Goal: Task Accomplishment & Management: Manage account settings

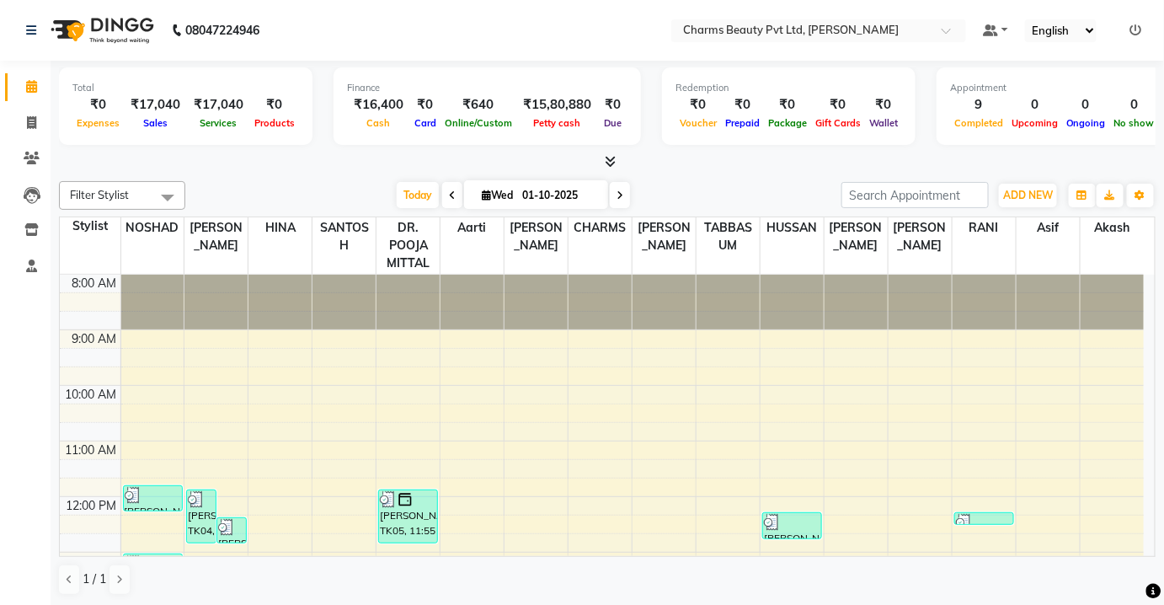
scroll to position [275, 0]
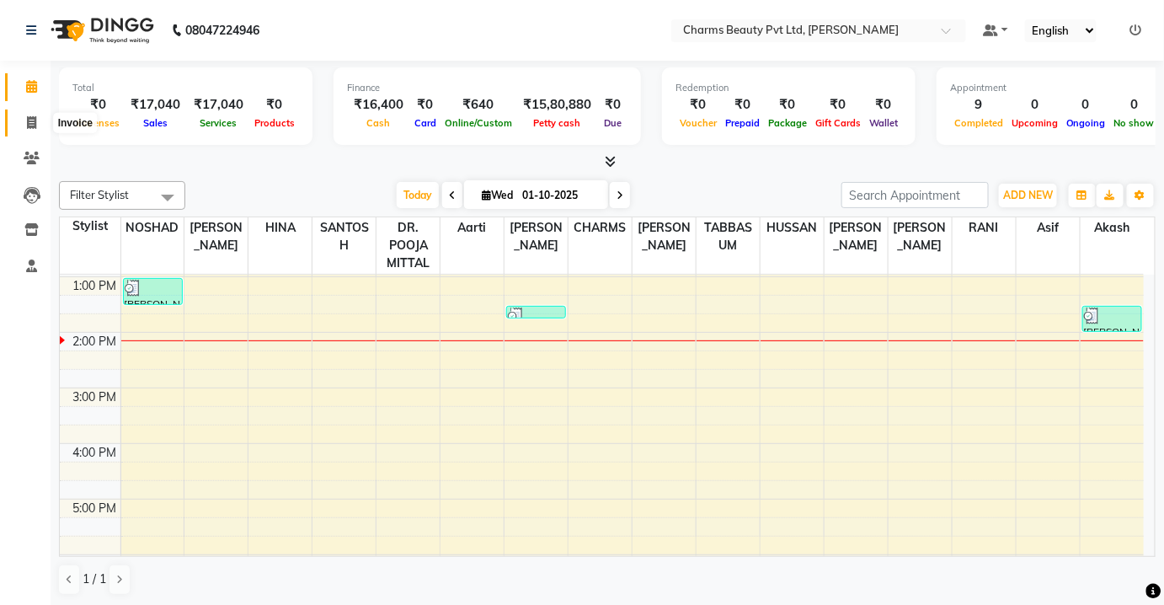
click at [20, 125] on span at bounding box center [31, 123] width 29 height 19
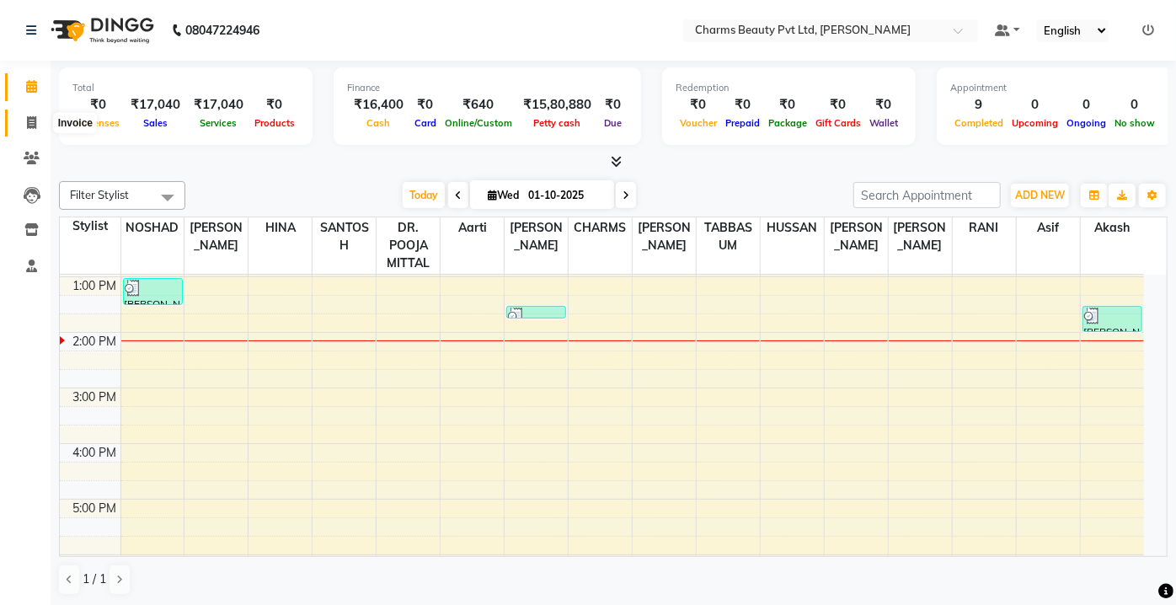
select select "3743"
select select "service"
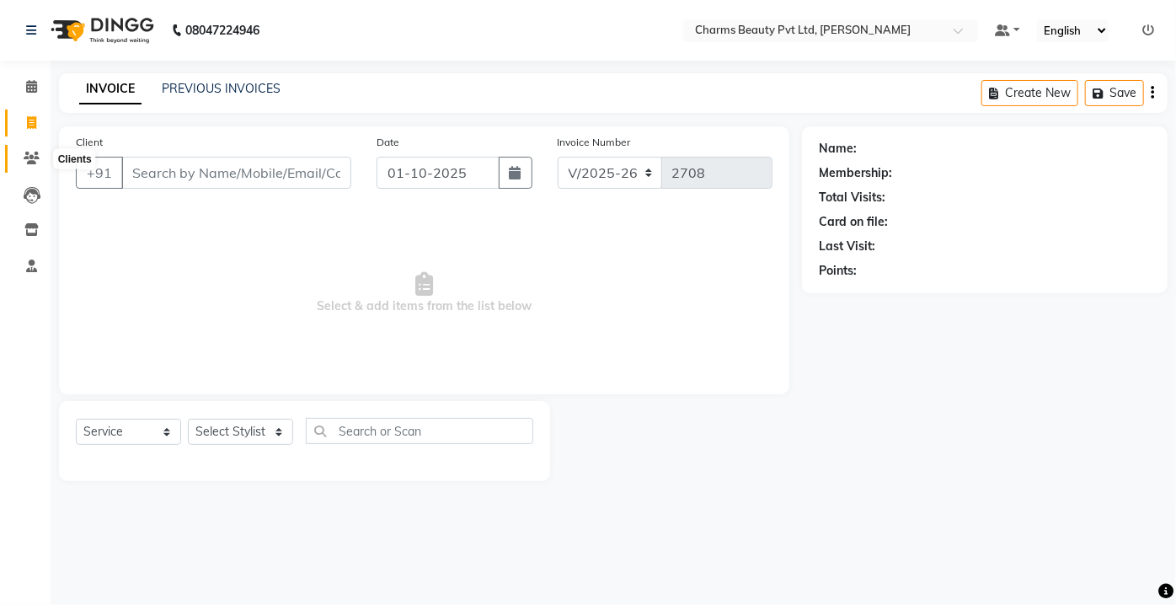
click at [31, 156] on icon at bounding box center [32, 158] width 16 height 13
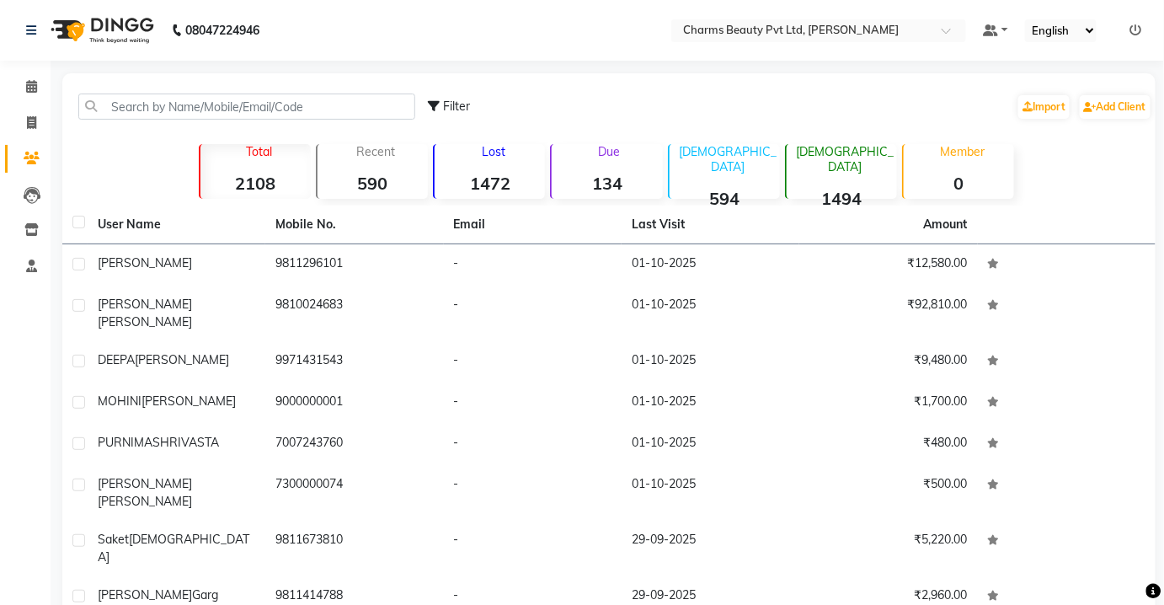
click at [5, 137] on li "Invoice" at bounding box center [25, 123] width 51 height 36
click at [18, 131] on span at bounding box center [31, 123] width 29 height 19
select select "service"
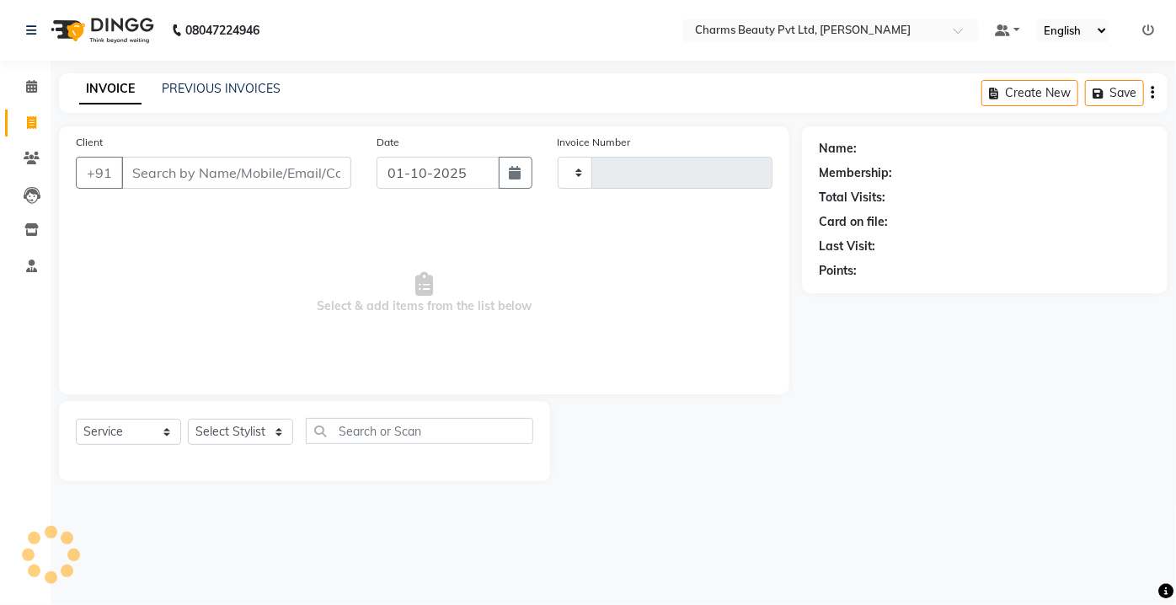
type input "2708"
select select "3743"
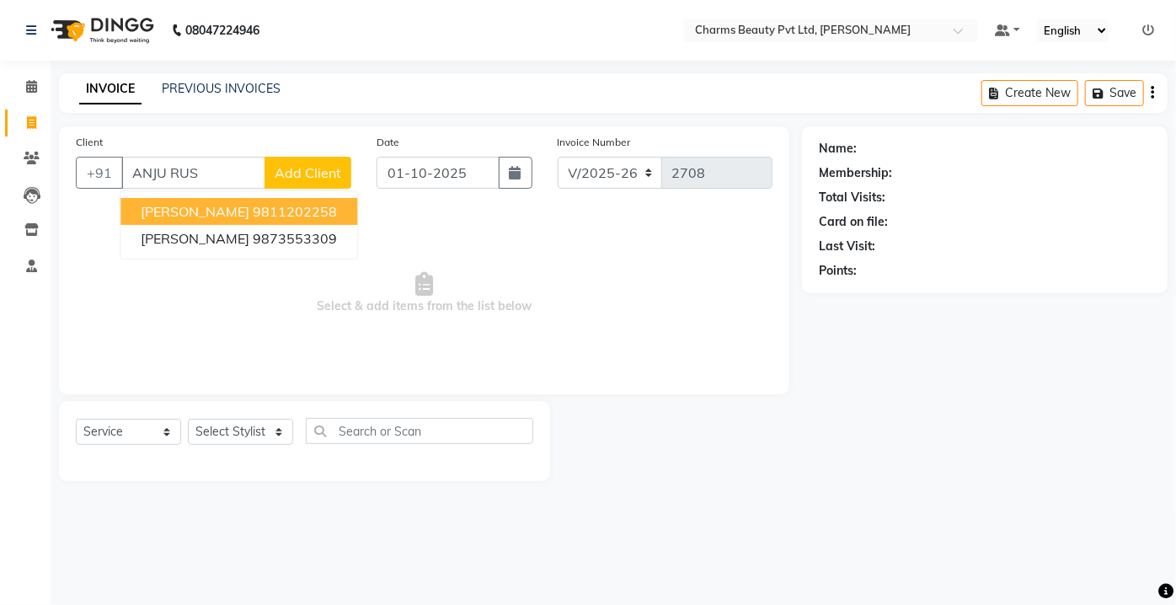
click at [264, 210] on ngb-highlight "9811202258" at bounding box center [295, 211] width 84 height 17
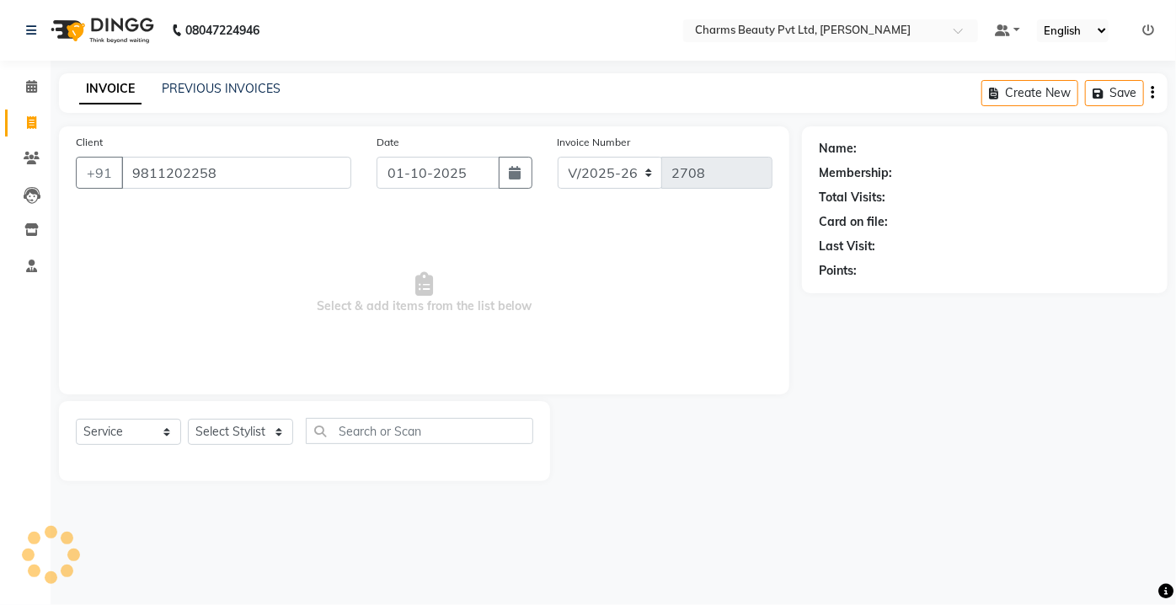
type input "9811202258"
select select "1: Object"
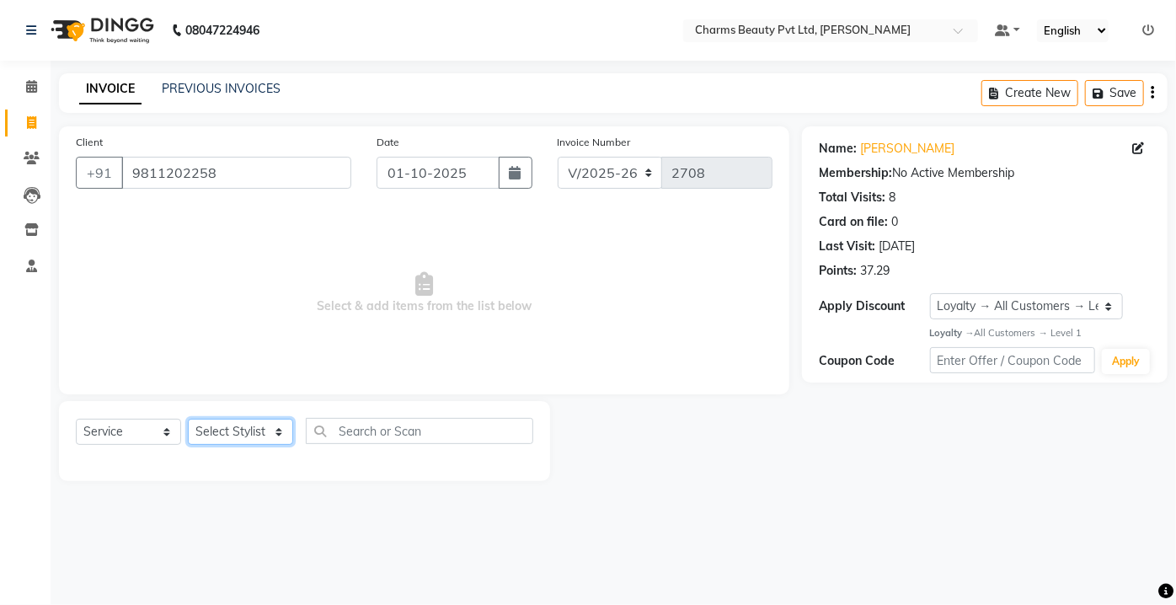
click at [217, 432] on select "Select Stylist Aarti [PERSON_NAME] [PERSON_NAME] CHARMS DR. POOJA MITTAL HINA […" at bounding box center [240, 432] width 105 height 26
select select "17827"
click at [188, 419] on select "Select Stylist Aarti [PERSON_NAME] [PERSON_NAME] CHARMS DR. POOJA MITTAL HINA […" at bounding box center [240, 432] width 105 height 26
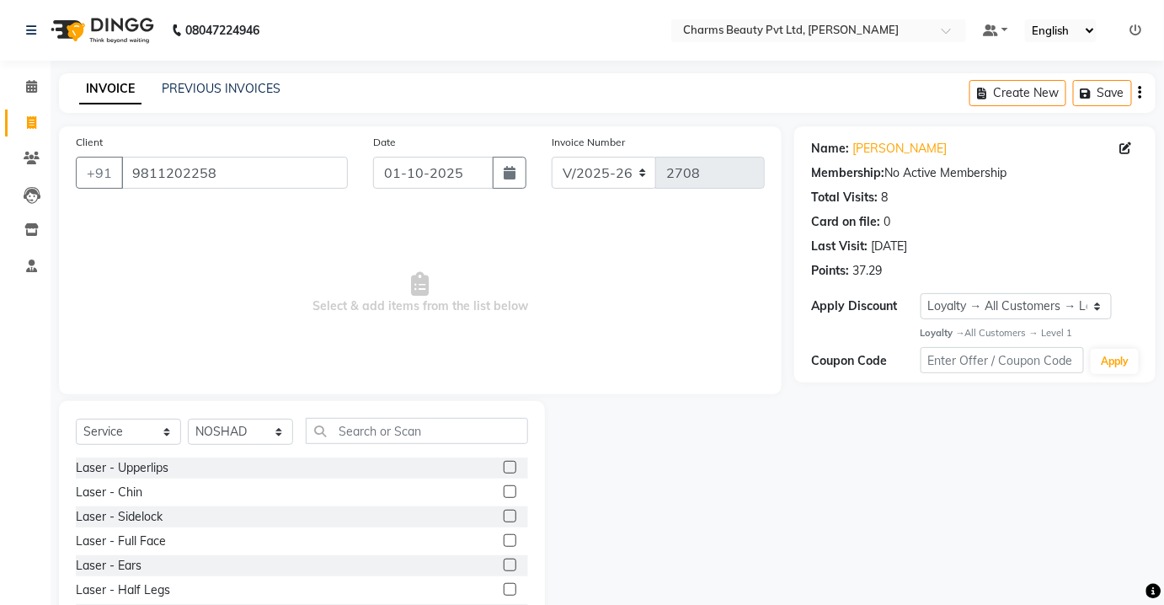
drag, startPoint x: 424, startPoint y: 455, endPoint x: 414, endPoint y: 438, distance: 19.2
click at [424, 455] on div "Select Service Product Membership Package Voucher Prepaid Gift Card Select Styl…" at bounding box center [302, 438] width 452 height 40
click at [414, 438] on input "text" at bounding box center [417, 431] width 222 height 26
type input "R"
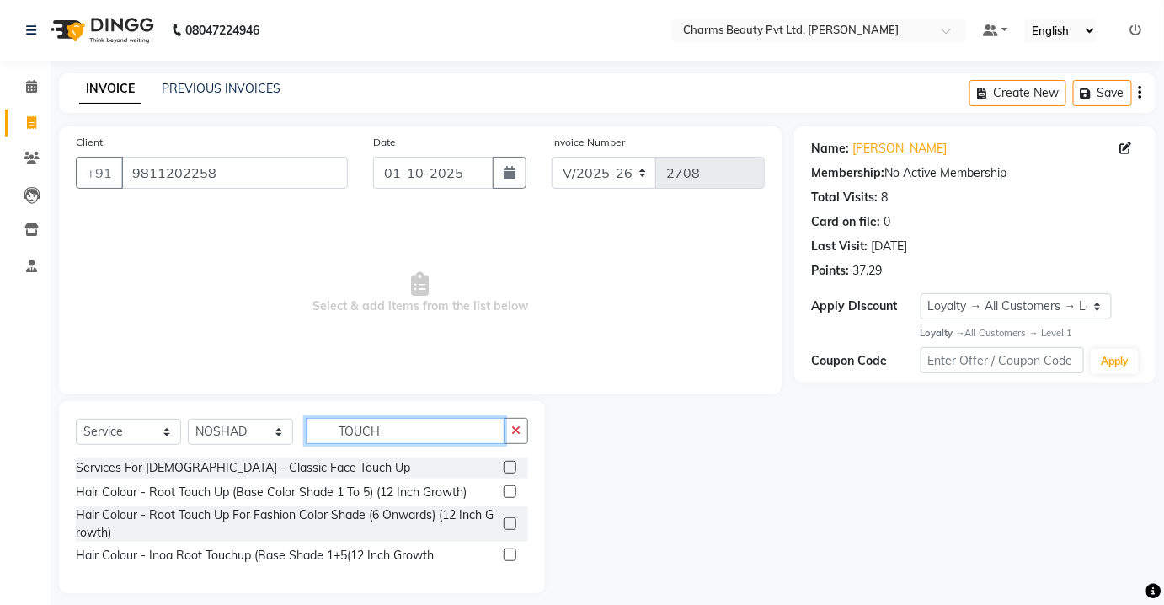
type input "TOUCH"
click at [510, 485] on label at bounding box center [510, 491] width 13 height 13
click at [510, 487] on input "checkbox" at bounding box center [509, 492] width 11 height 11
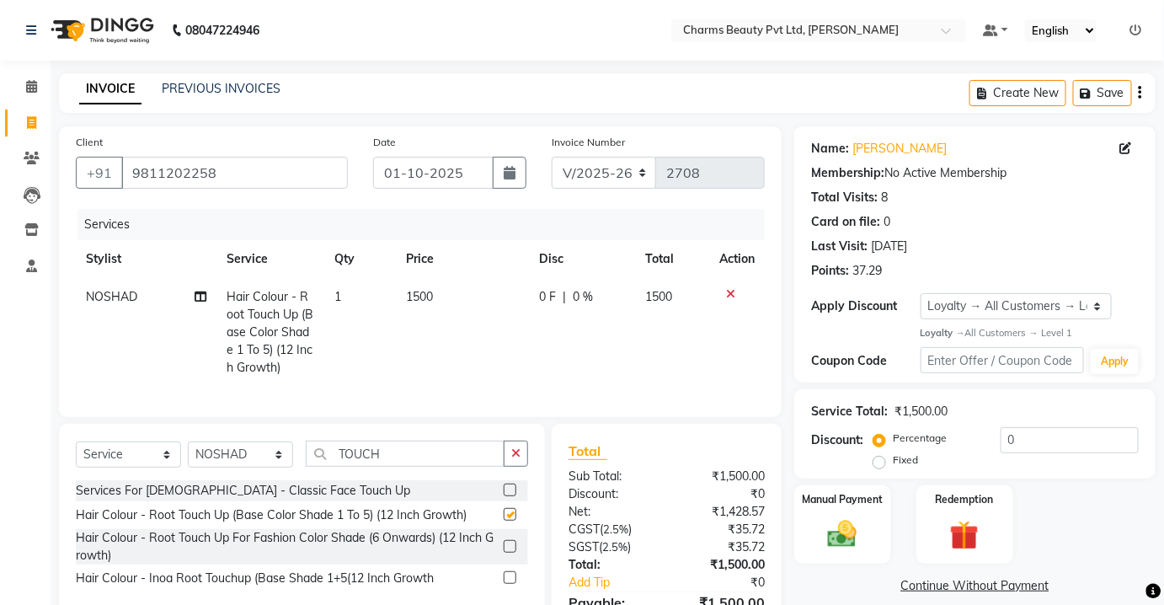
checkbox input "false"
drag, startPoint x: 287, startPoint y: 466, endPoint x: 267, endPoint y: 453, distance: 23.8
click at [279, 465] on select "Select Stylist Aarti [PERSON_NAME] [PERSON_NAME] CHARMS DR. POOJA MITTAL HINA […" at bounding box center [240, 454] width 105 height 26
select select "87460"
click at [188, 453] on select "Select Stylist Aarti [PERSON_NAME] [PERSON_NAME] CHARMS DR. POOJA MITTAL HINA […" at bounding box center [240, 454] width 105 height 26
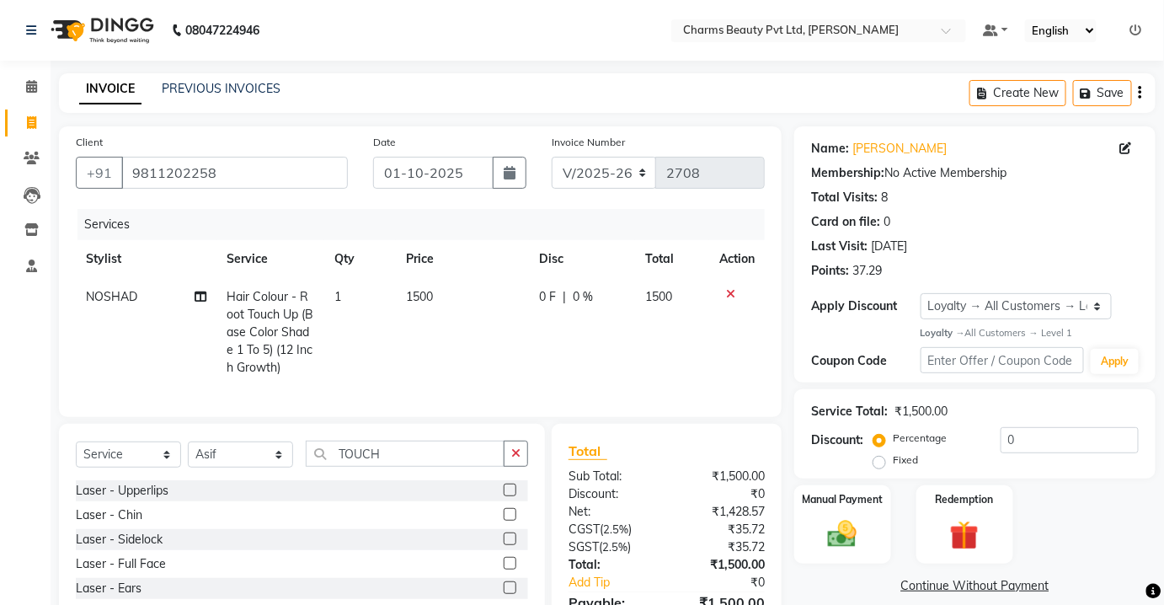
click at [423, 480] on div "Select Service Product Membership Package Voucher Prepaid Gift Card Select Styl…" at bounding box center [302, 461] width 452 height 40
click at [417, 462] on input "TOUCH" at bounding box center [405, 454] width 199 height 26
type input "T"
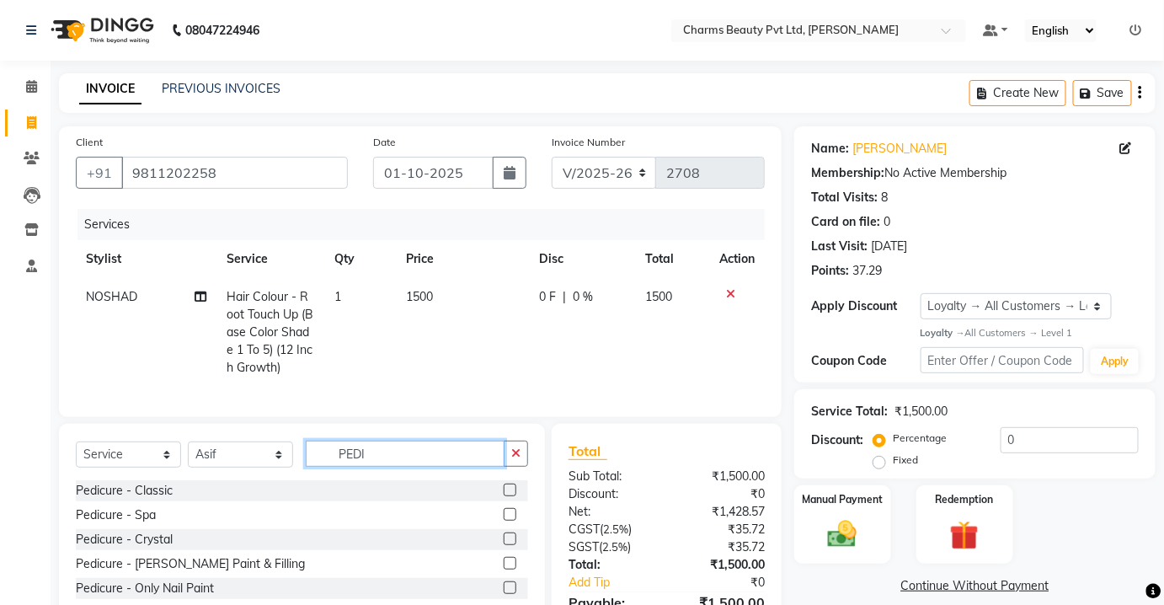
type input "PEDI"
click at [504, 496] on label at bounding box center [510, 489] width 13 height 13
click at [504, 496] on input "checkbox" at bounding box center [509, 490] width 11 height 11
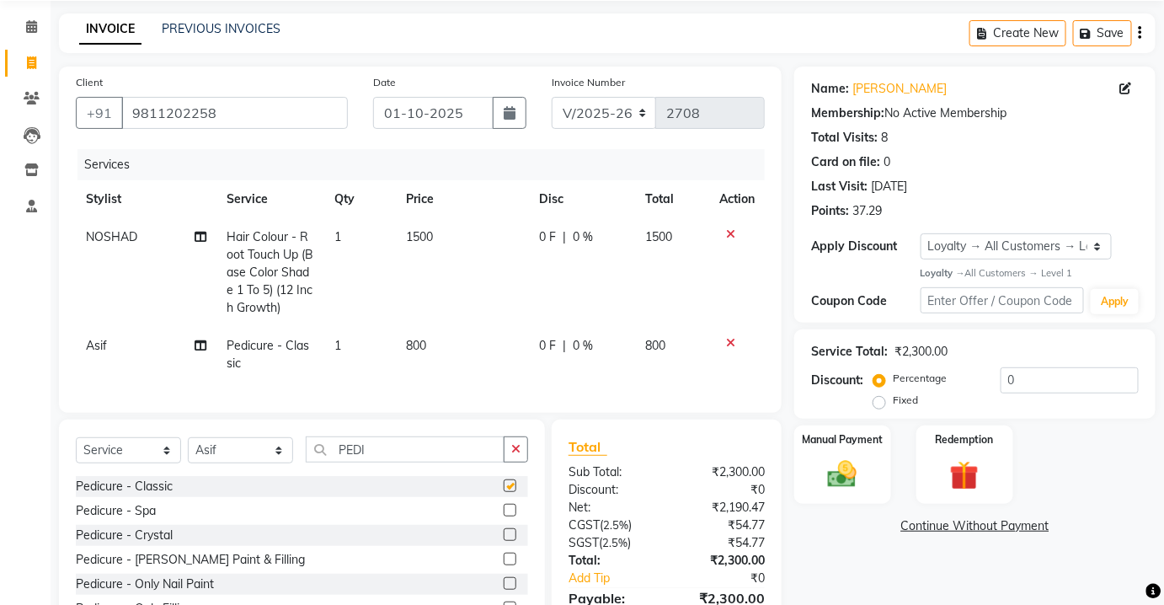
scroll to position [159, 0]
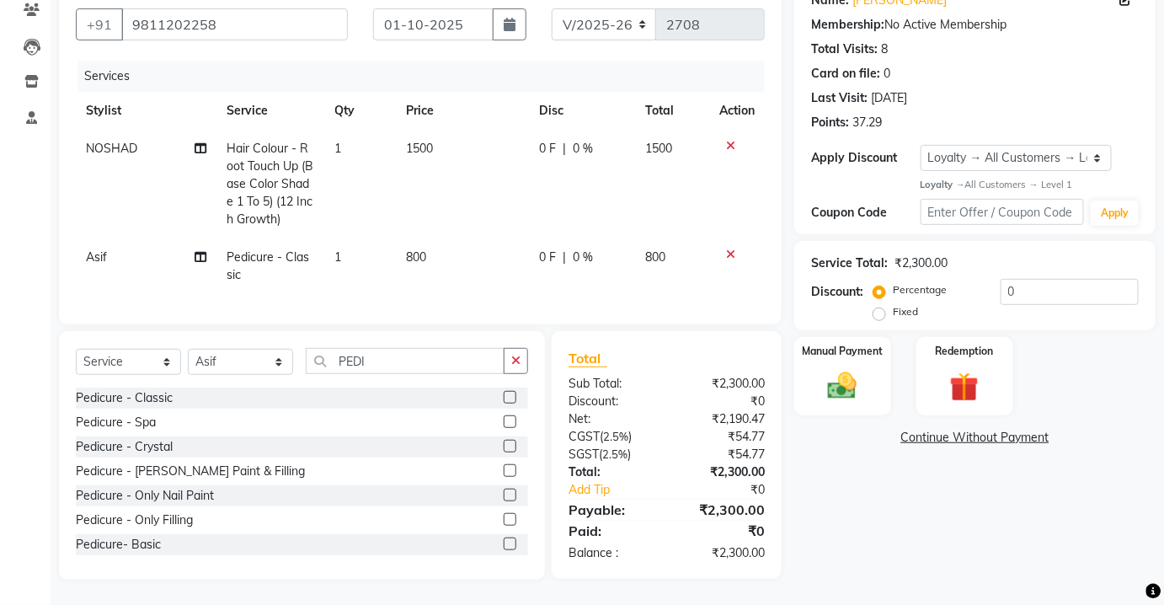
checkbox input "false"
click at [730, 248] on icon at bounding box center [730, 254] width 9 height 12
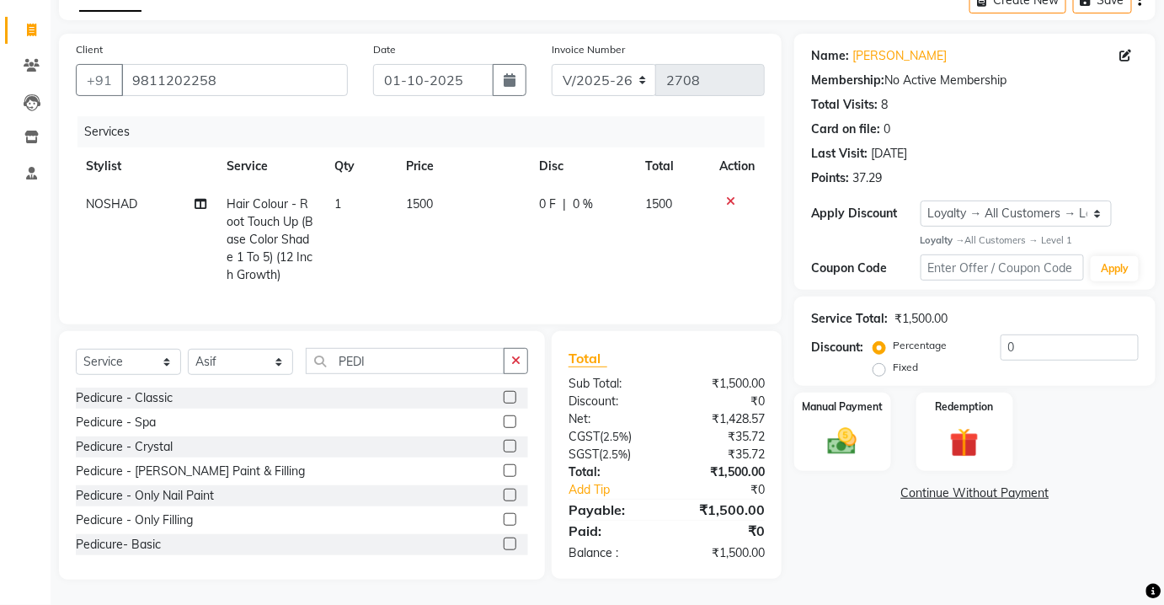
scroll to position [103, 0]
click at [504, 423] on label at bounding box center [510, 421] width 13 height 13
click at [504, 423] on input "checkbox" at bounding box center [509, 422] width 11 height 11
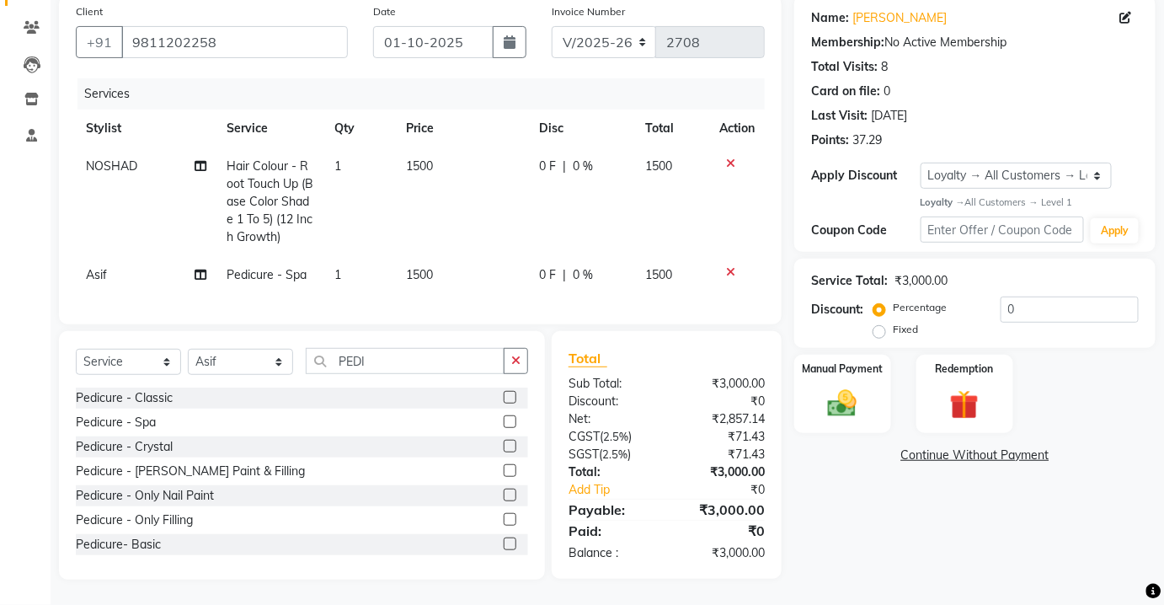
checkbox input "false"
click at [821, 398] on img at bounding box center [842, 404] width 49 height 35
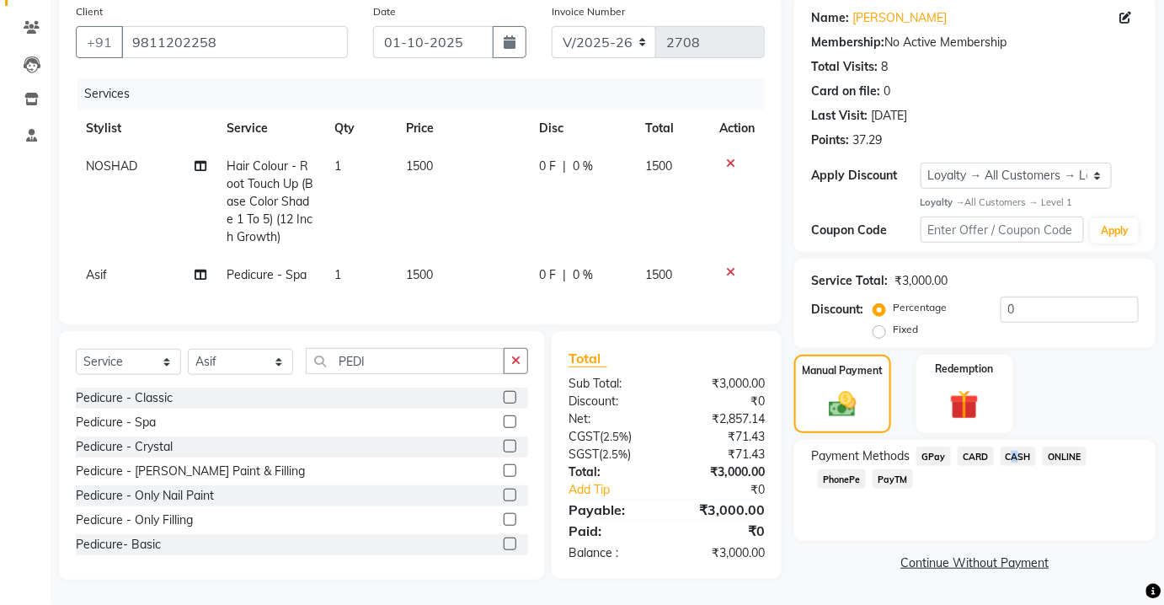
click at [1010, 440] on div "Payment Methods GPay CARD CASH ONLINE PhonePe PayTM" at bounding box center [974, 490] width 361 height 101
click at [1010, 446] on span "CASH" at bounding box center [1019, 455] width 36 height 19
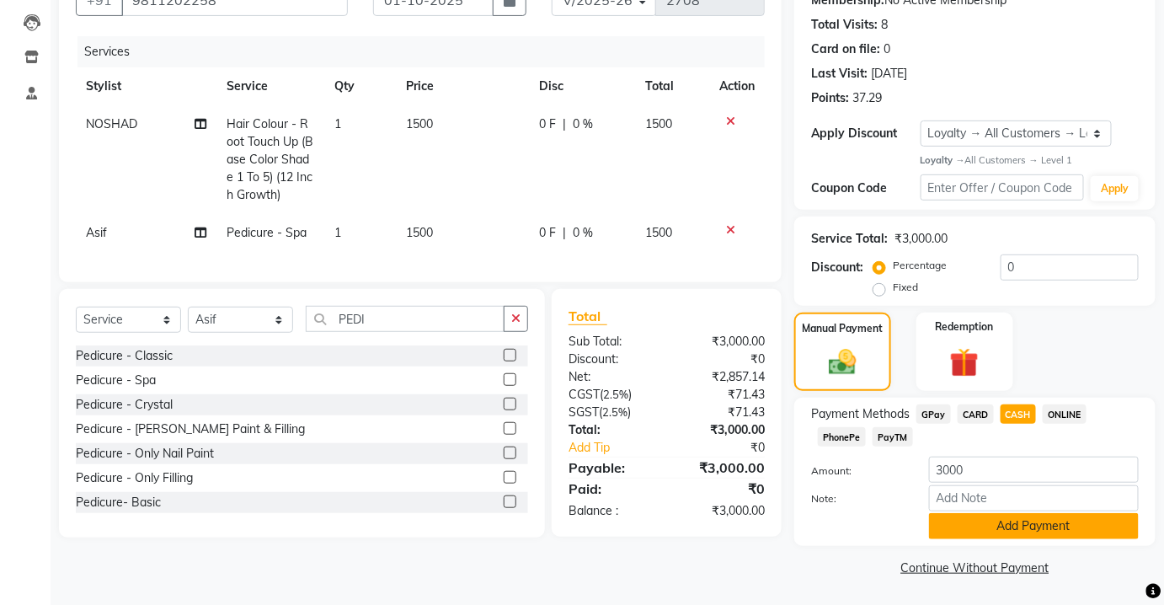
click at [999, 522] on button "Add Payment" at bounding box center [1034, 526] width 210 height 26
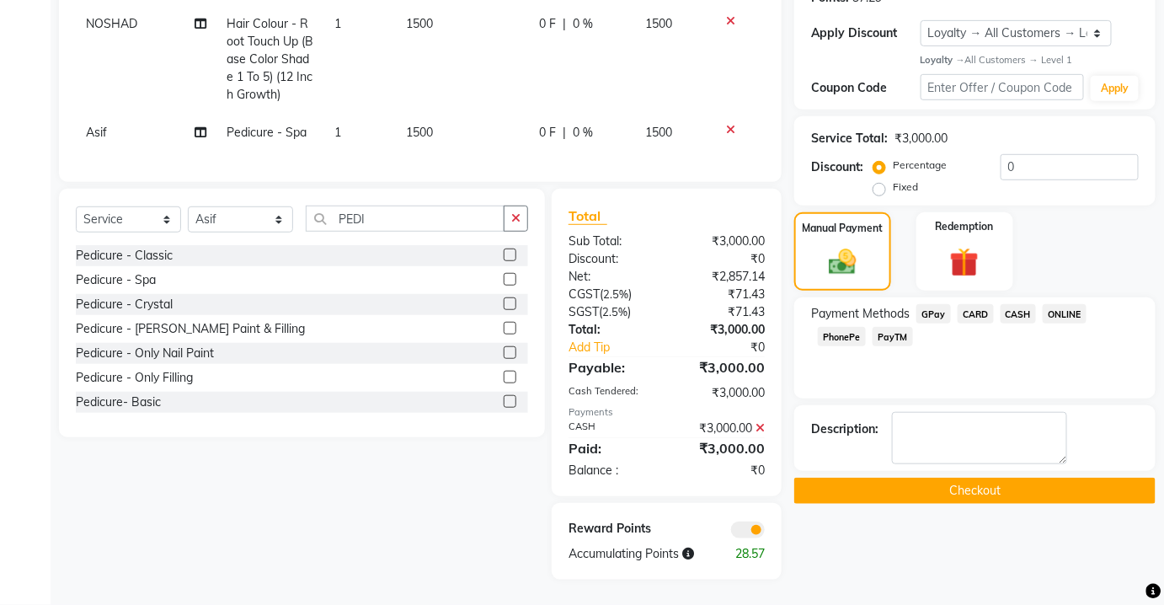
scroll to position [301, 0]
click at [966, 442] on div "Name: [PERSON_NAME] Membership: No Active Membership Total Visits: 8 Card on fi…" at bounding box center [981, 216] width 374 height 726
click at [968, 478] on button "Checkout" at bounding box center [974, 491] width 361 height 26
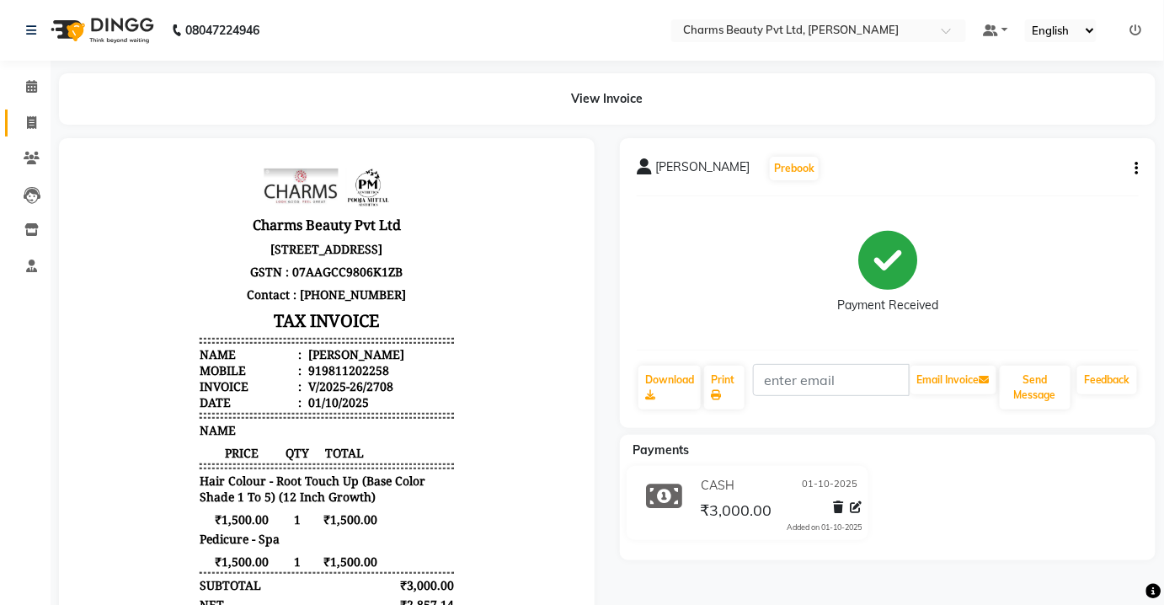
click at [15, 126] on link "Invoice" at bounding box center [25, 124] width 40 height 28
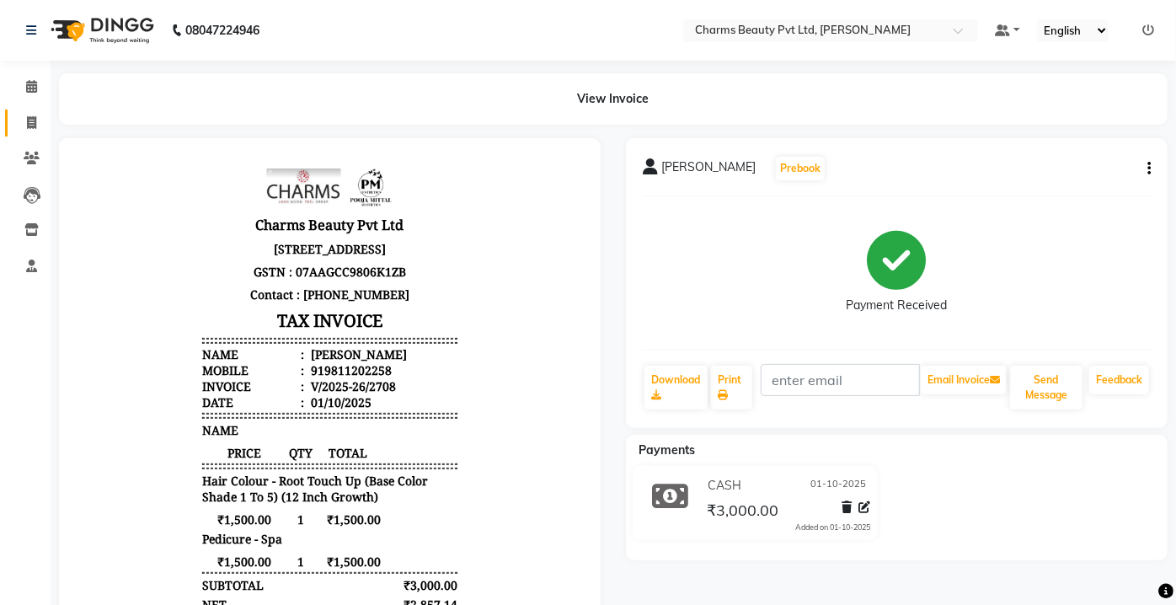
select select "3743"
select select "service"
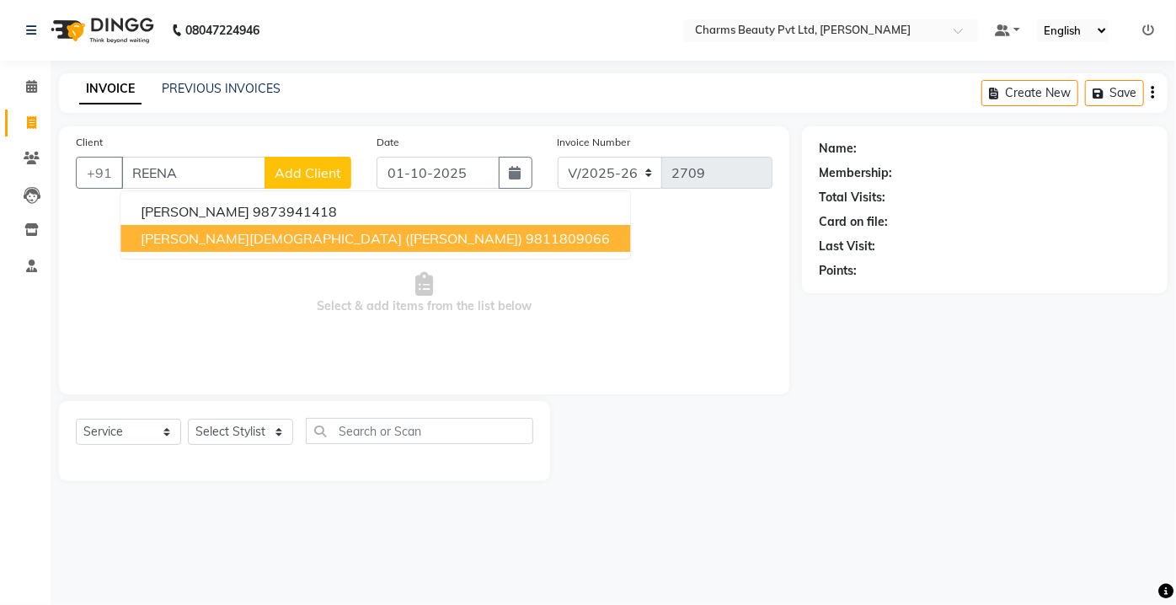
click at [209, 231] on span "[PERSON_NAME][DEMOGRAPHIC_DATA] ([PERSON_NAME])" at bounding box center [332, 238] width 382 height 17
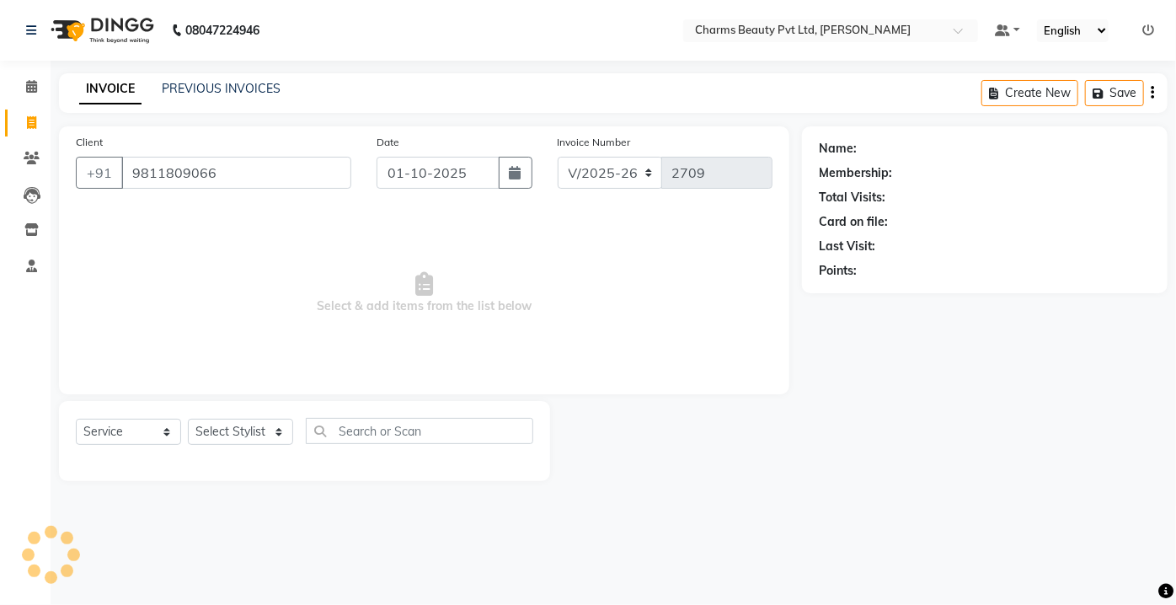
type input "9811809066"
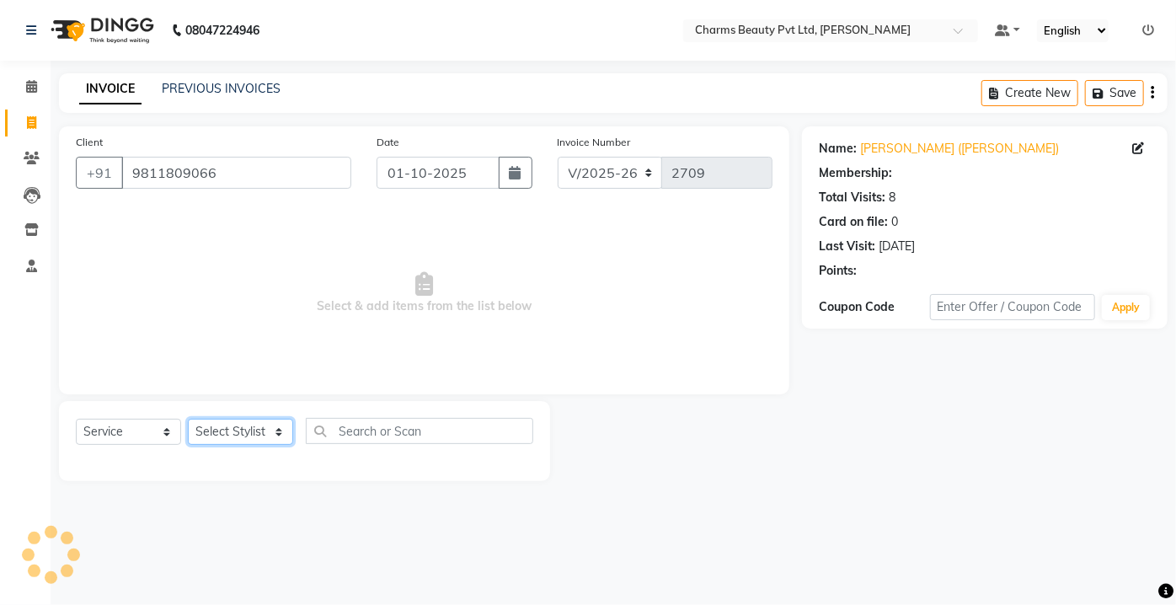
click at [251, 428] on select "Select Stylist Aarti [PERSON_NAME] [PERSON_NAME] CHARMS DR. POOJA MITTAL HINA […" at bounding box center [240, 432] width 105 height 26
click at [188, 419] on select "Select Stylist Aarti [PERSON_NAME] [PERSON_NAME] CHARMS DR. POOJA MITTAL HINA […" at bounding box center [240, 432] width 105 height 26
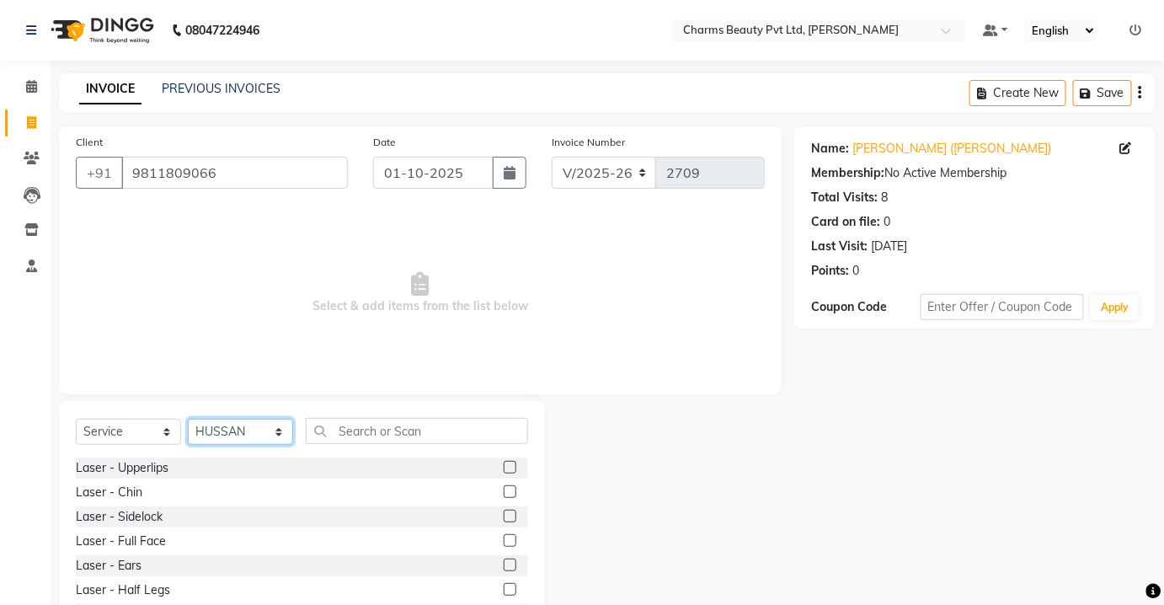
click at [256, 425] on select "Select Stylist Aarti [PERSON_NAME] [PERSON_NAME] CHARMS DR. POOJA MITTAL HINA […" at bounding box center [240, 432] width 105 height 26
click at [188, 419] on select "Select Stylist Aarti [PERSON_NAME] [PERSON_NAME] CHARMS DR. POOJA MITTAL HINA […" at bounding box center [240, 432] width 105 height 26
click at [251, 425] on select "Select Stylist Aarti [PERSON_NAME] [PERSON_NAME] CHARMS DR. POOJA MITTAL HINA […" at bounding box center [240, 432] width 105 height 26
select select "17827"
click at [188, 419] on select "Select Stylist Aarti [PERSON_NAME] [PERSON_NAME] CHARMS DR. POOJA MITTAL HINA […" at bounding box center [240, 432] width 105 height 26
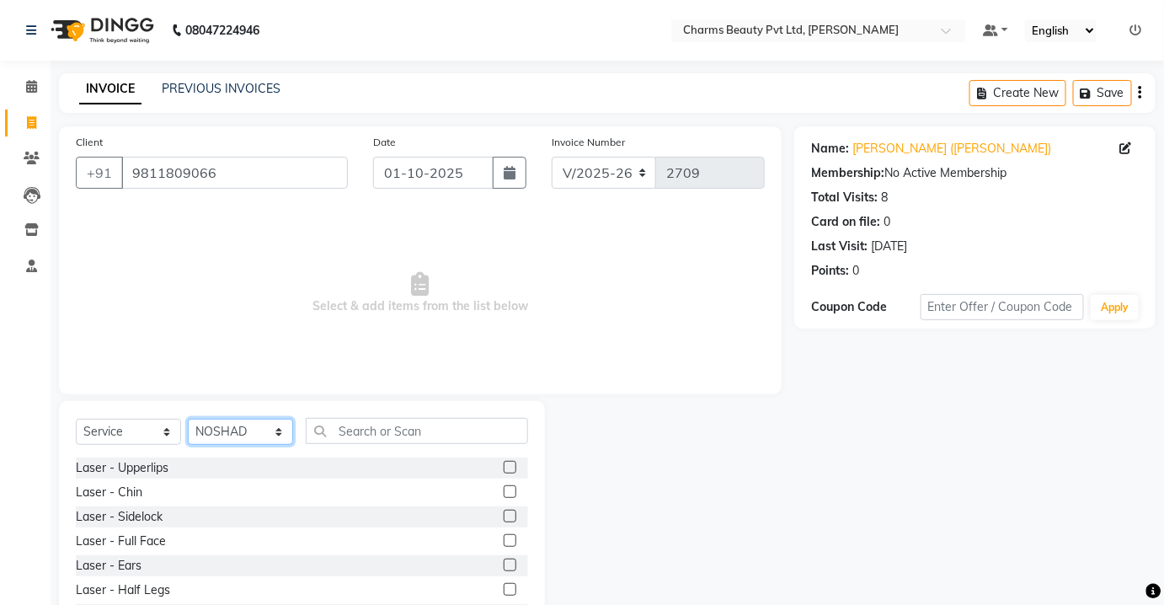
click at [256, 431] on select "Select Stylist Aarti [PERSON_NAME] [PERSON_NAME] CHARMS DR. POOJA MITTAL HINA […" at bounding box center [240, 432] width 105 height 26
click at [188, 419] on select "Select Stylist Aarti [PERSON_NAME] [PERSON_NAME] CHARMS DR. POOJA MITTAL HINA […" at bounding box center [240, 432] width 105 height 26
click at [341, 418] on div "Select Service Product Membership Package Voucher Prepaid Gift Card Select Styl…" at bounding box center [302, 525] width 486 height 248
click at [350, 430] on input "text" at bounding box center [417, 431] width 222 height 26
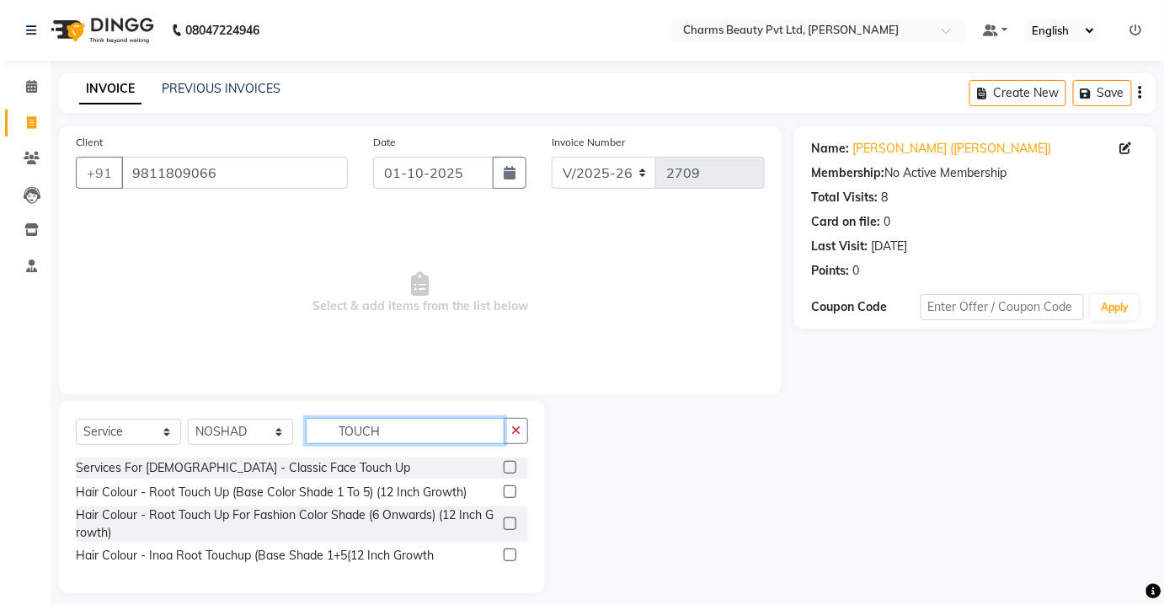
type input "TOUCH"
click at [506, 489] on label at bounding box center [510, 491] width 13 height 13
click at [506, 489] on input "checkbox" at bounding box center [509, 492] width 11 height 11
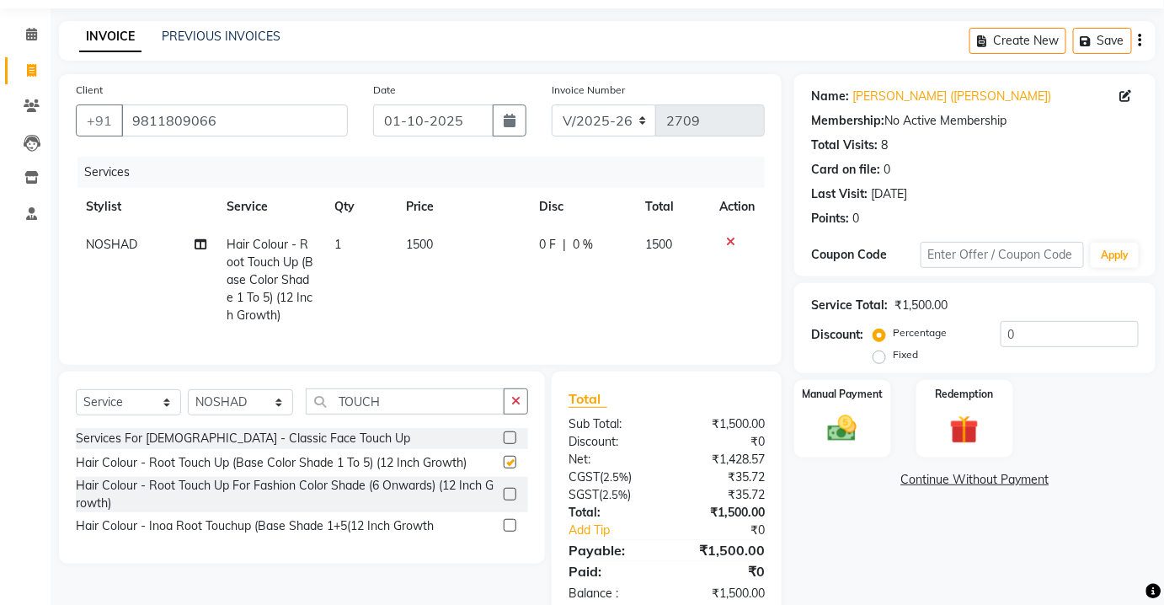
checkbox input "false"
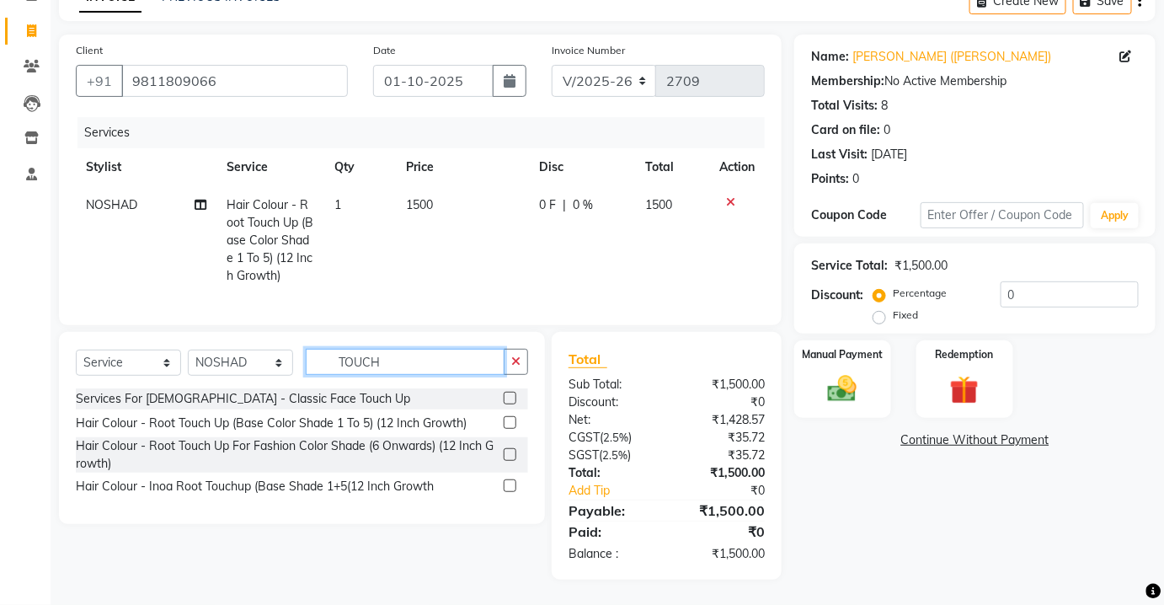
click at [404, 355] on input "TOUCH" at bounding box center [405, 362] width 199 height 26
type input "T"
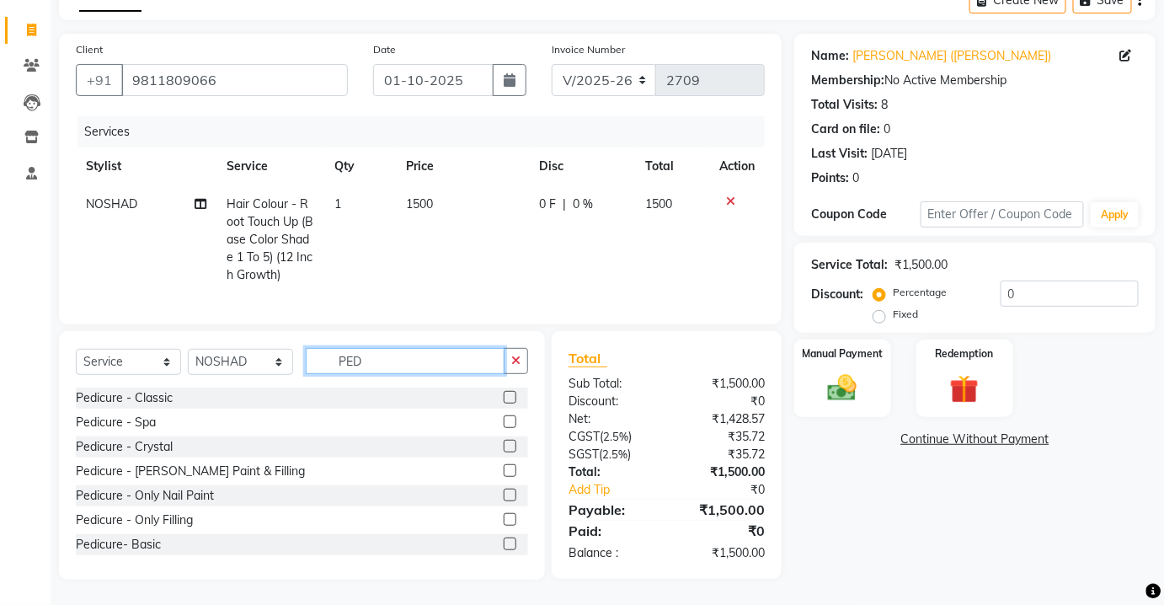
type input "PED"
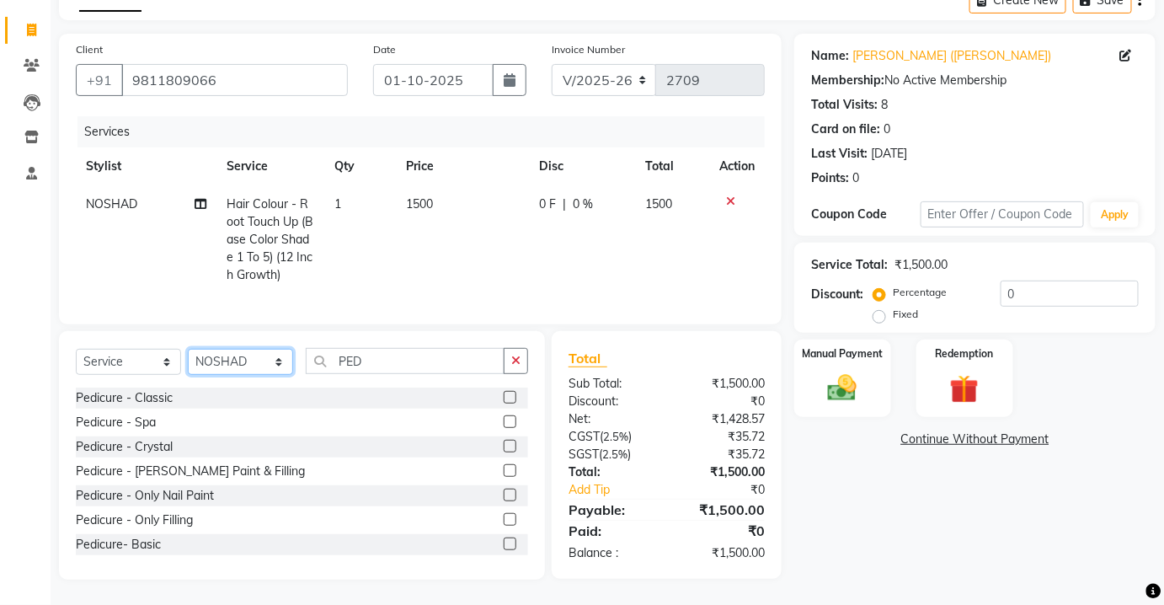
click at [267, 357] on select "Select Stylist Aarti [PERSON_NAME] [PERSON_NAME] CHARMS DR. POOJA MITTAL HINA […" at bounding box center [240, 362] width 105 height 26
select select "88835"
click at [188, 350] on select "Select Stylist Aarti [PERSON_NAME] [PERSON_NAME] CHARMS DR. POOJA MITTAL HINA […" at bounding box center [240, 362] width 105 height 26
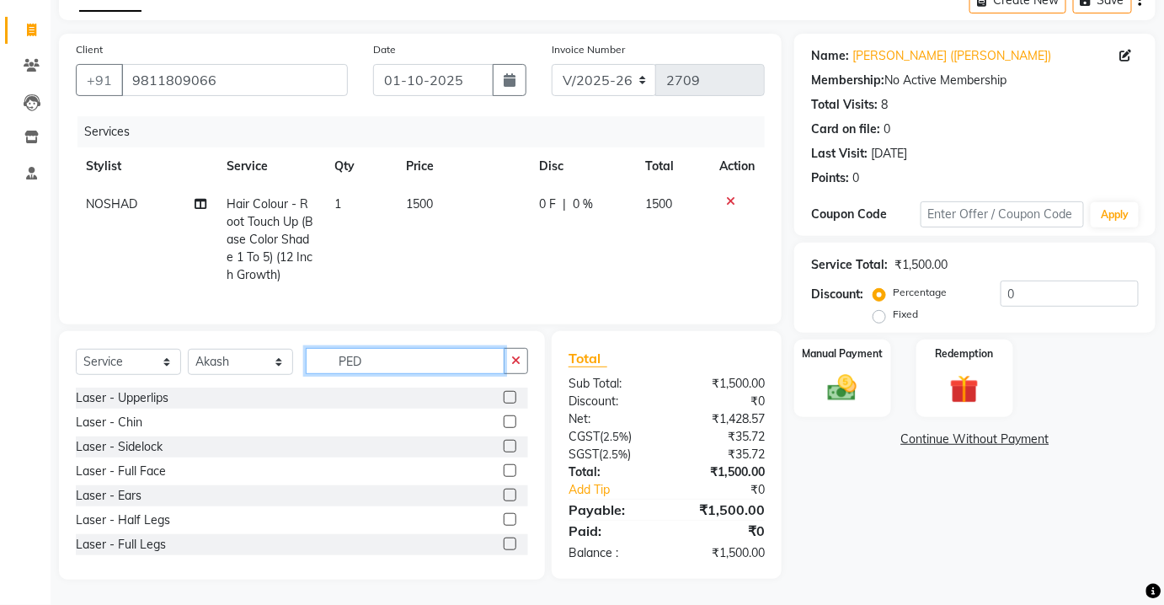
click at [382, 361] on input "PED" at bounding box center [405, 361] width 199 height 26
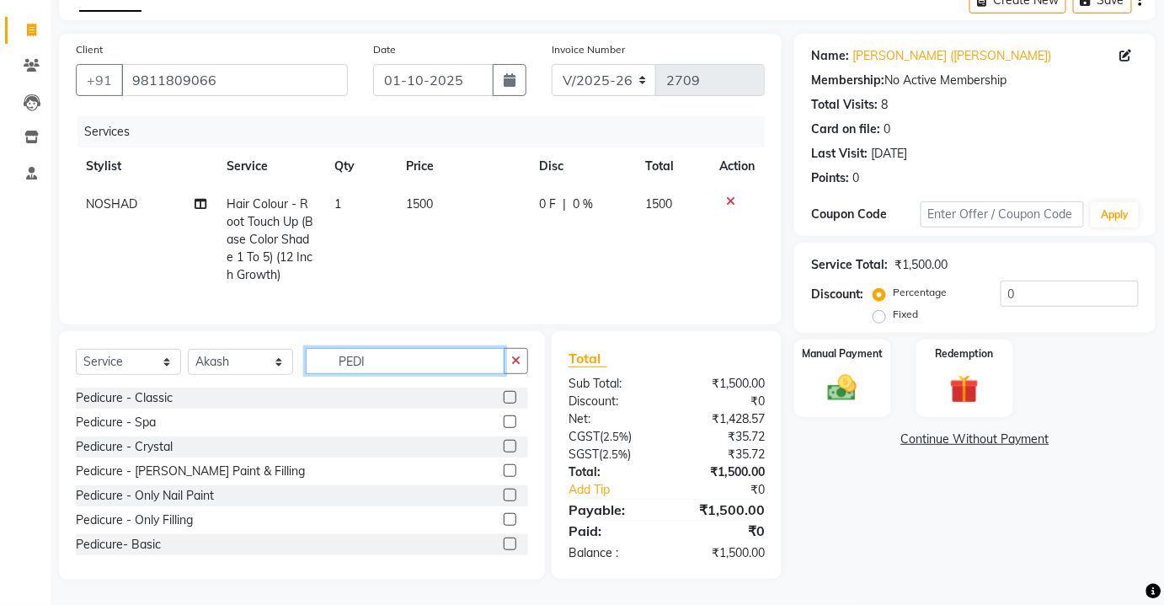
type input "PEDI"
click at [492, 396] on div "Pedicure - Classic" at bounding box center [302, 397] width 452 height 21
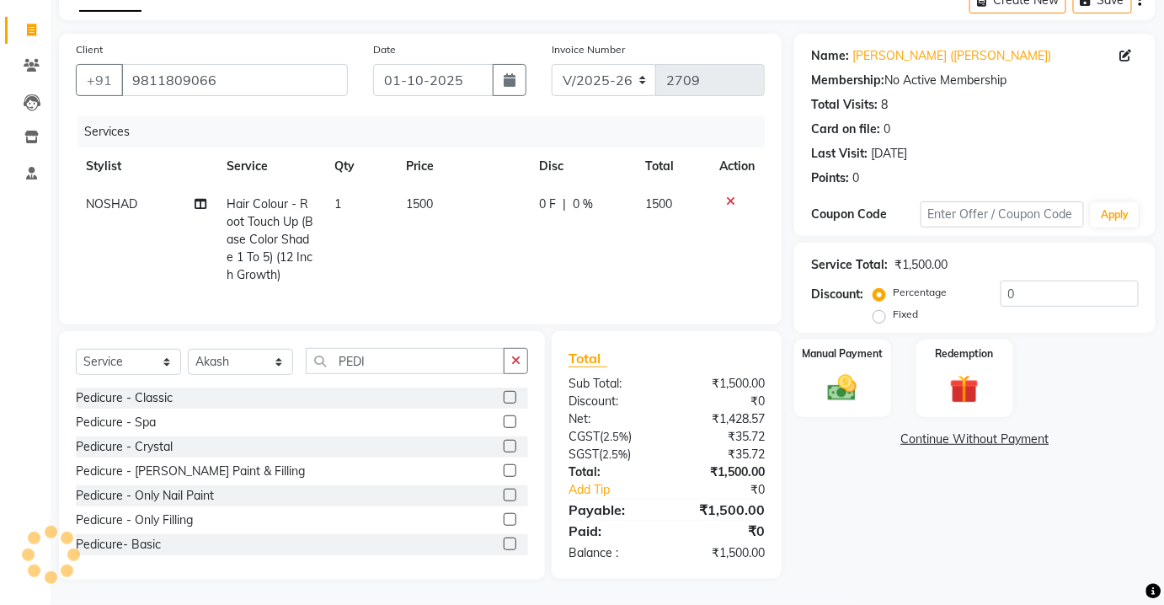
scroll to position [103, 0]
click at [504, 392] on label at bounding box center [510, 397] width 13 height 13
click at [504, 393] on input "checkbox" at bounding box center [509, 398] width 11 height 11
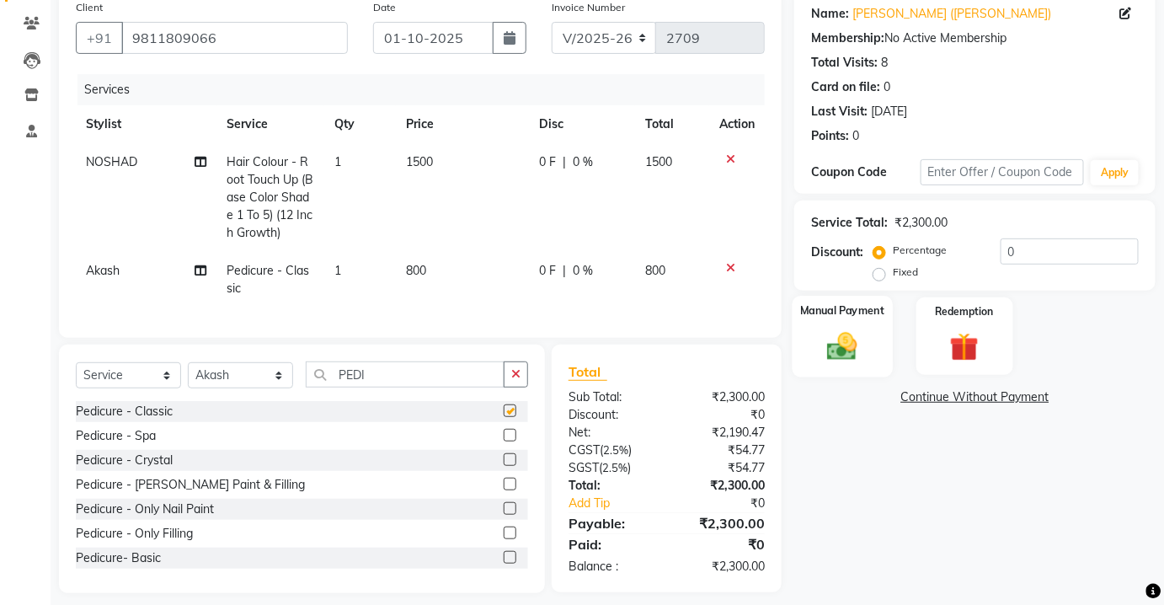
scroll to position [159, 0]
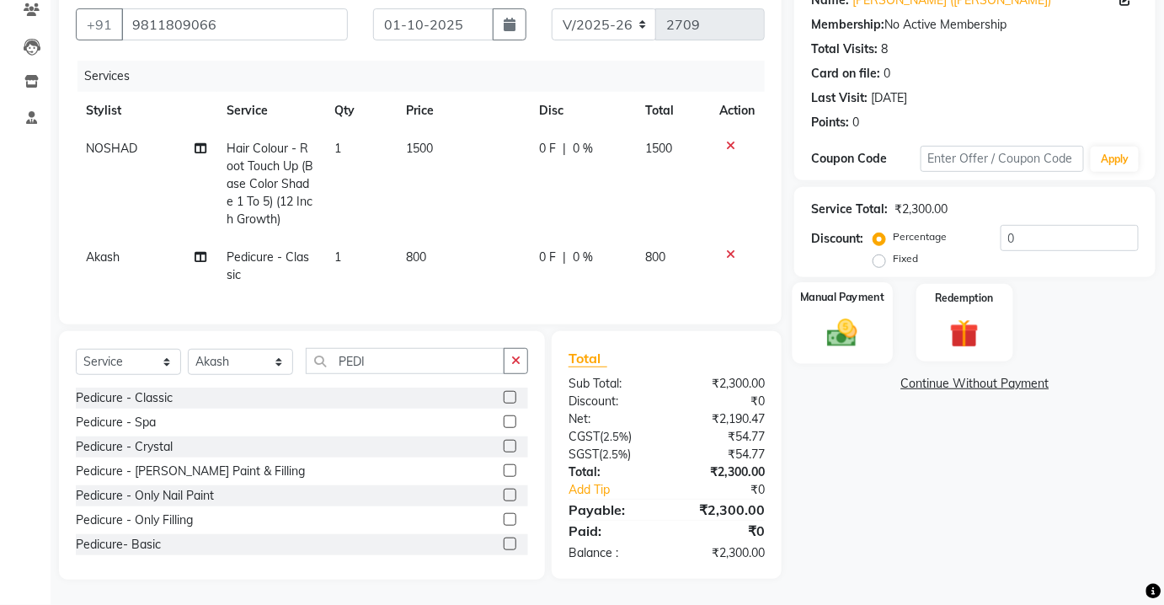
checkbox input "false"
click at [873, 317] on div "Manual Payment" at bounding box center [843, 323] width 100 height 82
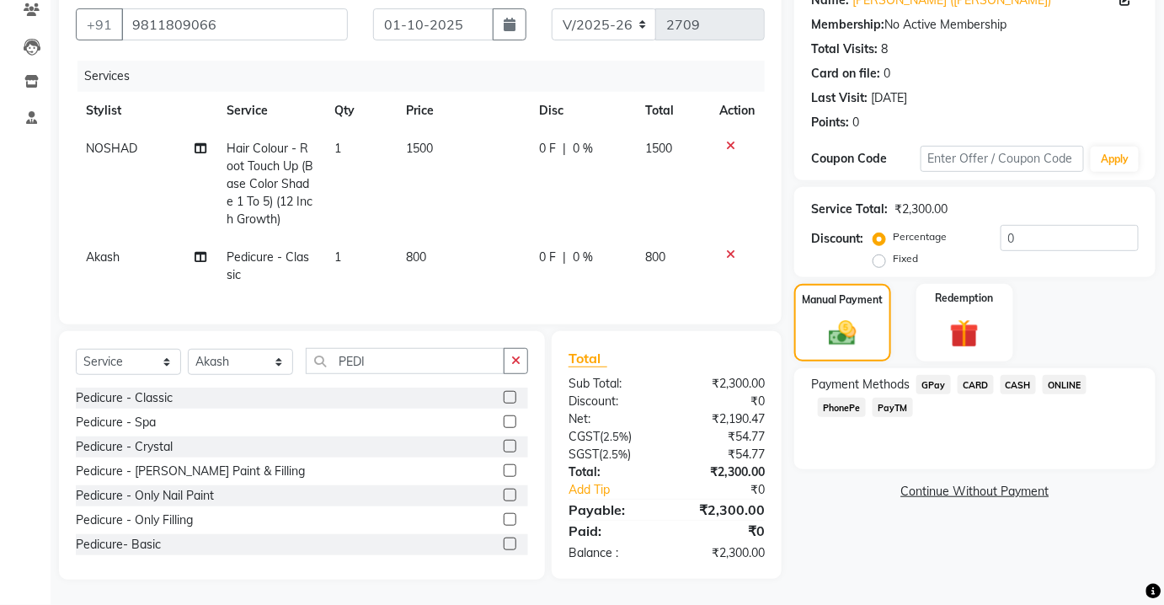
click at [1002, 375] on span "CASH" at bounding box center [1019, 384] width 36 height 19
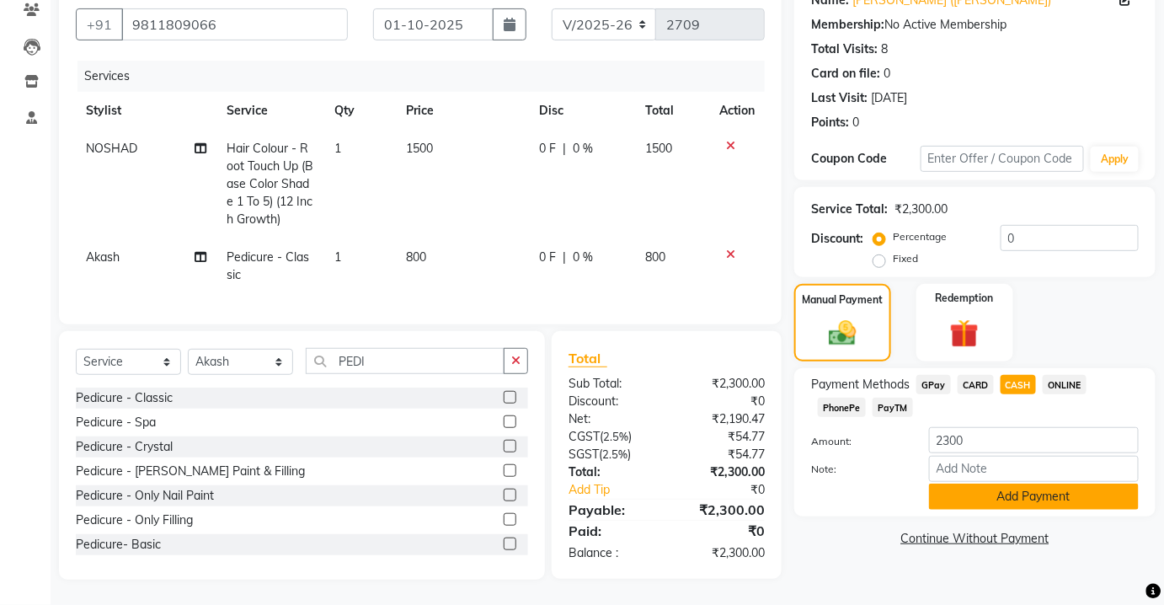
click at [1019, 483] on button "Add Payment" at bounding box center [1034, 496] width 210 height 26
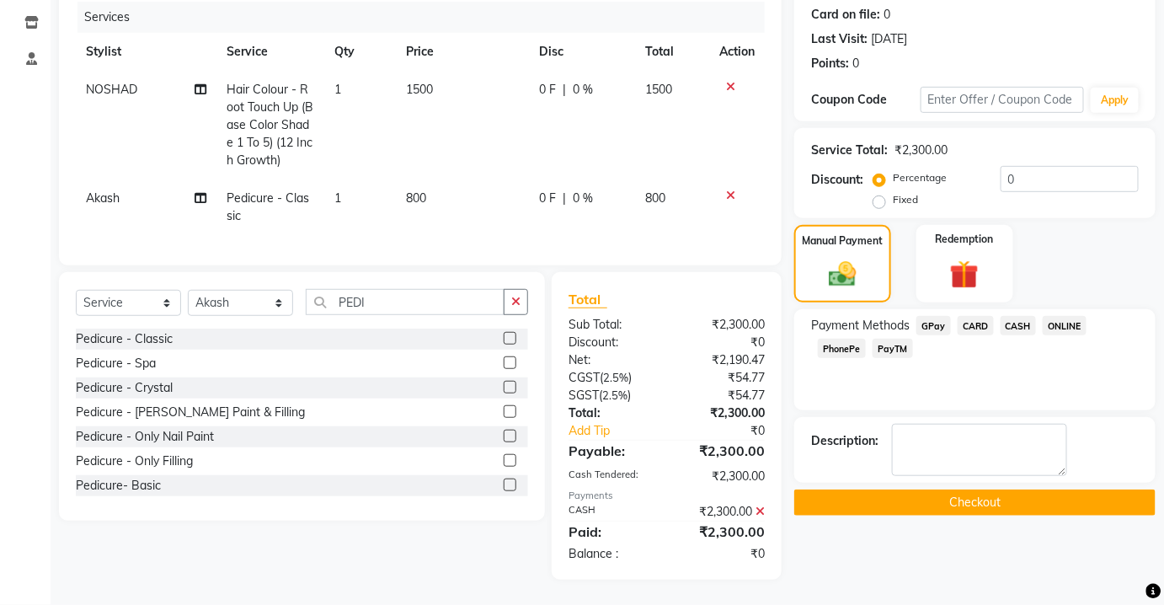
click at [1018, 489] on button "Checkout" at bounding box center [974, 502] width 361 height 26
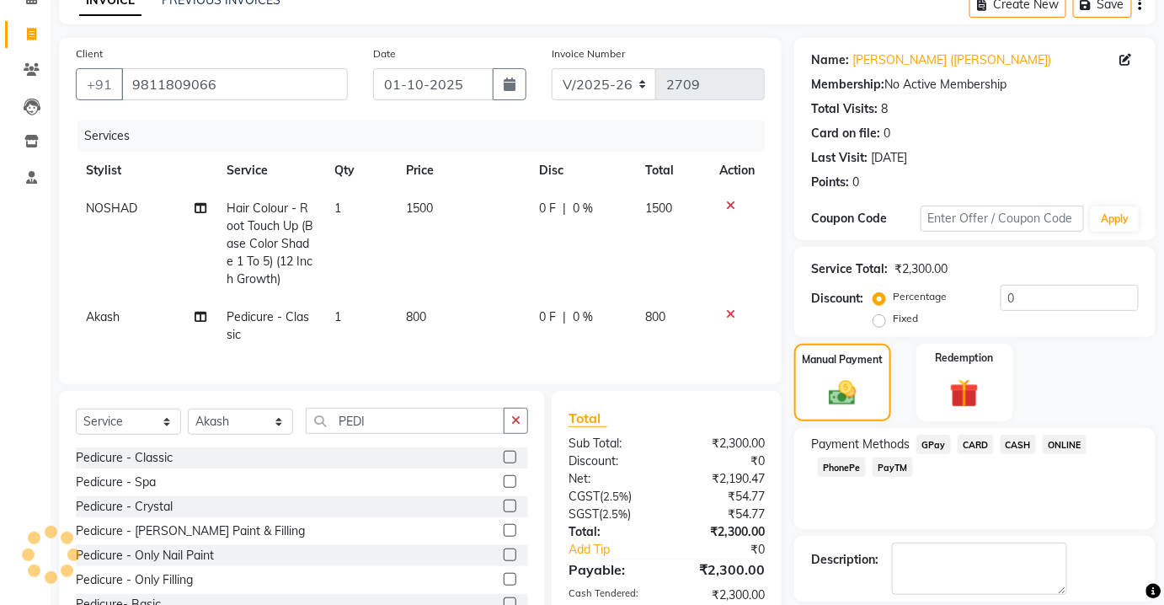
scroll to position [0, 0]
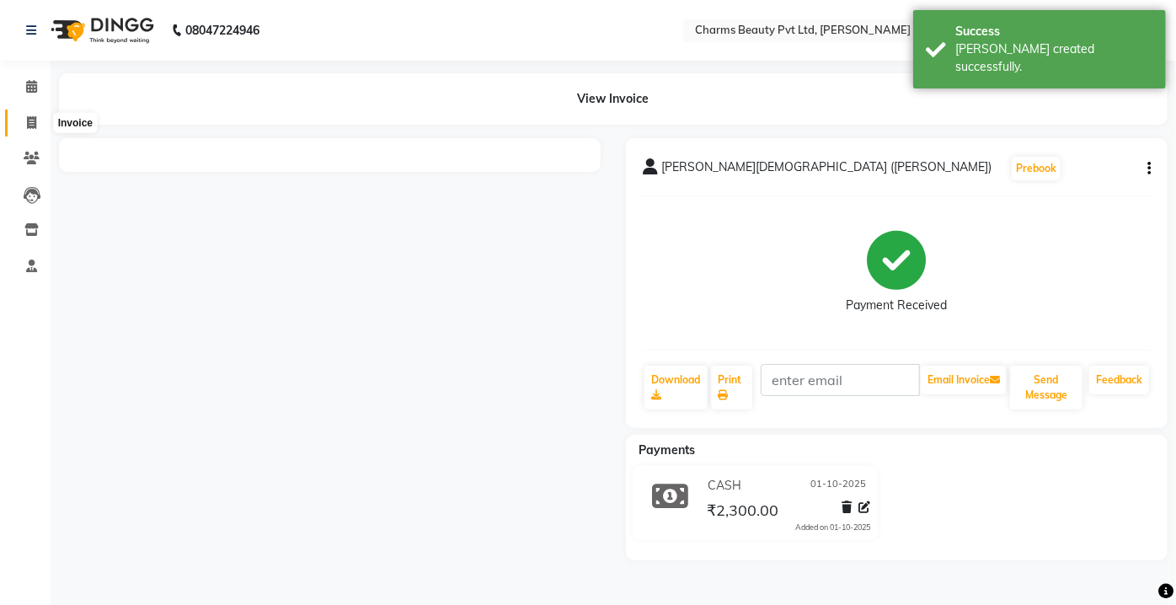
click at [40, 125] on span at bounding box center [31, 123] width 29 height 19
select select "service"
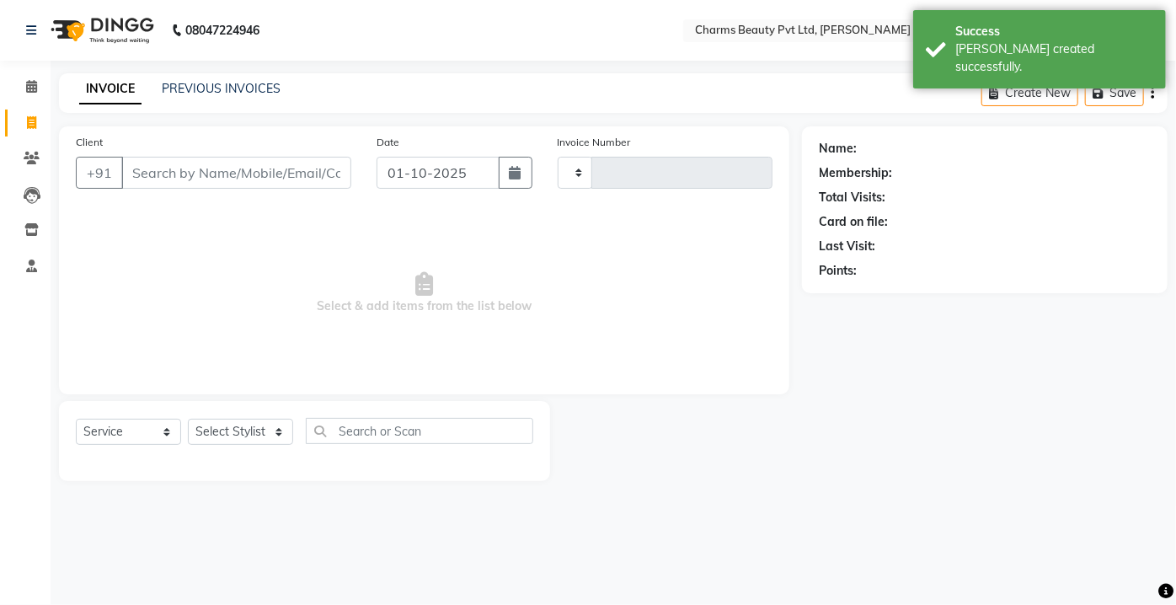
type input "2710"
select select "3743"
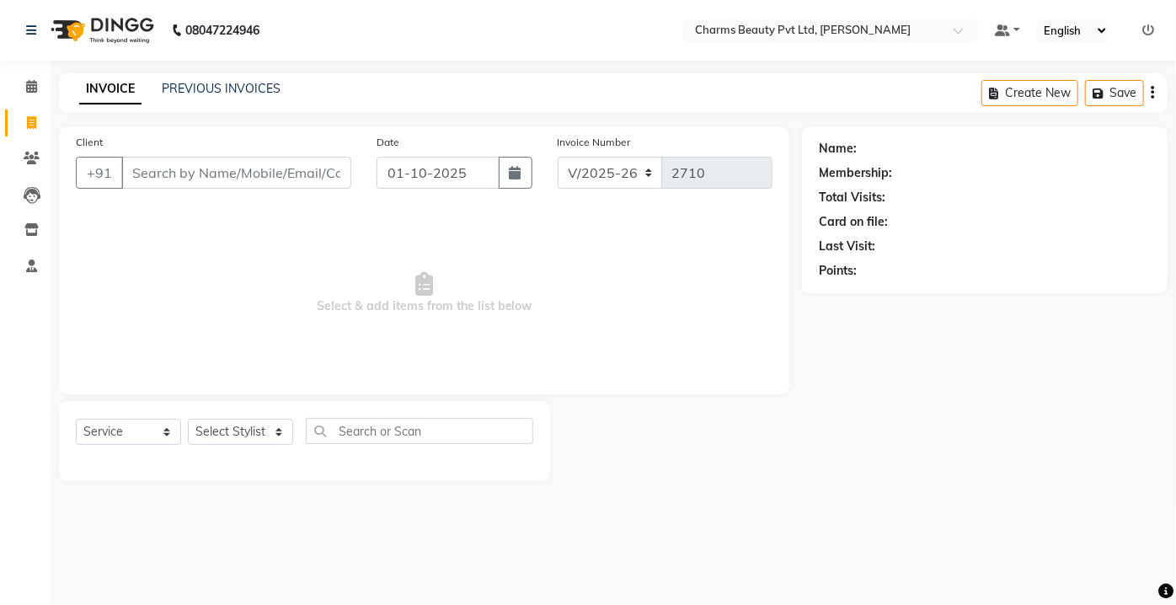
click at [233, 153] on div "Client +91" at bounding box center [213, 167] width 301 height 69
click at [238, 181] on input "Client" at bounding box center [236, 173] width 230 height 32
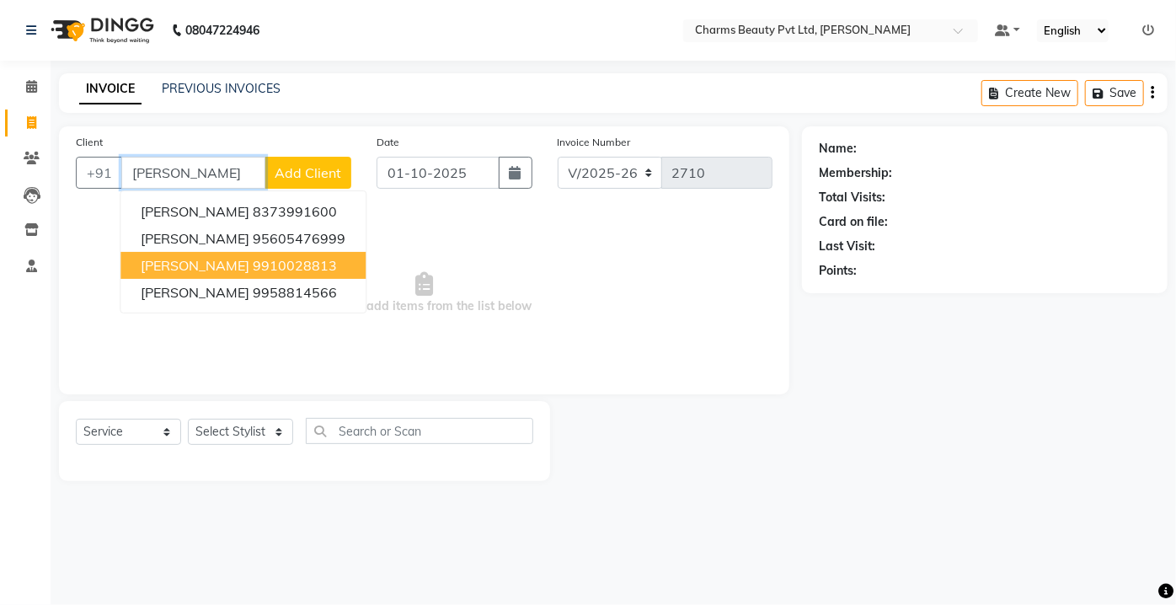
click at [249, 266] on span "[PERSON_NAME]" at bounding box center [195, 265] width 109 height 17
type input "9910028813"
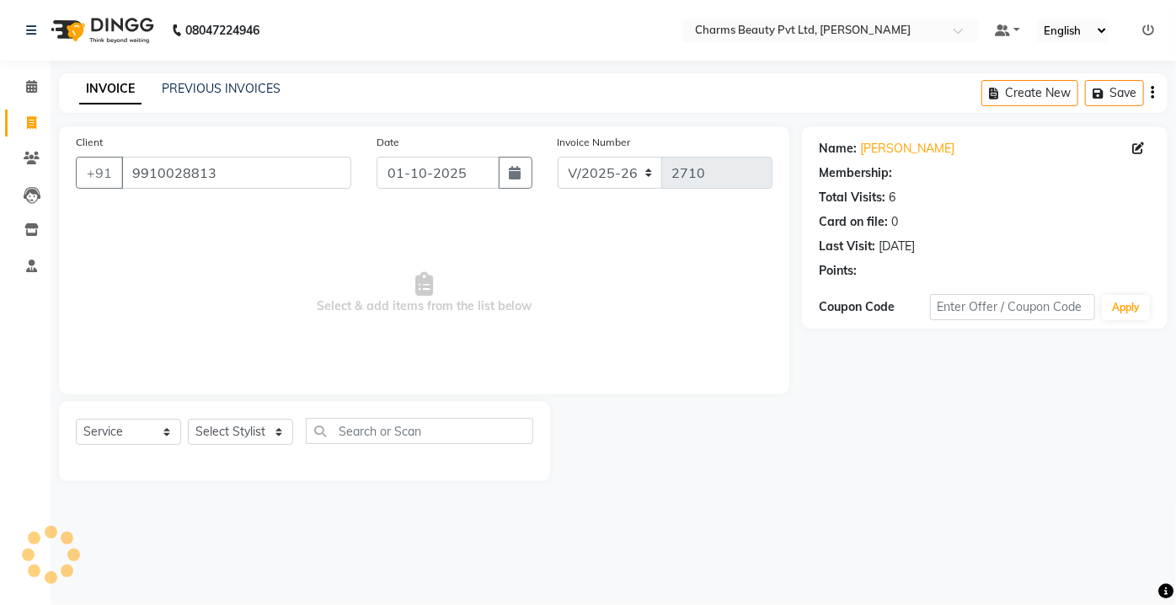
select select "1: Object"
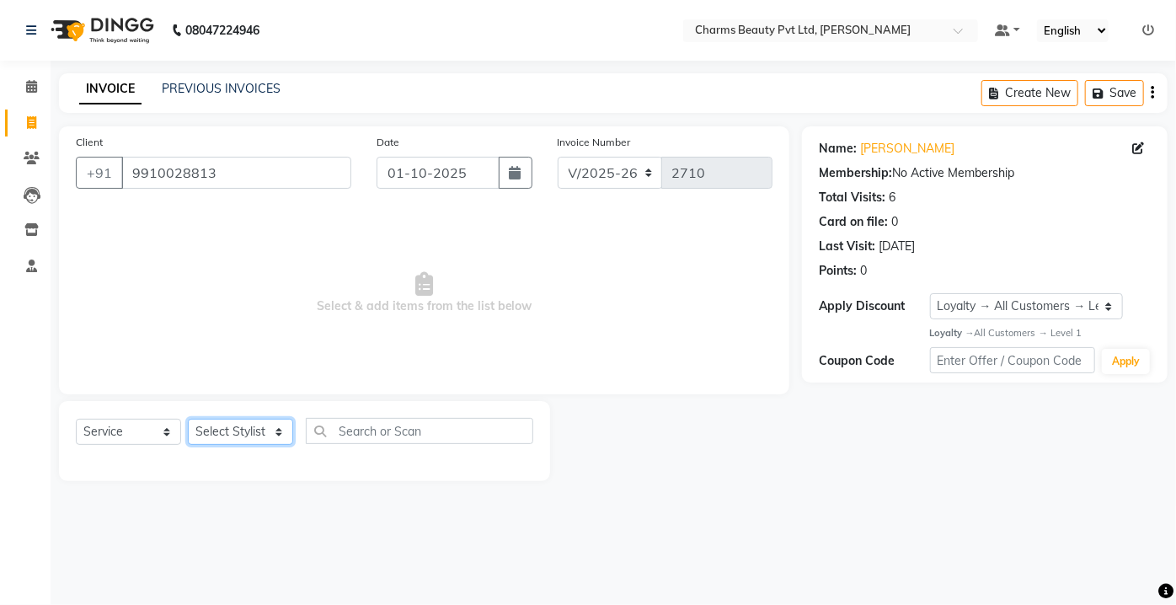
click at [273, 439] on select "Select Stylist Aarti [PERSON_NAME] [PERSON_NAME] CHARMS DR. POOJA MITTAL HINA […" at bounding box center [240, 432] width 105 height 26
click at [453, 268] on span "Select & add items from the list below" at bounding box center [424, 293] width 697 height 168
click at [258, 439] on select "Select Stylist Aarti [PERSON_NAME] [PERSON_NAME] CHARMS DR. POOJA MITTAL HINA […" at bounding box center [240, 432] width 105 height 26
click at [188, 419] on select "Select Stylist Aarti [PERSON_NAME] [PERSON_NAME] CHARMS DR. POOJA MITTAL HINA […" at bounding box center [240, 432] width 105 height 26
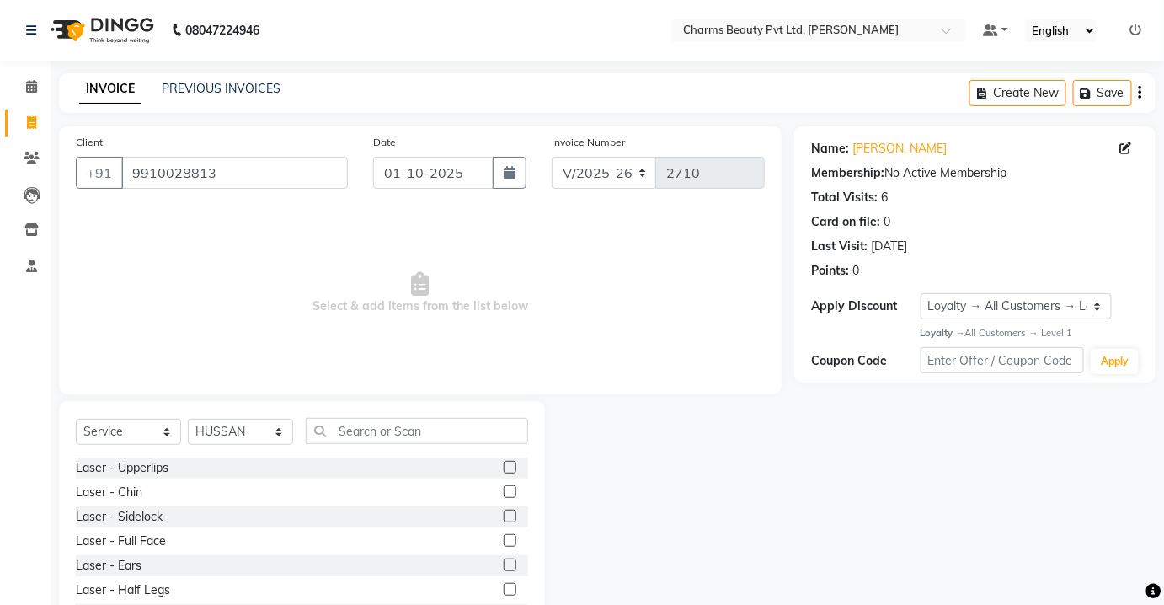
click at [236, 415] on div "Client [PHONE_NUMBER] Date [DATE] Invoice Number V/2025 V/[PHONE_NUMBER] Select…" at bounding box center [420, 387] width 748 height 523
drag, startPoint x: 237, startPoint y: 429, endPoint x: 243, endPoint y: 441, distance: 13.6
click at [238, 435] on select "Select Stylist Aarti [PERSON_NAME] [PERSON_NAME] CHARMS DR. POOJA MITTAL HINA […" at bounding box center [240, 432] width 105 height 26
select select "17827"
click at [188, 419] on select "Select Stylist Aarti [PERSON_NAME] [PERSON_NAME] CHARMS DR. POOJA MITTAL HINA […" at bounding box center [240, 432] width 105 height 26
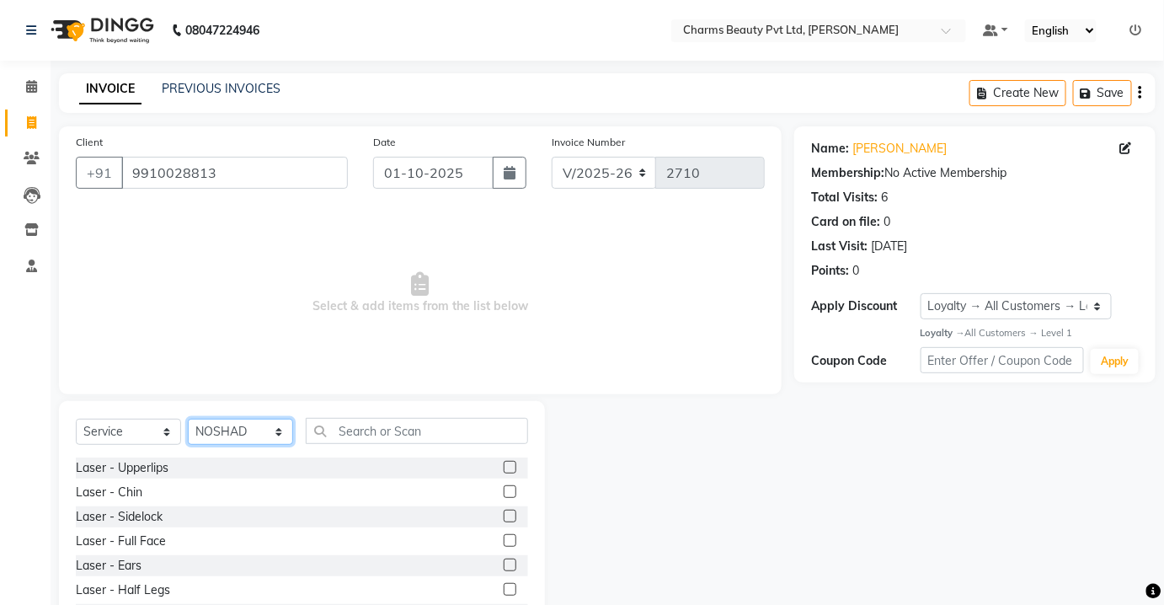
click at [275, 421] on select "Select Stylist Aarti [PERSON_NAME] [PERSON_NAME] CHARMS DR. POOJA MITTAL HINA […" at bounding box center [240, 432] width 105 height 26
click at [115, 277] on span "Select & add items from the list below" at bounding box center [420, 293] width 689 height 168
click at [355, 430] on input "text" at bounding box center [417, 431] width 222 height 26
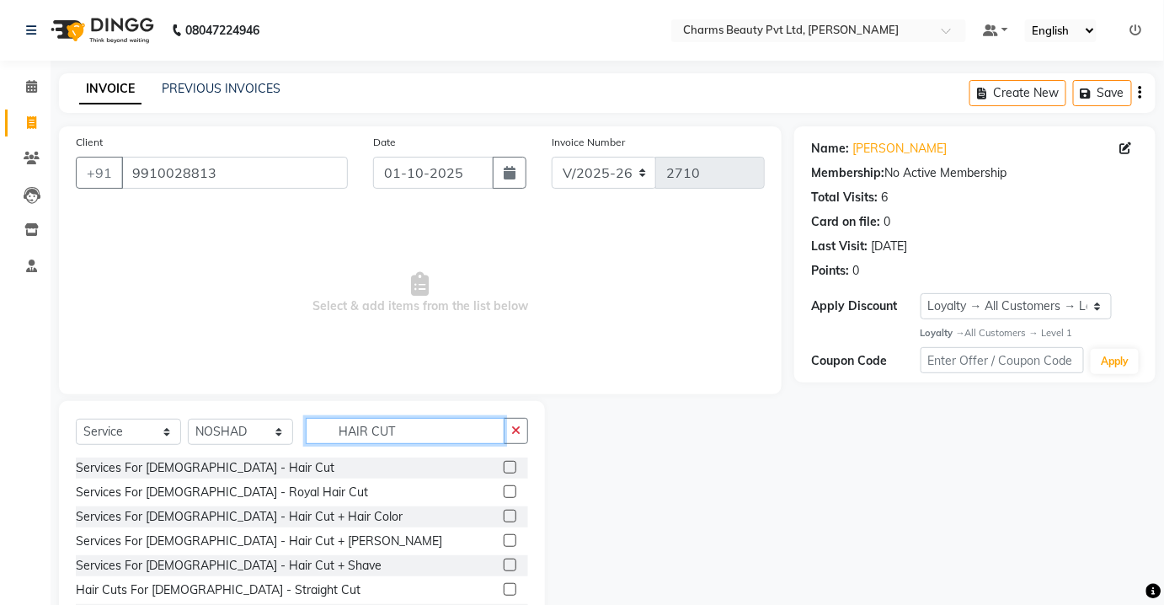
scroll to position [76, 0]
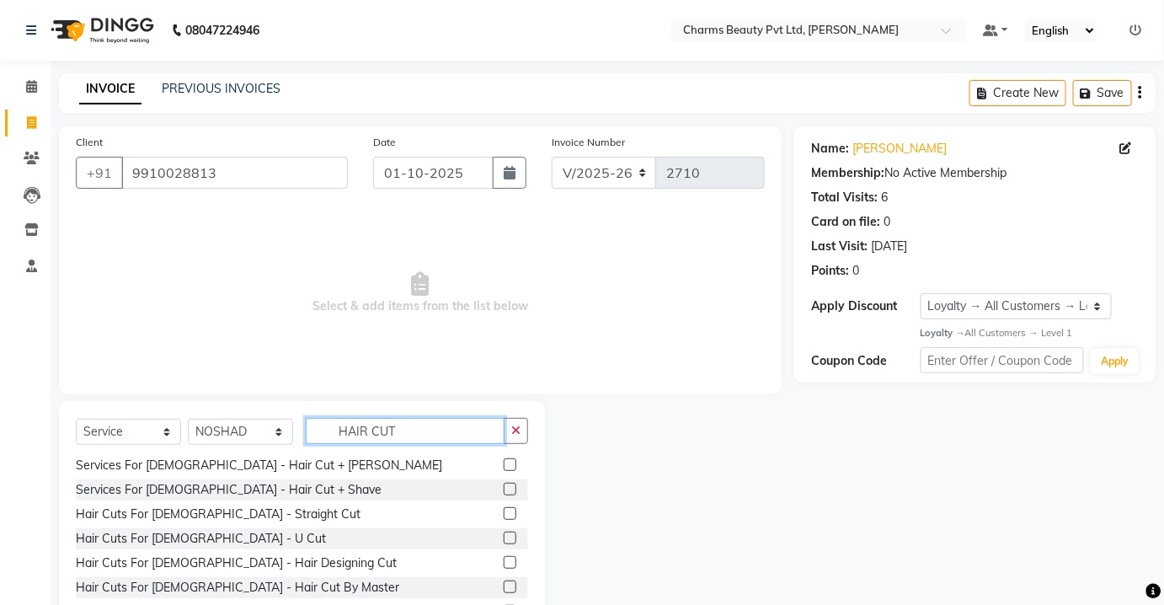
type input "HAIR CUT"
click at [504, 563] on label at bounding box center [510, 562] width 13 height 13
click at [504, 563] on input "checkbox" at bounding box center [509, 563] width 11 height 11
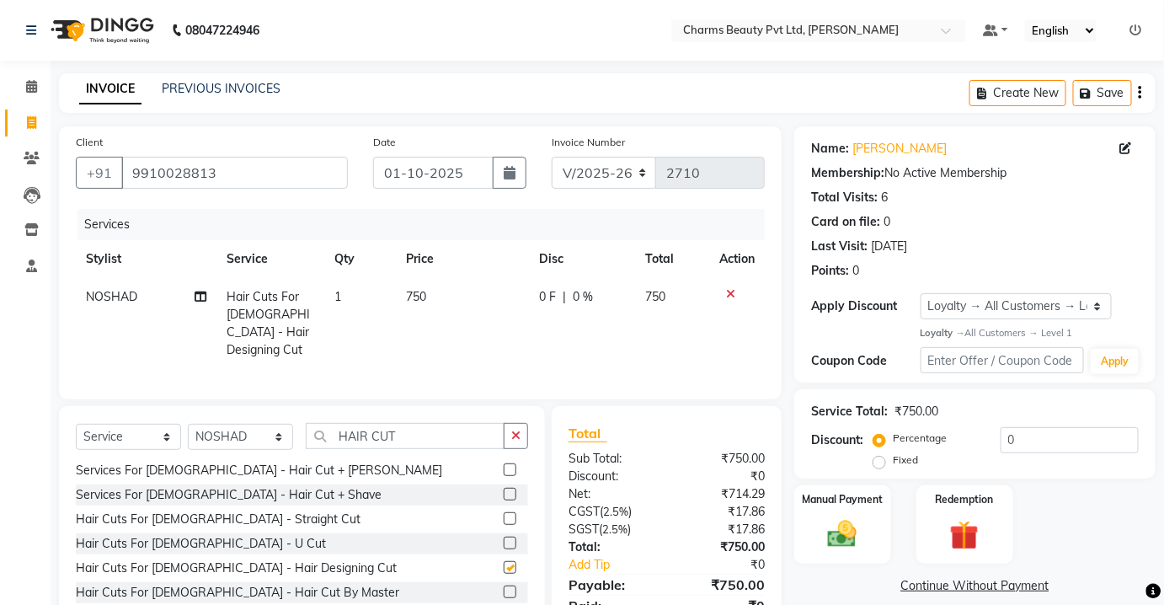
checkbox input "false"
click at [283, 435] on select "Select Stylist Aarti [PERSON_NAME] [PERSON_NAME] CHARMS DR. POOJA MITTAL HINA […" at bounding box center [240, 437] width 105 height 26
select select "72250"
click at [188, 424] on select "Select Stylist Aarti [PERSON_NAME] [PERSON_NAME] CHARMS DR. POOJA MITTAL HINA […" at bounding box center [240, 437] width 105 height 26
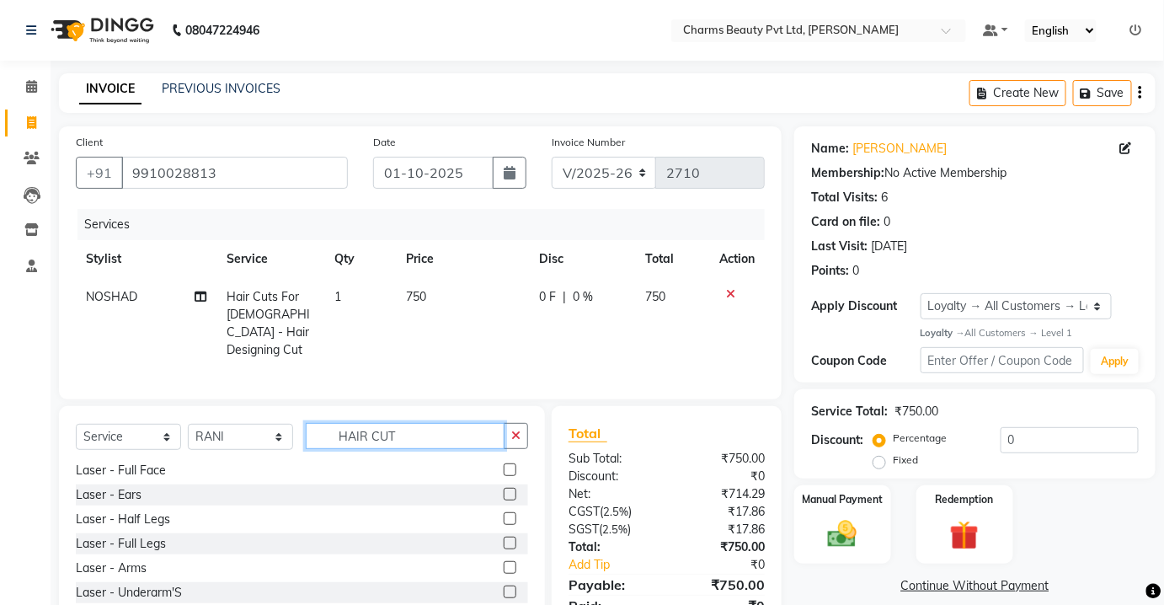
click at [431, 434] on input "HAIR CUT" at bounding box center [405, 436] width 199 height 26
type input "H"
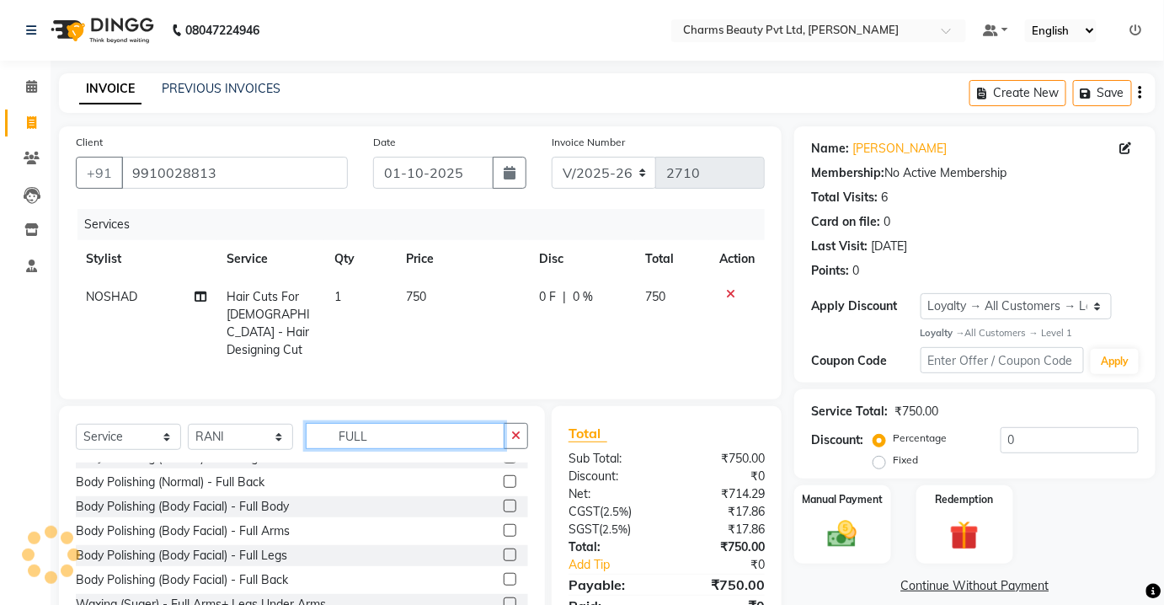
scroll to position [441, 0]
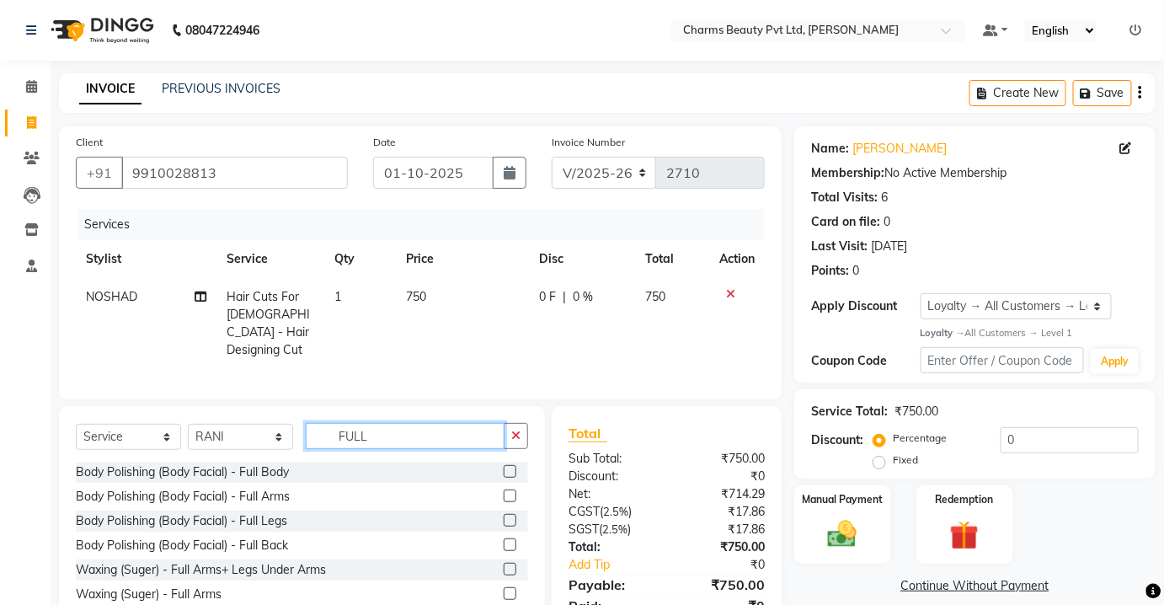
type input "FULL"
click at [528, 574] on div "Select Service Product Membership Package Voucher Prepaid Gift Card Select Styl…" at bounding box center [302, 530] width 486 height 248
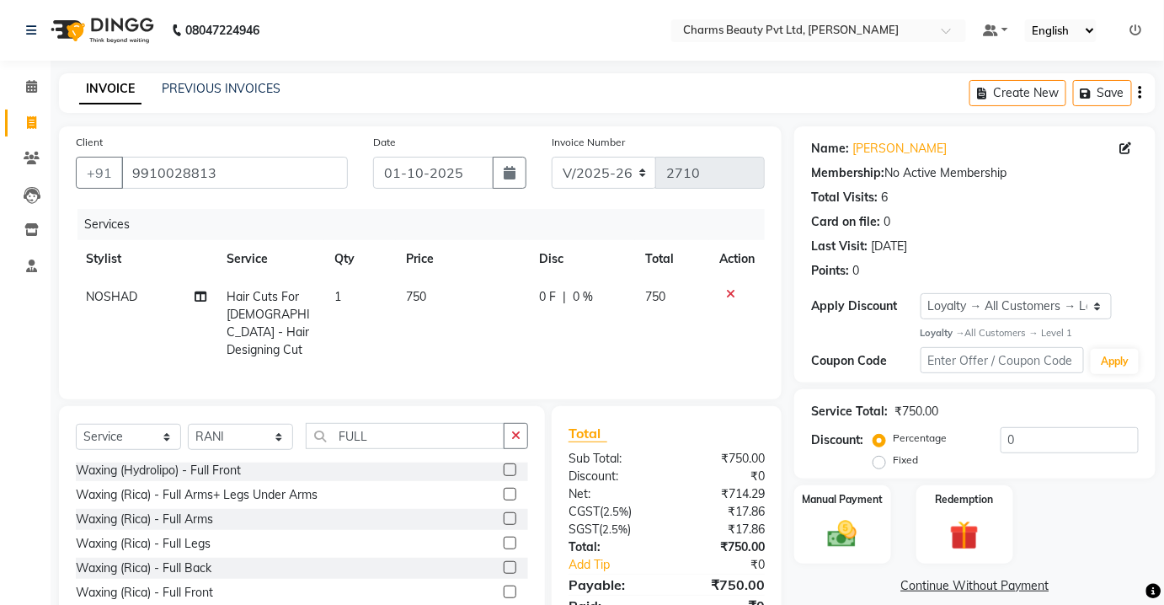
scroll to position [69, 0]
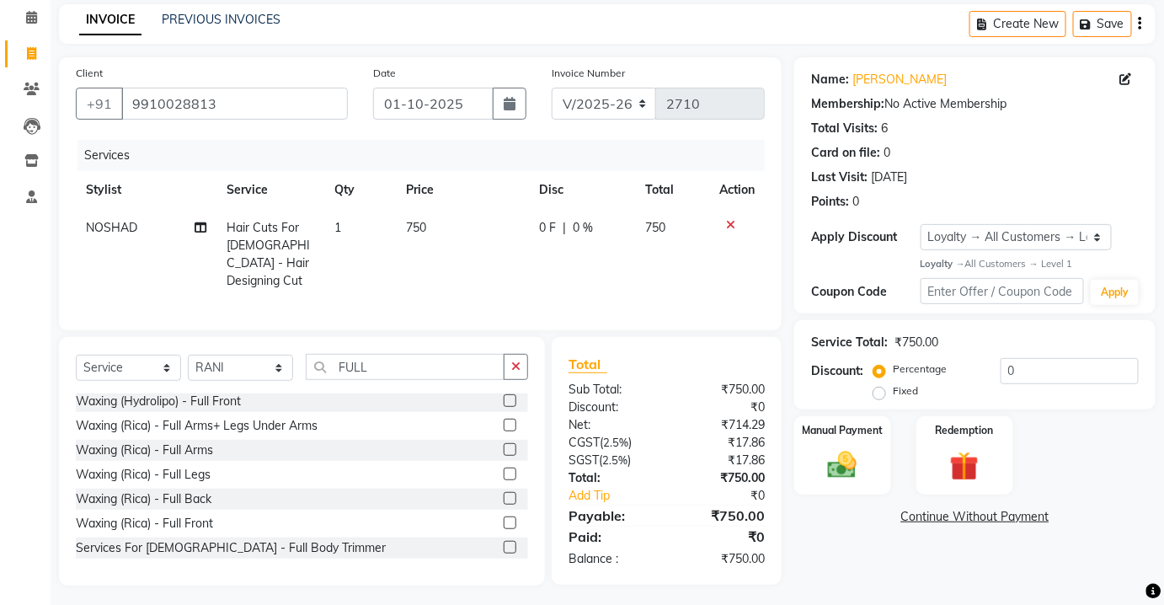
click at [504, 423] on label at bounding box center [510, 425] width 13 height 13
click at [504, 423] on input "checkbox" at bounding box center [509, 425] width 11 height 11
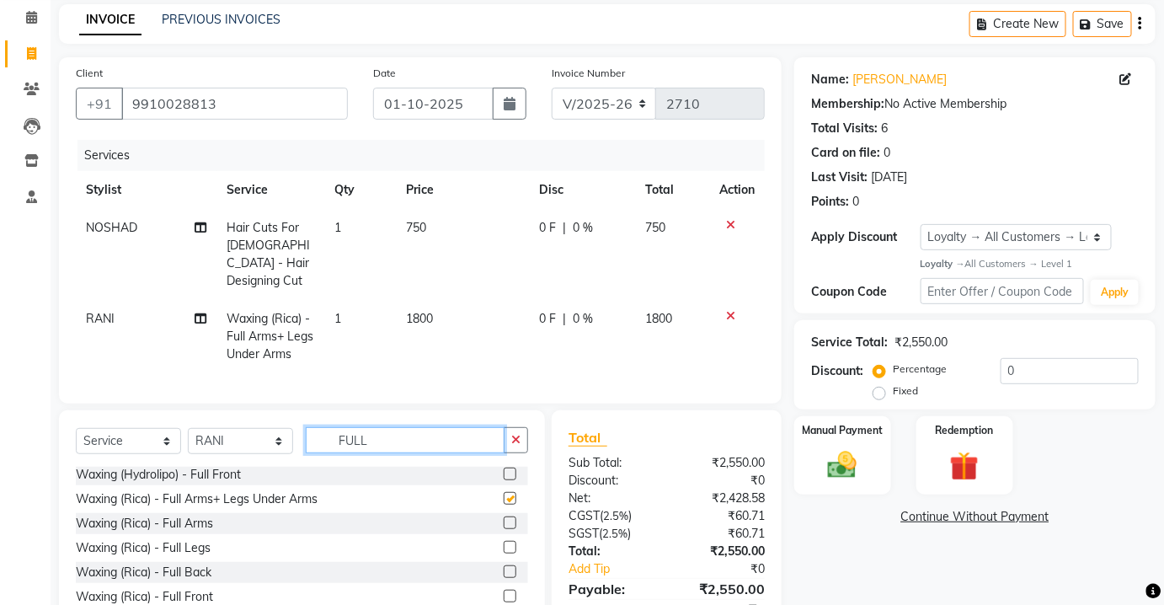
click at [496, 427] on input "FULL" at bounding box center [405, 440] width 199 height 26
checkbox input "false"
click at [398, 435] on input "FULL" at bounding box center [405, 440] width 199 height 26
type input "F"
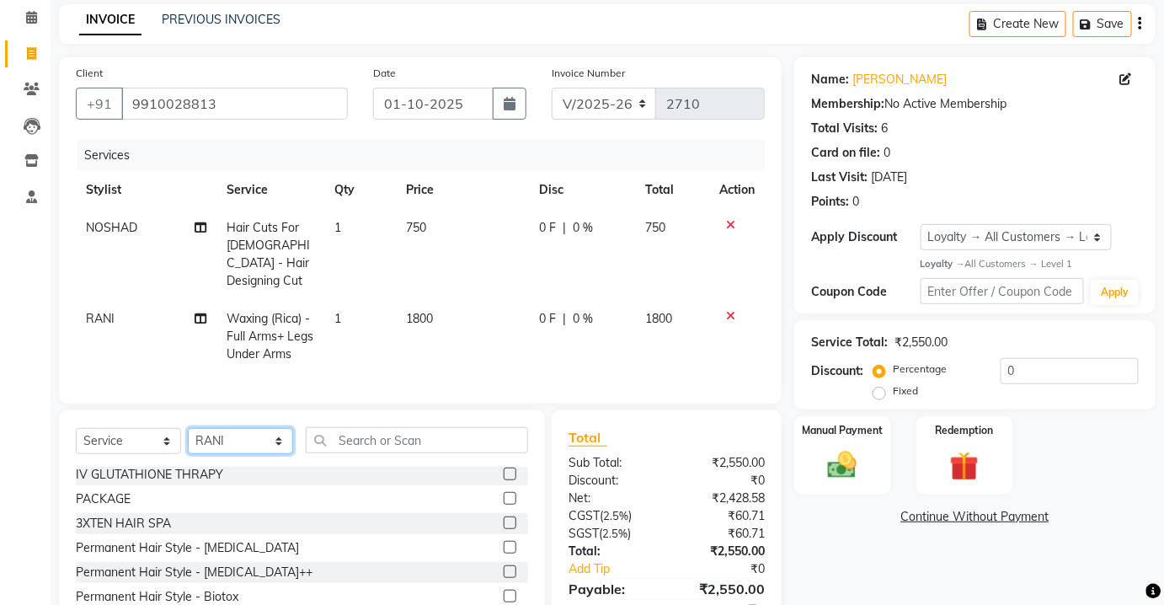
click at [274, 437] on select "Select Stylist Aarti [PERSON_NAME] [PERSON_NAME] CHARMS DR. POOJA MITTAL HINA […" at bounding box center [240, 441] width 105 height 26
select select "19798"
click at [188, 428] on select "Select Stylist Aarti [PERSON_NAME] [PERSON_NAME] CHARMS DR. POOJA MITTAL HINA […" at bounding box center [240, 441] width 105 height 26
click at [366, 430] on input "text" at bounding box center [417, 440] width 222 height 26
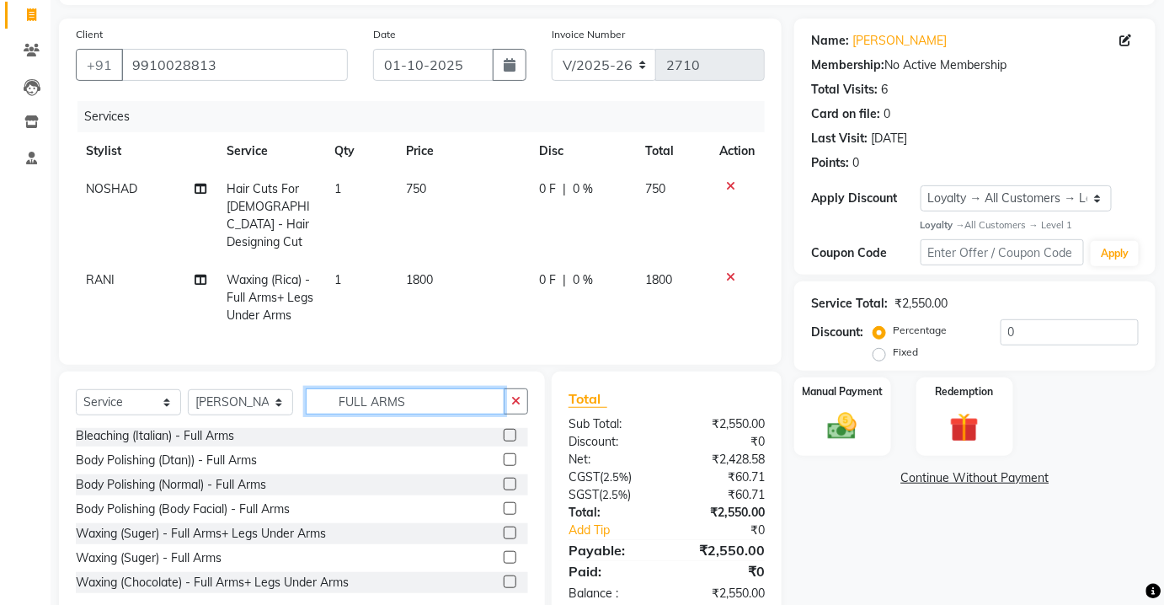
scroll to position [142, 0]
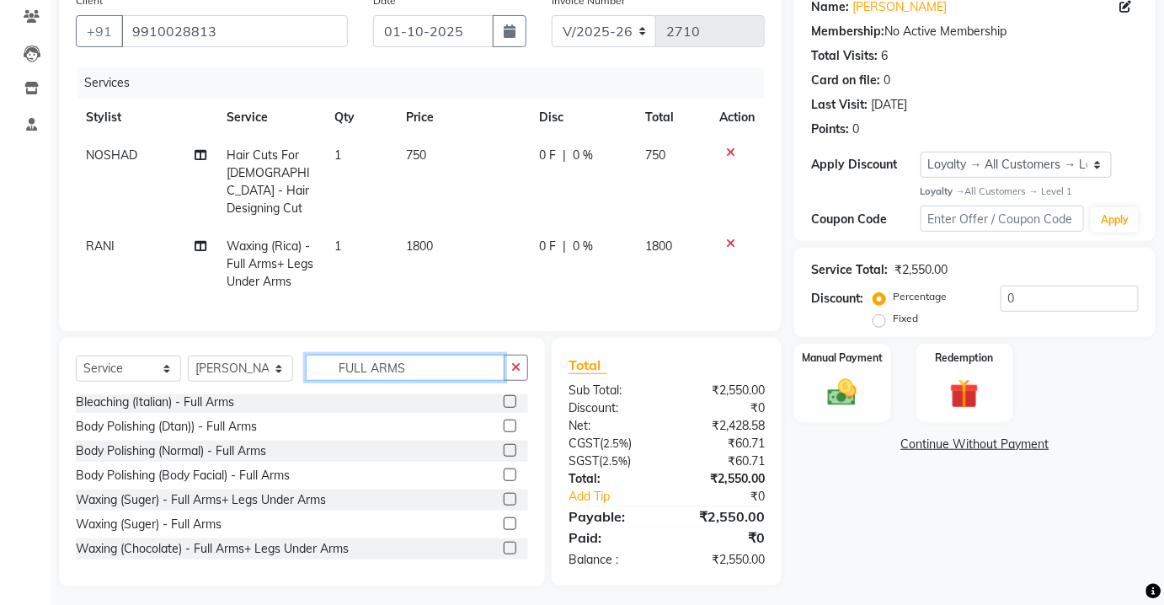
type input "FULL ARMS"
click at [504, 542] on label at bounding box center [510, 548] width 13 height 13
click at [504, 543] on input "checkbox" at bounding box center [509, 548] width 11 height 11
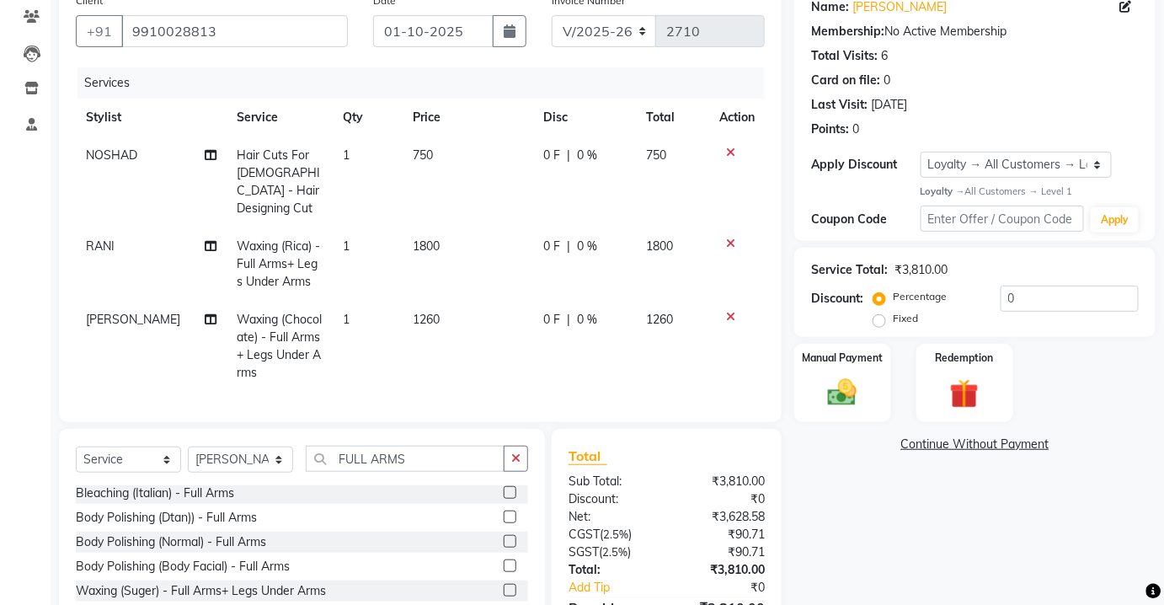
checkbox input "false"
click at [278, 457] on select "Select Stylist Aarti [PERSON_NAME] [PERSON_NAME] CHARMS DR. POOJA MITTAL HINA […" at bounding box center [240, 459] width 105 height 26
select select "87460"
click at [188, 446] on select "Select Stylist Aarti [PERSON_NAME] [PERSON_NAME] CHARMS DR. POOJA MITTAL HINA […" at bounding box center [240, 459] width 105 height 26
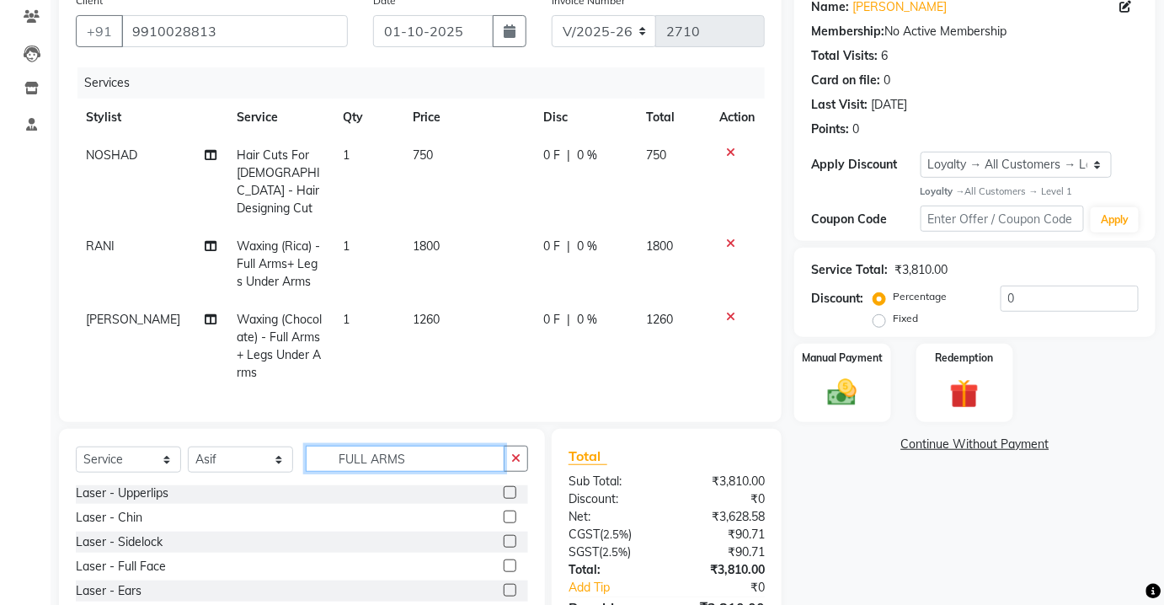
click at [424, 458] on input "FULL ARMS" at bounding box center [405, 459] width 199 height 26
type input "F"
type input "PEDI"
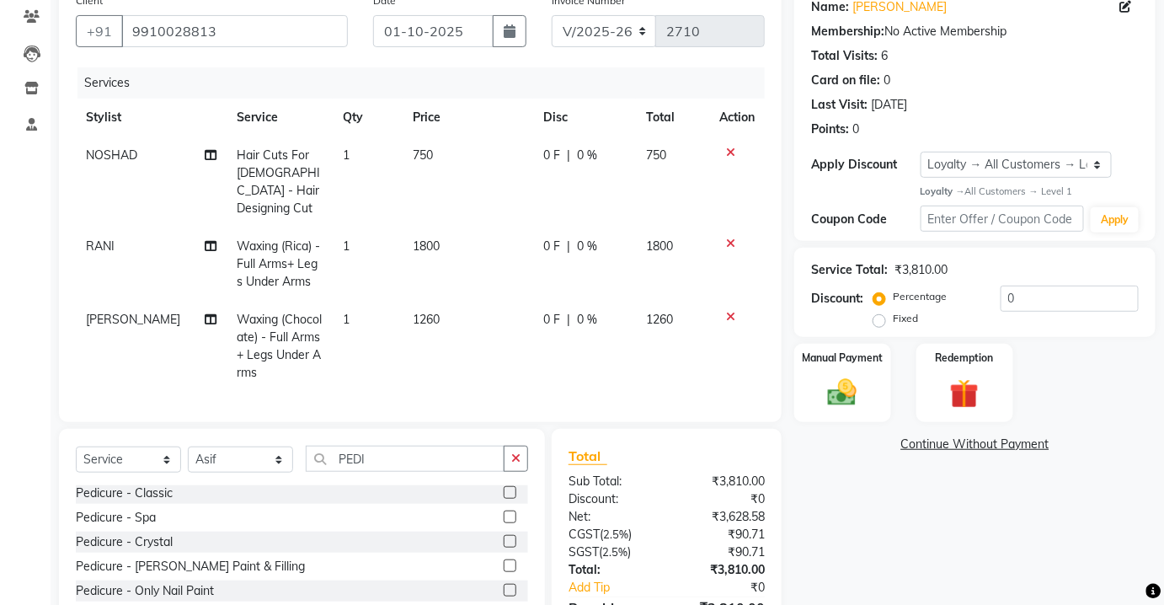
click at [504, 486] on label at bounding box center [510, 492] width 13 height 13
click at [504, 488] on input "checkbox" at bounding box center [509, 493] width 11 height 11
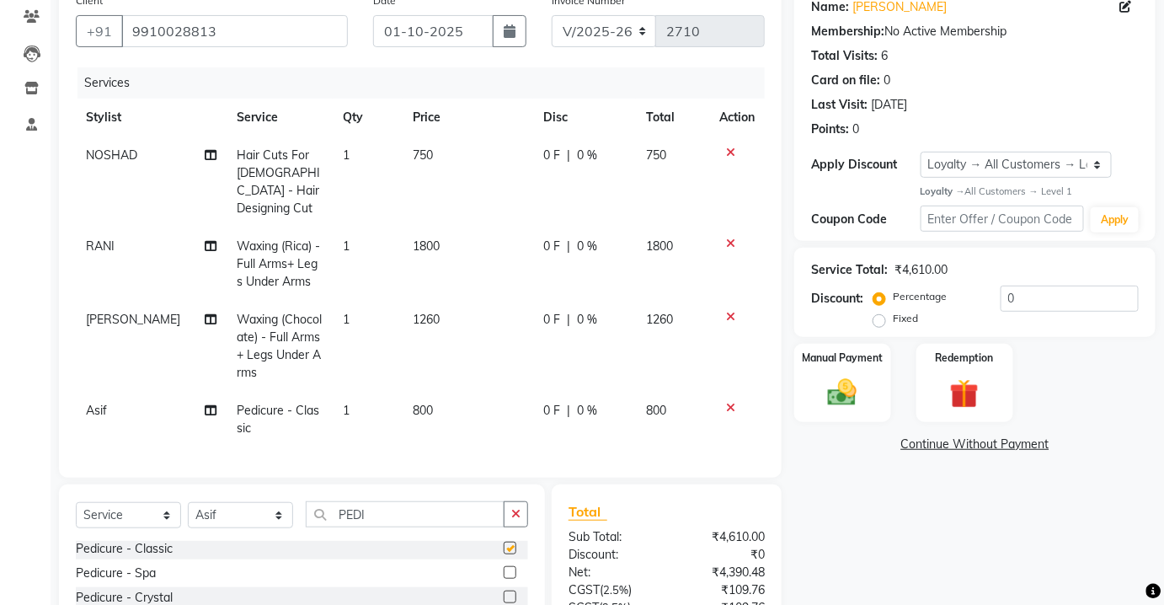
checkbox input "false"
click at [280, 513] on select "Select Stylist Aarti [PERSON_NAME] [PERSON_NAME] CHARMS DR. POOJA MITTAL HINA […" at bounding box center [240, 515] width 105 height 26
select select "88835"
click at [188, 502] on select "Select Stylist Aarti [PERSON_NAME] [PERSON_NAME] CHARMS DR. POOJA MITTAL HINA […" at bounding box center [240, 515] width 105 height 26
click at [397, 507] on input "PEDI" at bounding box center [405, 514] width 199 height 26
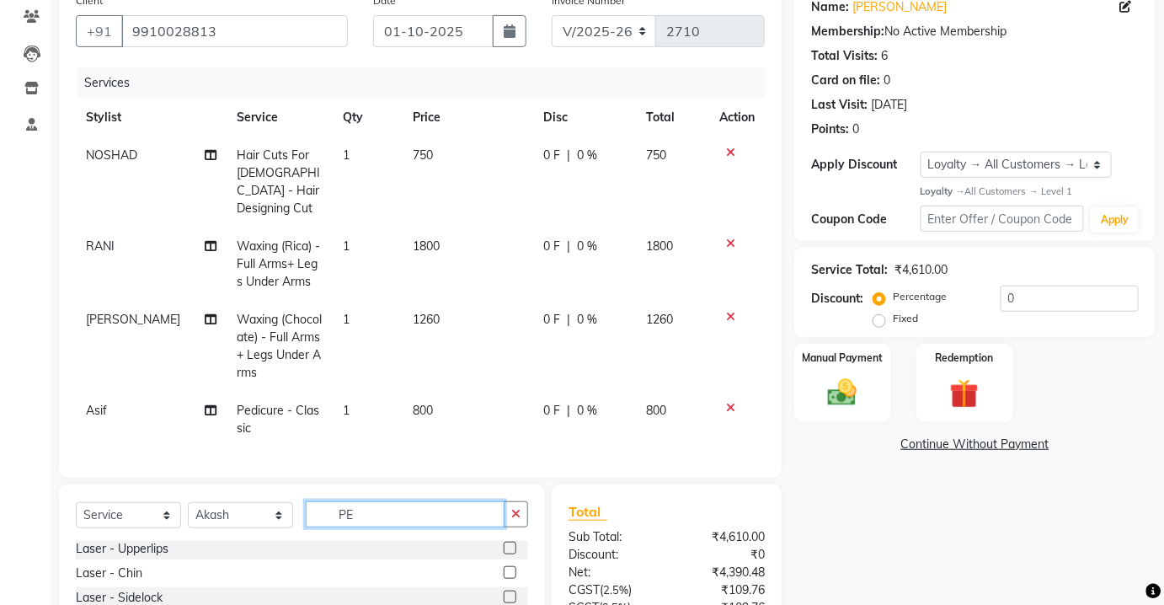
type input "P"
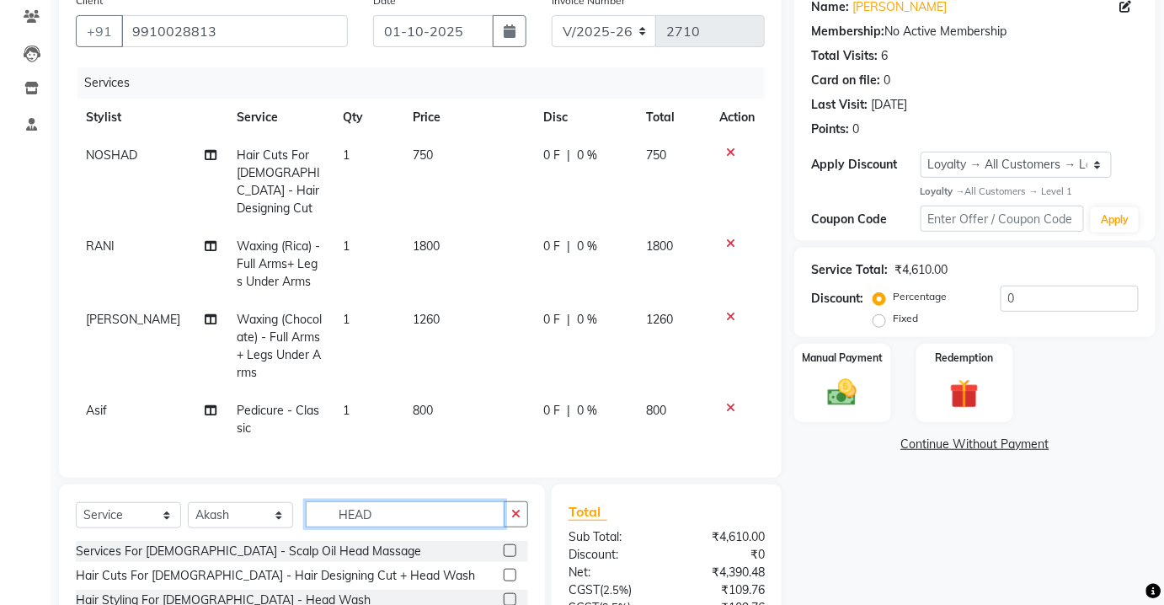
type input "HEAD"
click at [504, 593] on label at bounding box center [510, 599] width 13 height 13
click at [504, 595] on input "checkbox" at bounding box center [509, 600] width 11 height 11
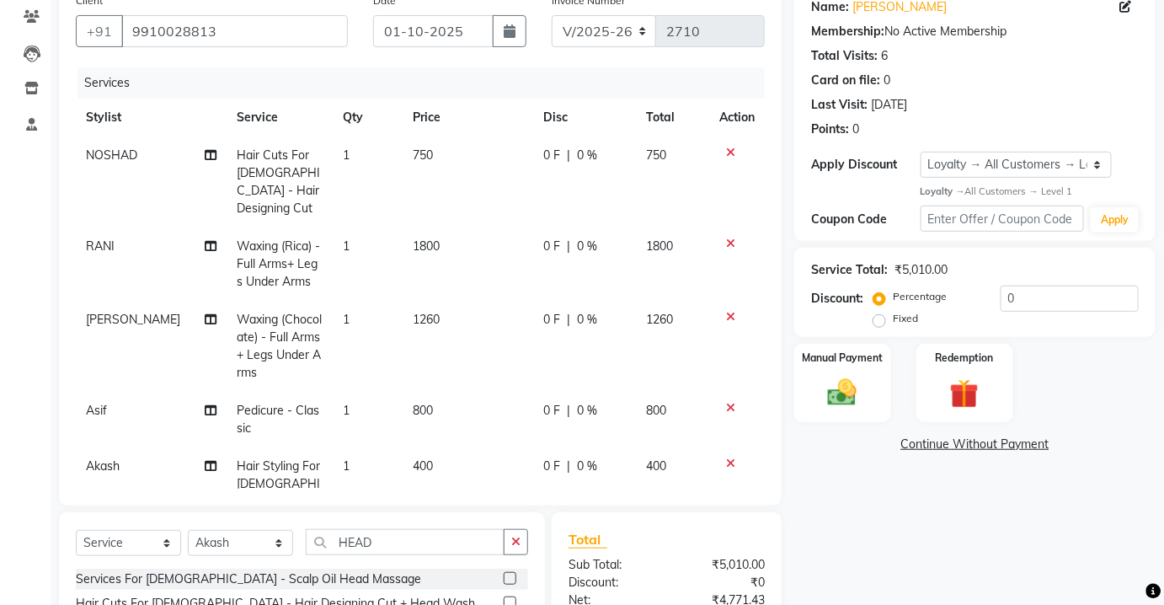
checkbox input "false"
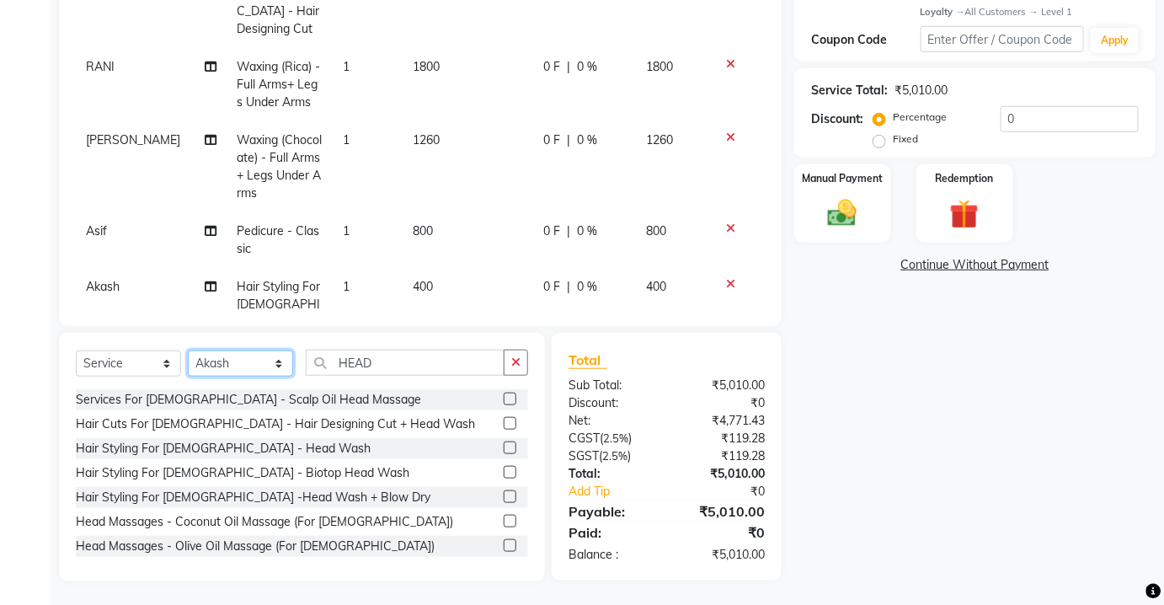
click at [275, 365] on select "Select Stylist Aarti [PERSON_NAME] [PERSON_NAME] CHARMS DR. POOJA MITTAL HINA […" at bounding box center [240, 363] width 105 height 26
select select "17828"
click at [188, 350] on select "Select Stylist Aarti [PERSON_NAME] [PERSON_NAME] CHARMS DR. POOJA MITTAL HINA […" at bounding box center [240, 363] width 105 height 26
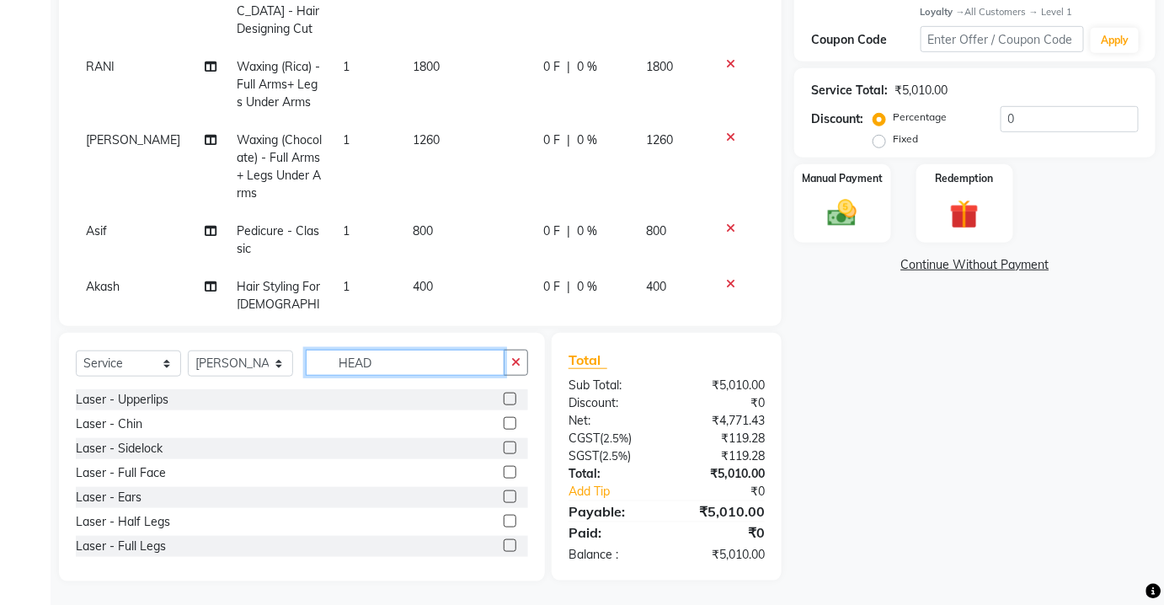
click at [415, 361] on input "HEAD" at bounding box center [405, 363] width 199 height 26
type input "H"
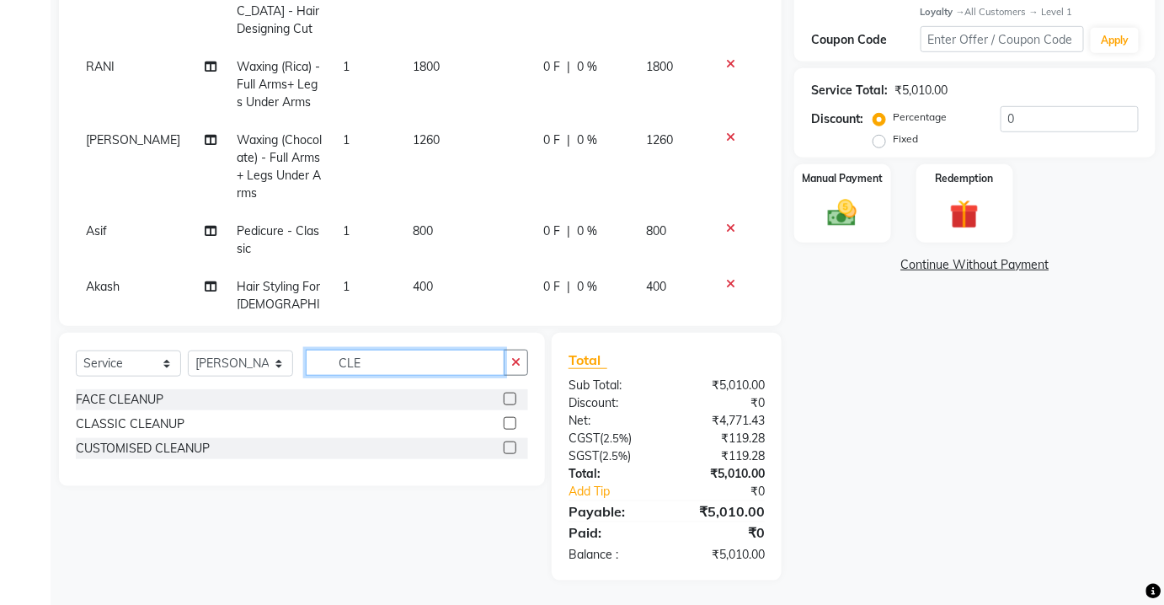
scroll to position [320, 0]
type input "CLEA"
click at [507, 451] on label at bounding box center [510, 448] width 13 height 13
click at [507, 451] on input "checkbox" at bounding box center [509, 449] width 11 height 11
click at [507, 451] on label at bounding box center [510, 448] width 13 height 13
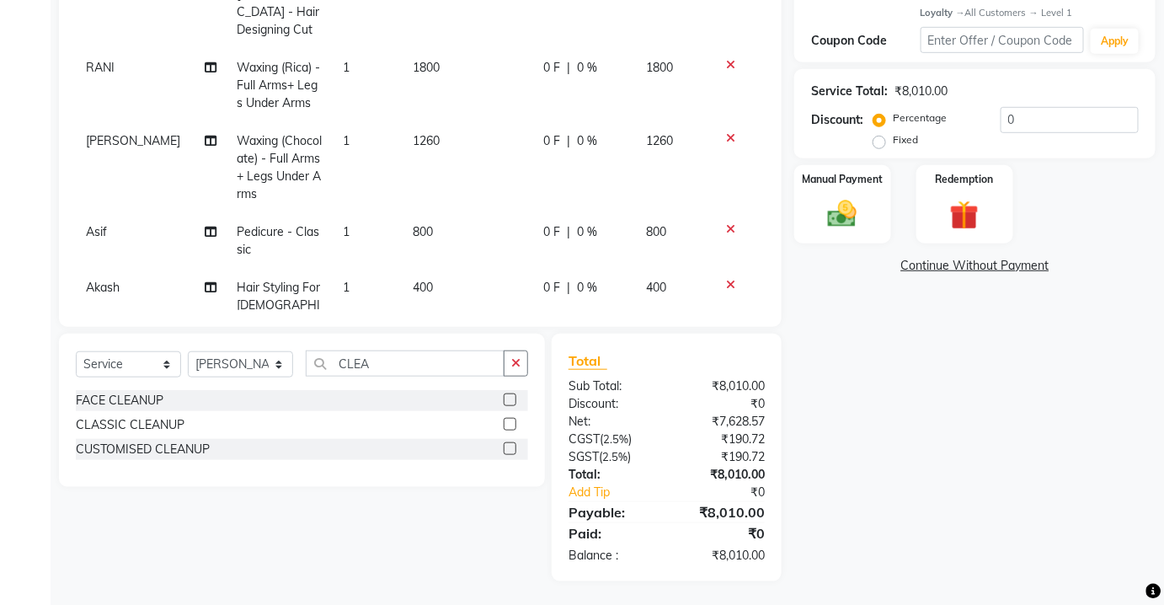
click at [507, 451] on input "checkbox" at bounding box center [509, 449] width 11 height 11
click at [510, 446] on label at bounding box center [510, 448] width 13 height 13
click at [510, 446] on input "checkbox" at bounding box center [509, 449] width 11 height 11
checkbox input "false"
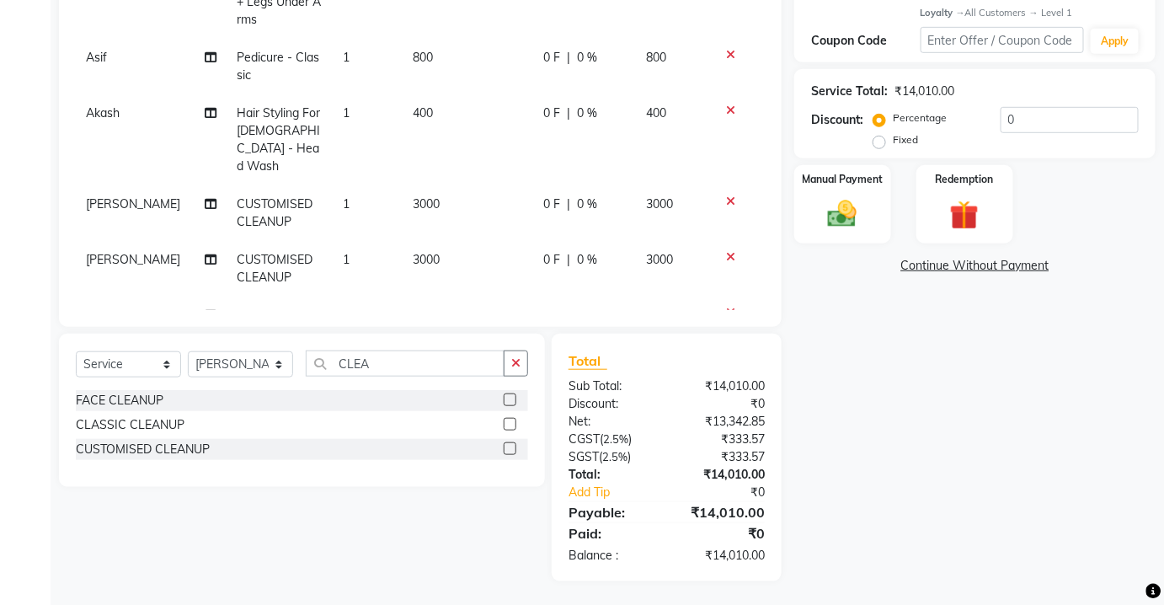
scroll to position [206, 0]
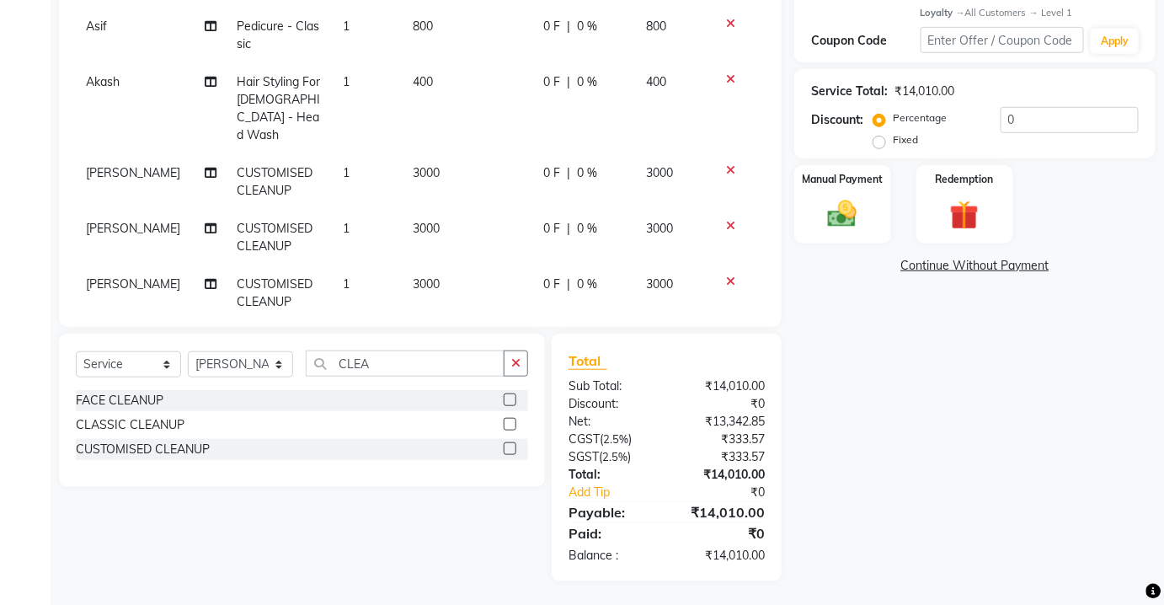
click at [726, 220] on icon at bounding box center [730, 226] width 9 height 12
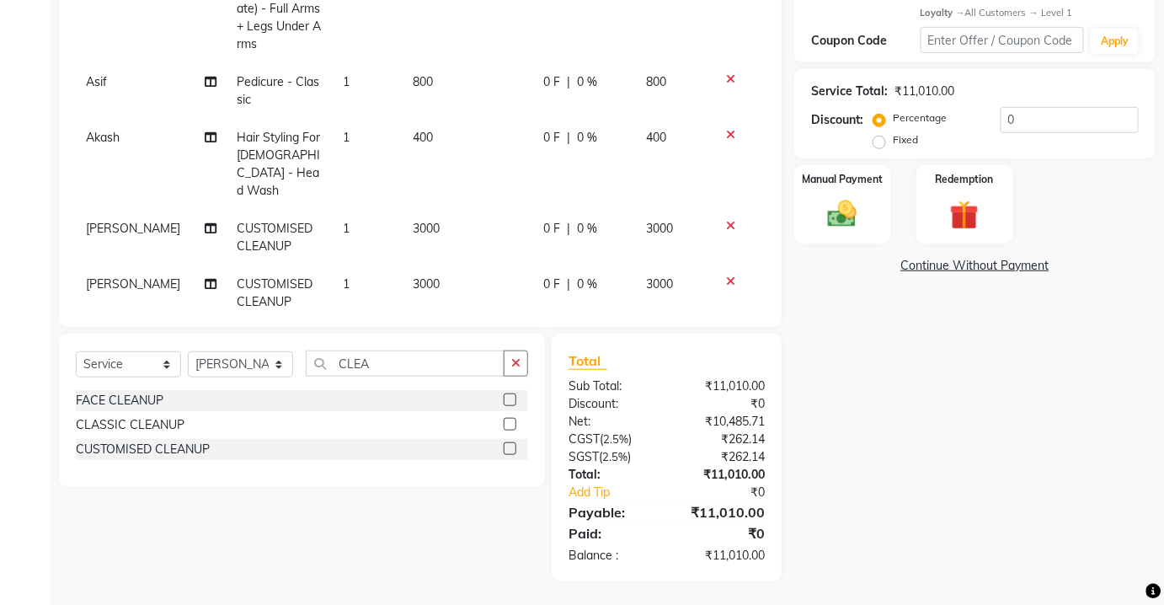
click at [726, 220] on icon at bounding box center [730, 226] width 9 height 12
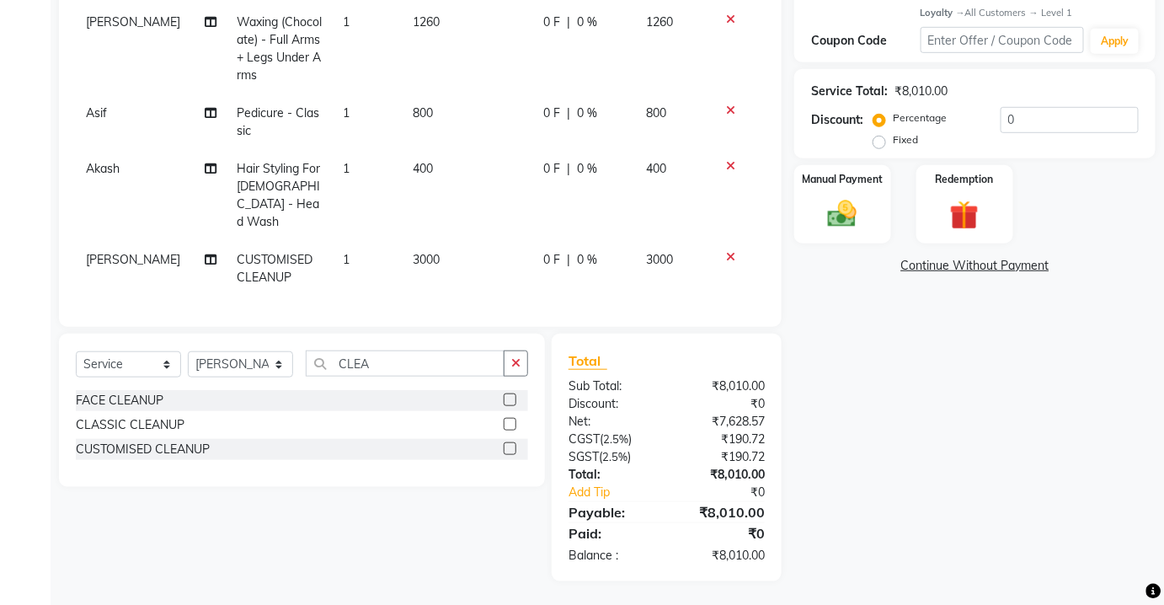
scroll to position [94, 0]
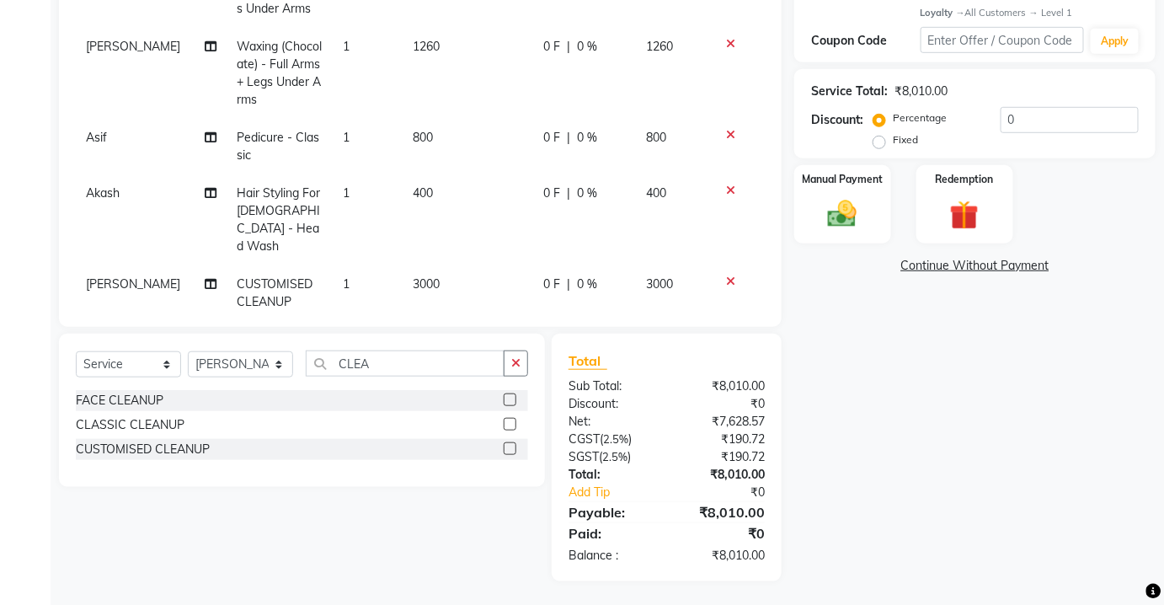
click at [715, 187] on td at bounding box center [737, 219] width 56 height 91
click at [447, 265] on td "3000" at bounding box center [468, 293] width 130 height 56
select select "17828"
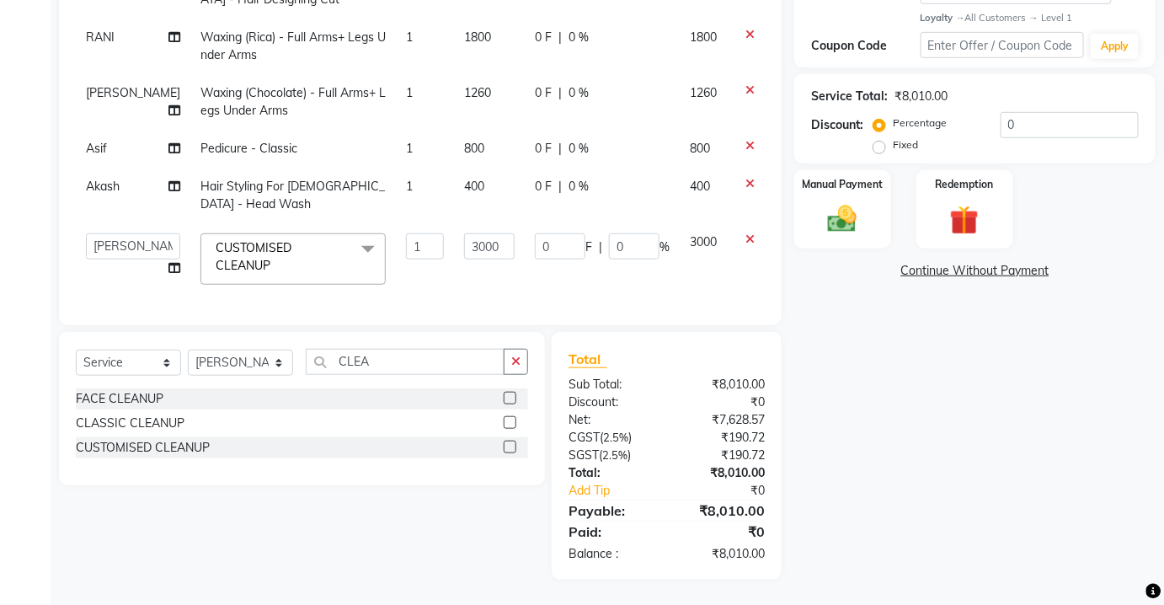
scroll to position [3, 0]
click at [478, 243] on input "3000" at bounding box center [489, 246] width 51 height 26
type input "3"
type input "1800"
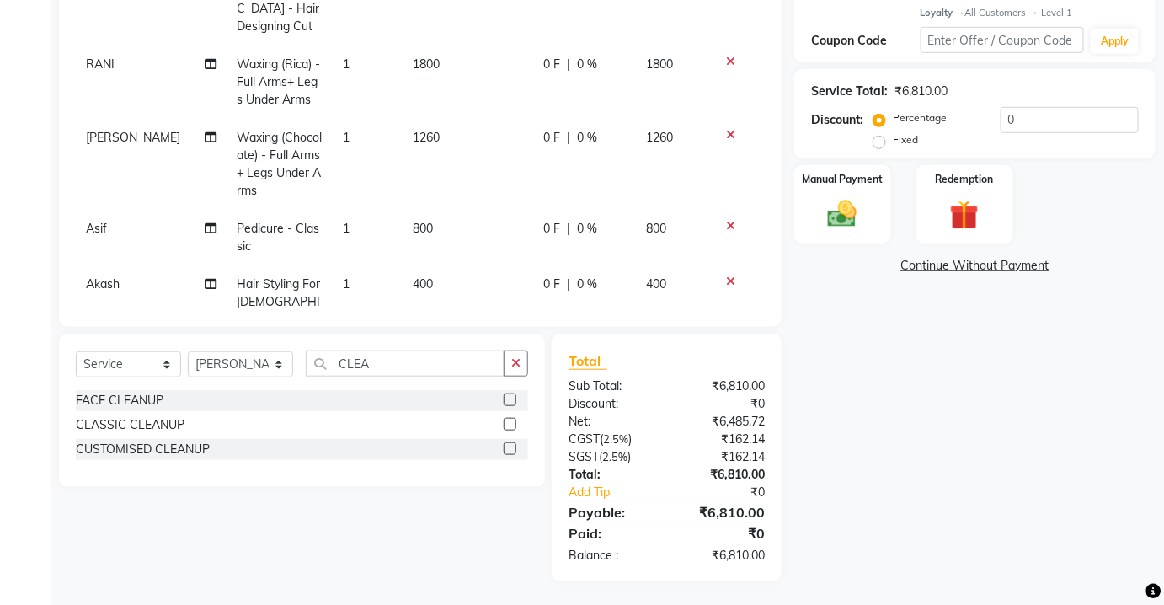
click at [488, 275] on tbody "NOSHAD Hair Cuts For [DEMOGRAPHIC_DATA] - Hair Designing Cut 1 750 0 F | 0 % 75…" at bounding box center [420, 183] width 689 height 457
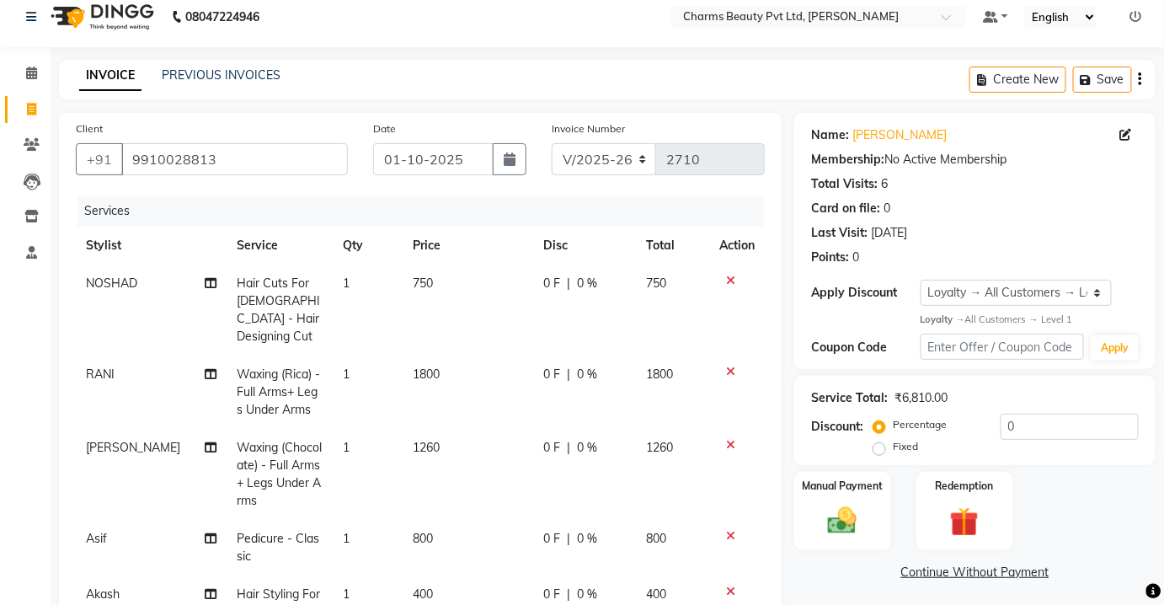
scroll to position [0, 0]
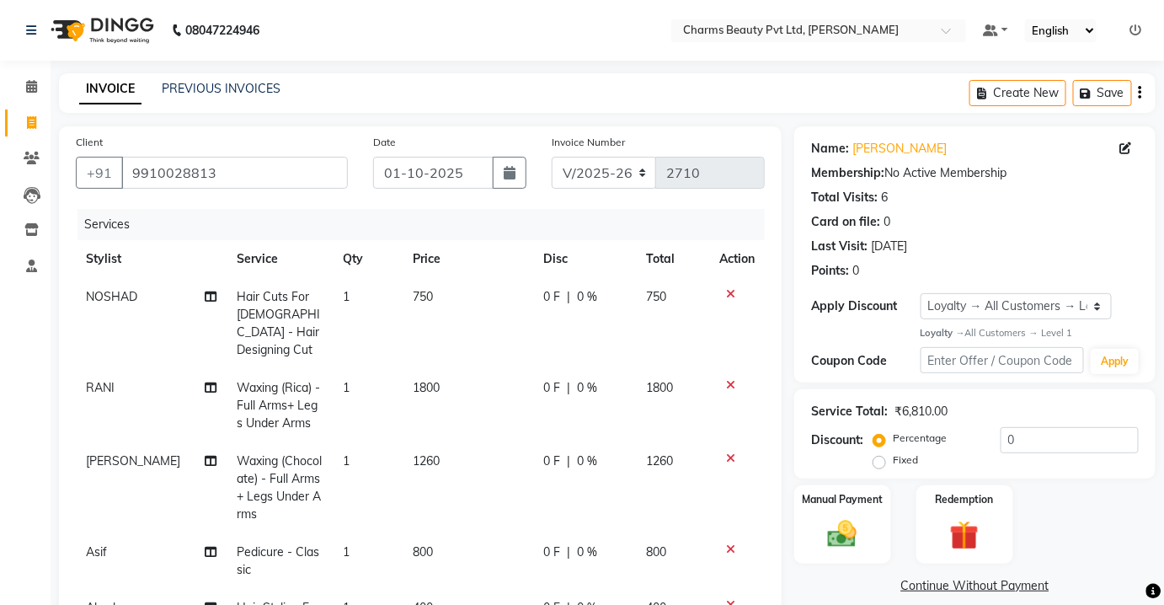
click at [719, 329] on td at bounding box center [737, 323] width 56 height 91
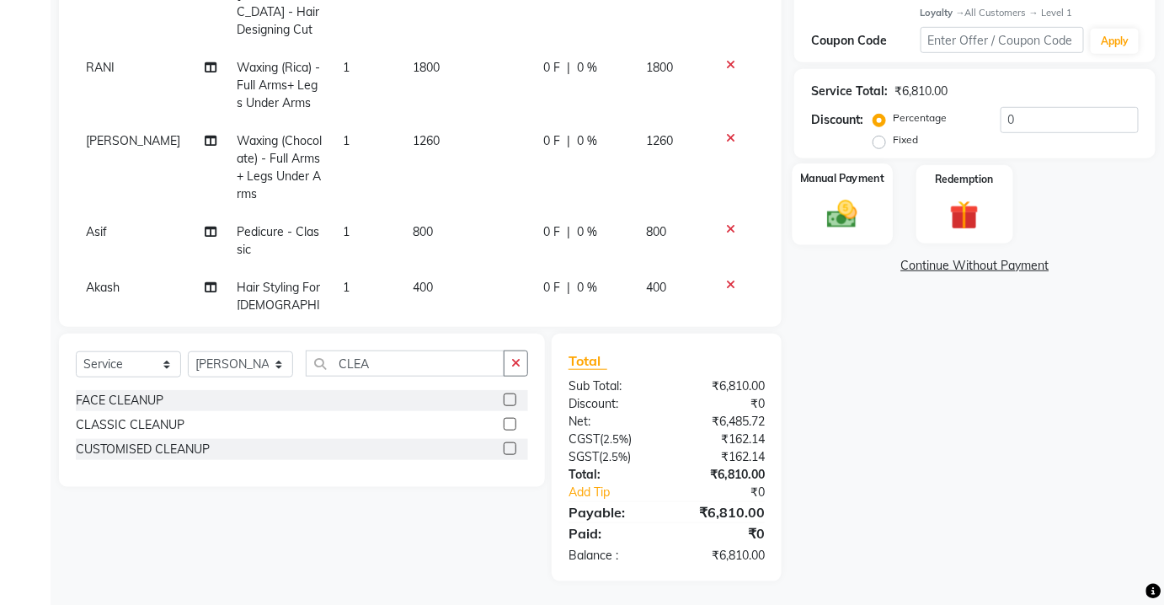
click at [829, 233] on div "Manual Payment" at bounding box center [843, 204] width 100 height 82
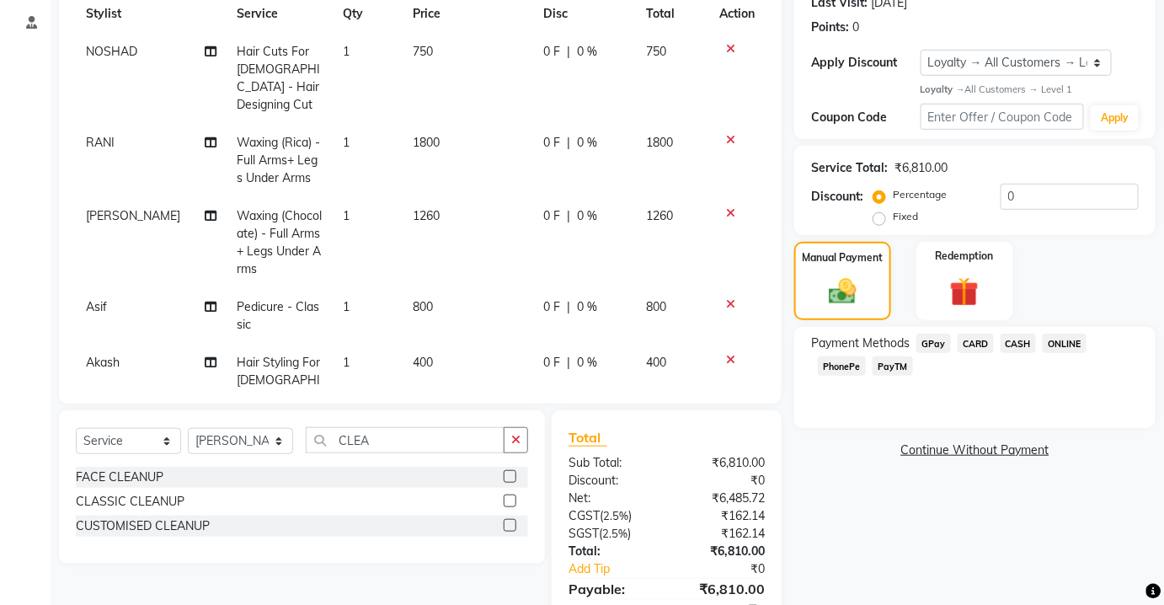
scroll to position [0, 0]
click at [726, 136] on icon at bounding box center [730, 142] width 9 height 12
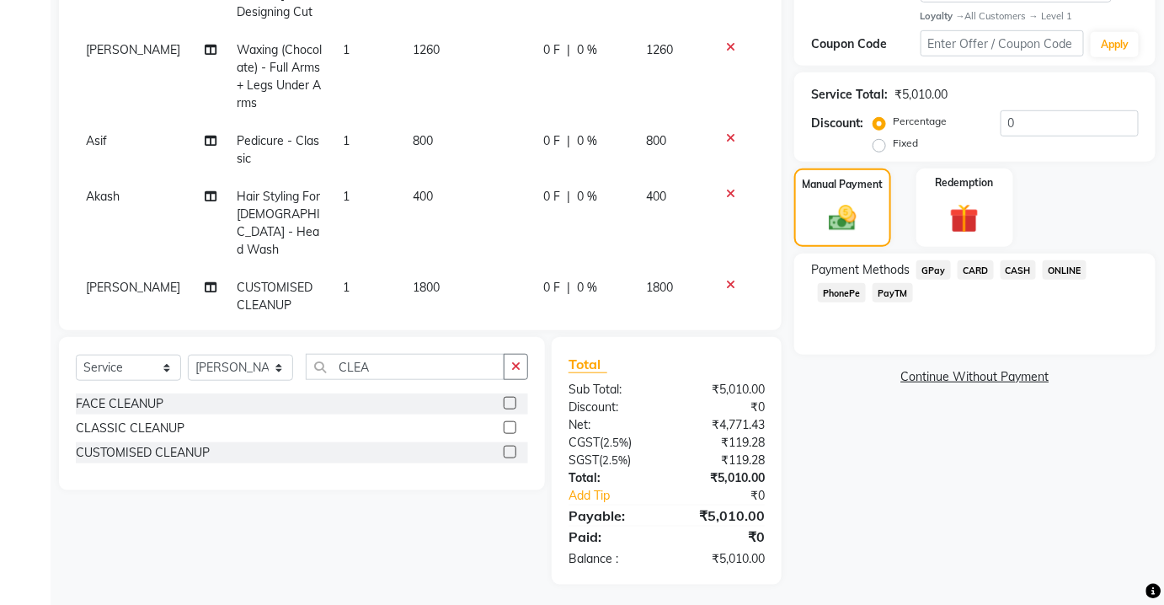
scroll to position [320, 0]
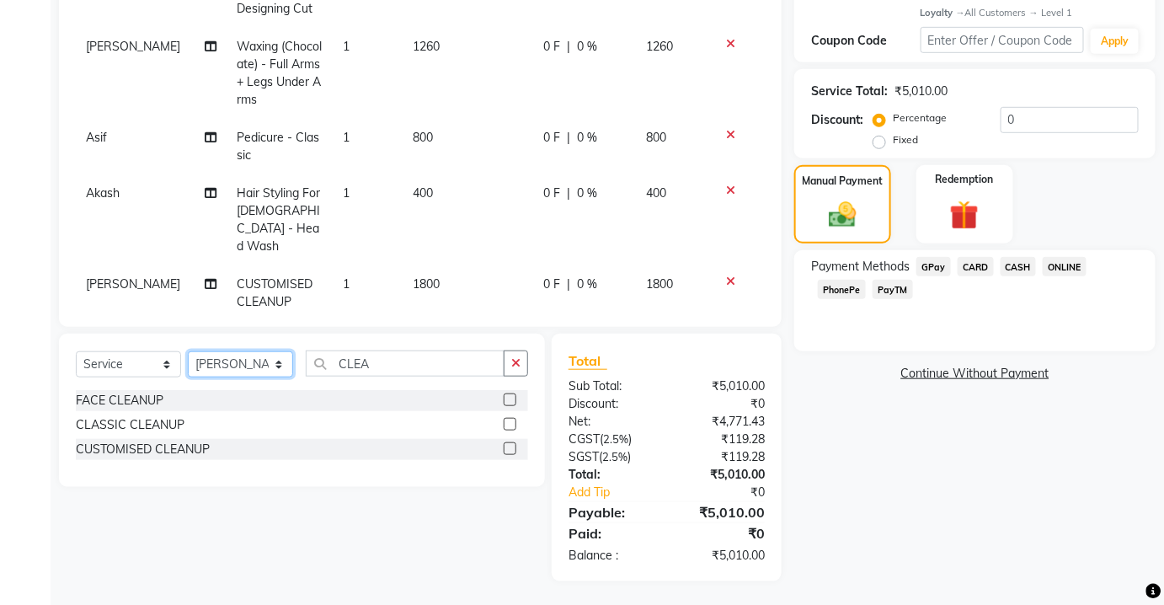
click at [252, 365] on select "Select Stylist Aarti [PERSON_NAME] [PERSON_NAME] CHARMS DR. POOJA MITTAL HINA […" at bounding box center [240, 364] width 105 height 26
select select "72250"
click at [188, 351] on select "Select Stylist Aarti [PERSON_NAME] [PERSON_NAME] CHARMS DR. POOJA MITTAL HINA […" at bounding box center [240, 364] width 105 height 26
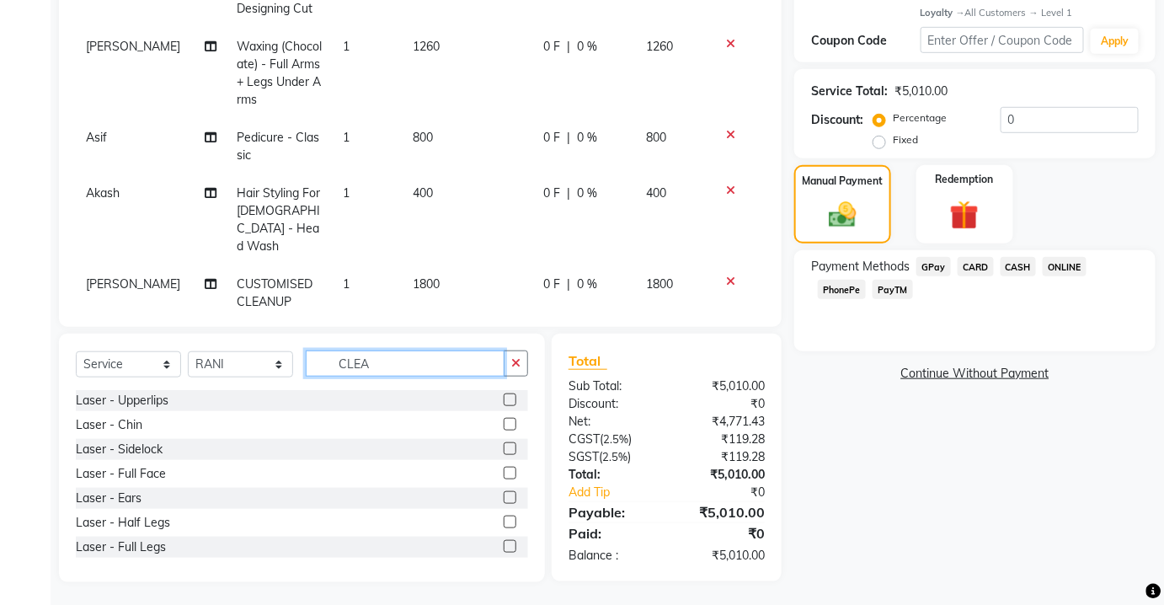
drag, startPoint x: 430, startPoint y: 362, endPoint x: 423, endPoint y: 345, distance: 19.2
click at [428, 362] on input "CLEA" at bounding box center [405, 363] width 199 height 26
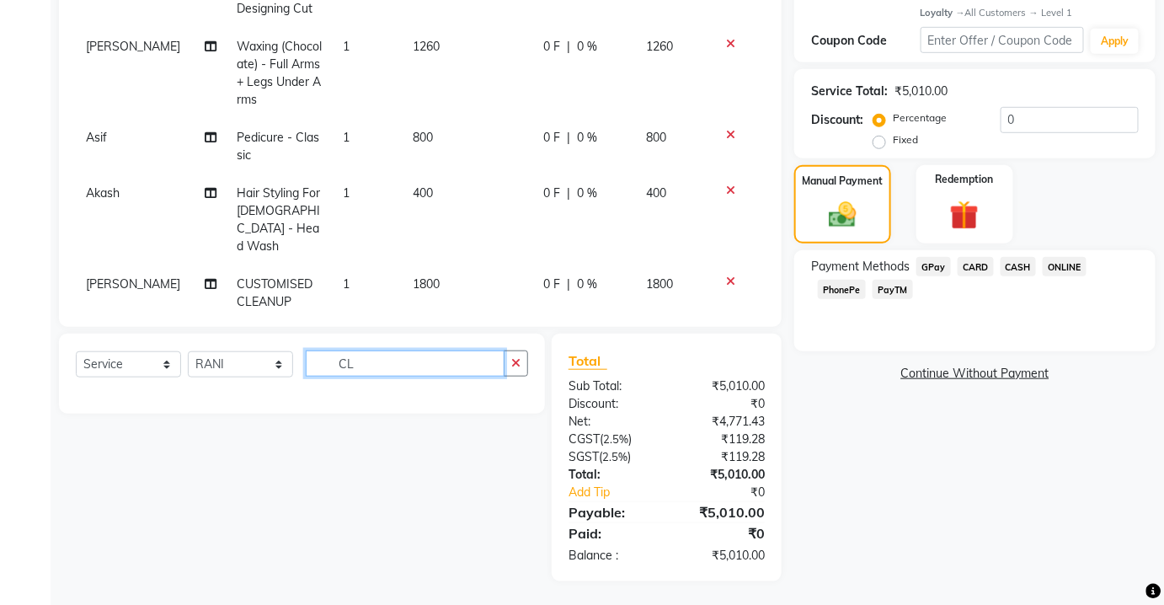
type input "C"
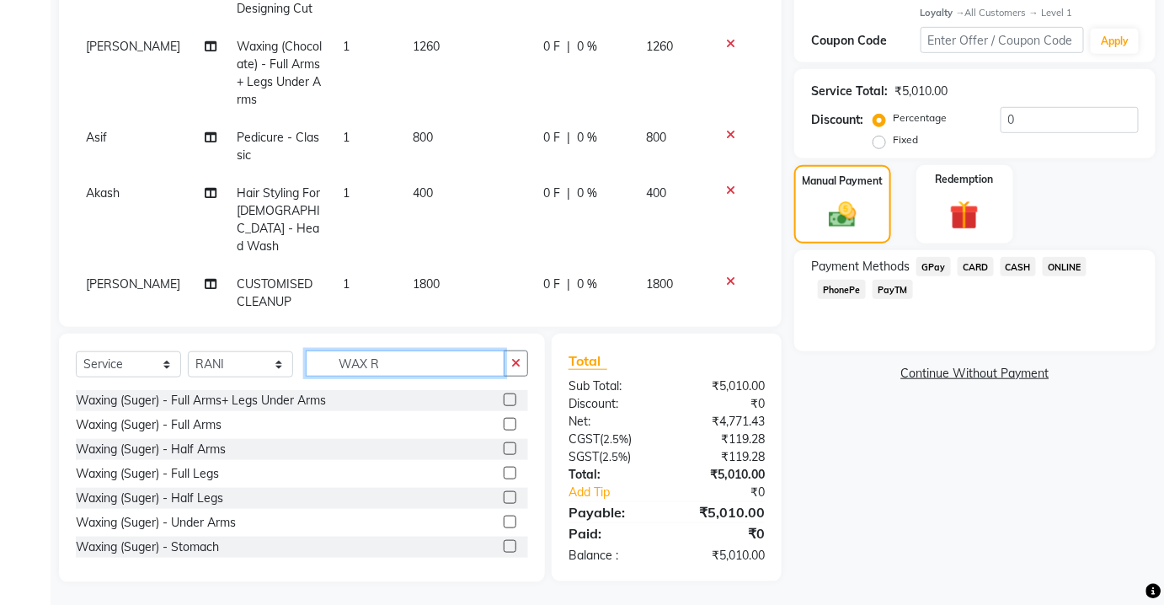
type input "WAX R"
click at [504, 421] on label at bounding box center [510, 424] width 13 height 13
click at [504, 421] on input "checkbox" at bounding box center [509, 424] width 11 height 11
checkbox input "false"
click at [504, 496] on label at bounding box center [510, 497] width 13 height 13
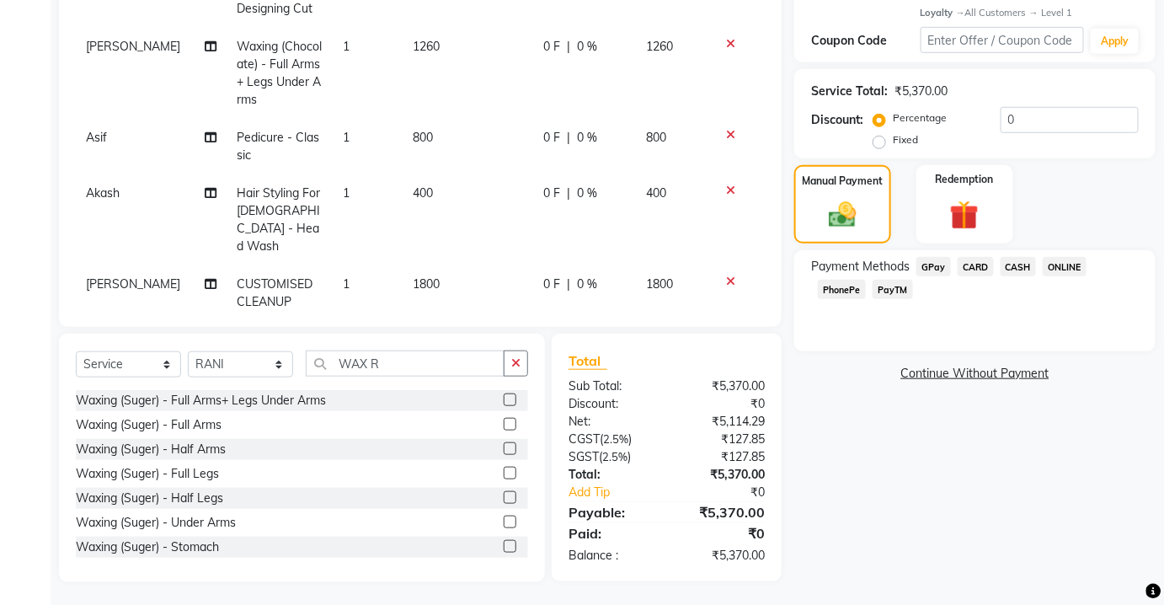
click at [504, 496] on input "checkbox" at bounding box center [509, 498] width 11 height 11
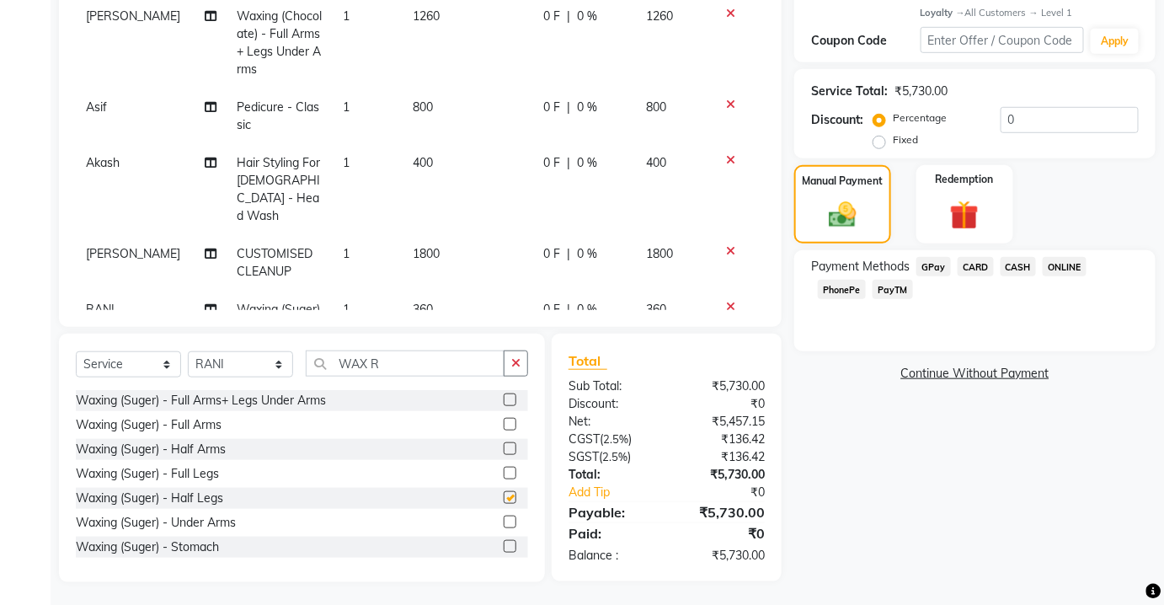
scroll to position [132, 0]
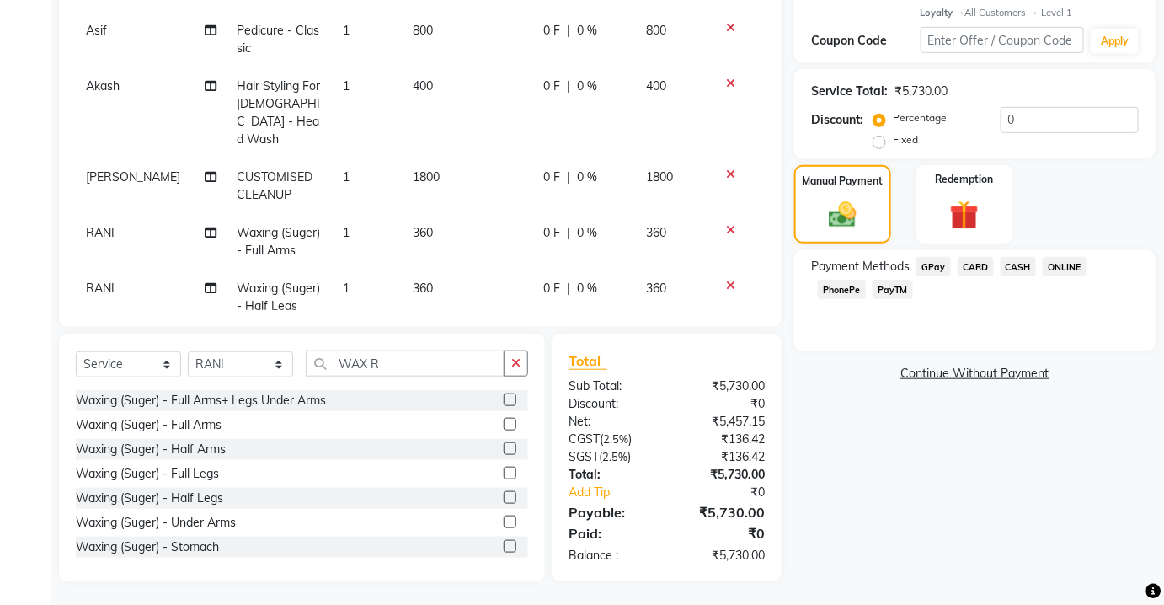
checkbox input "false"
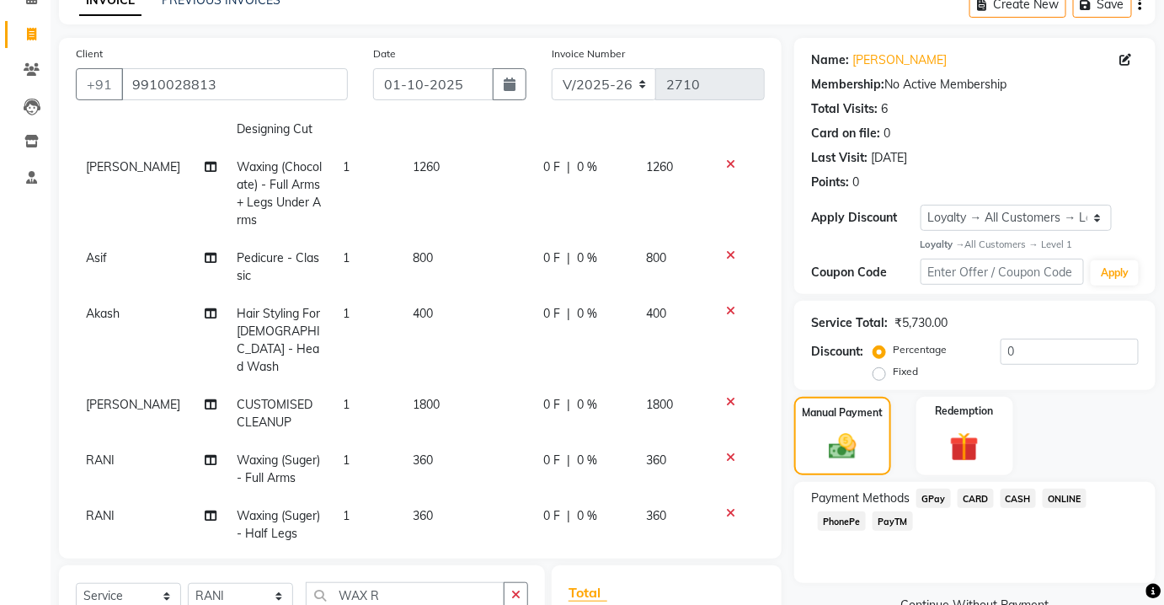
scroll to position [168, 0]
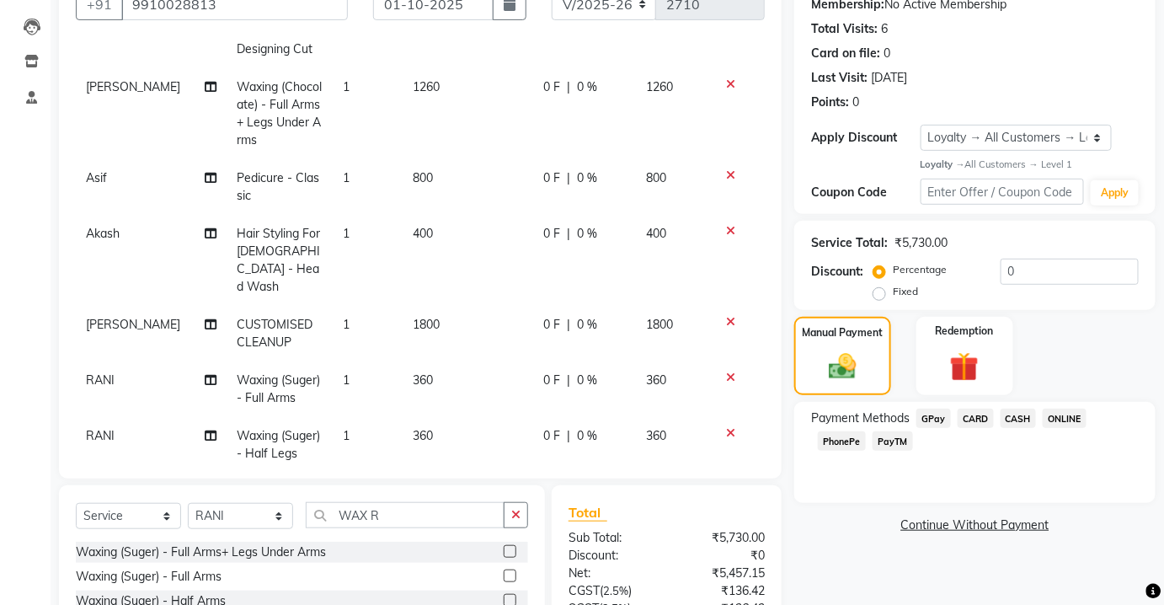
click at [726, 427] on icon at bounding box center [730, 433] width 9 height 12
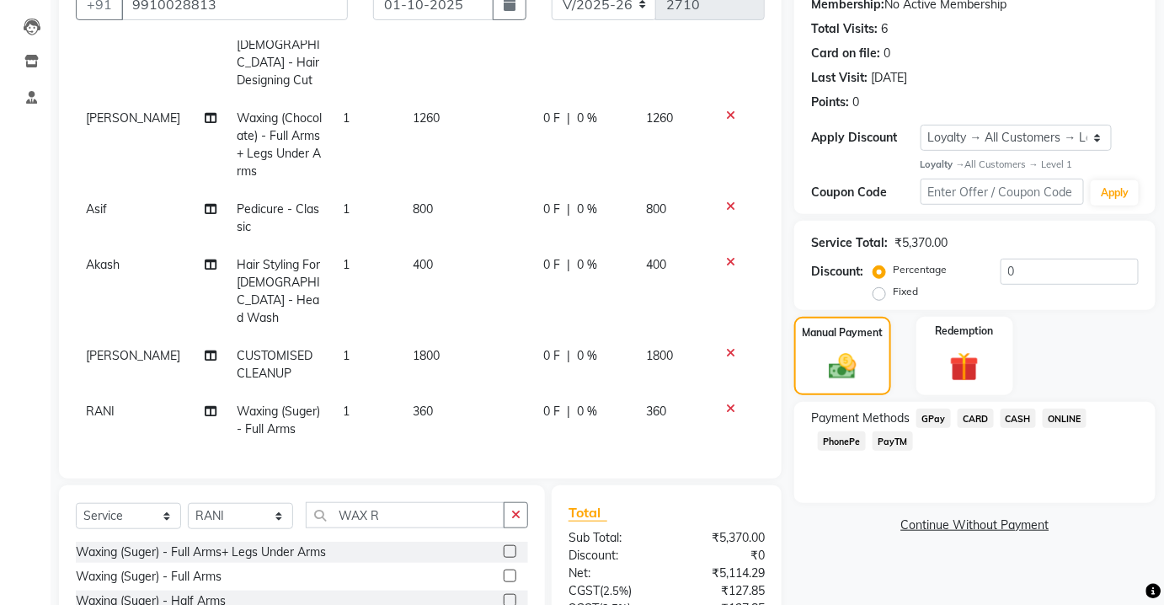
scroll to position [77, 0]
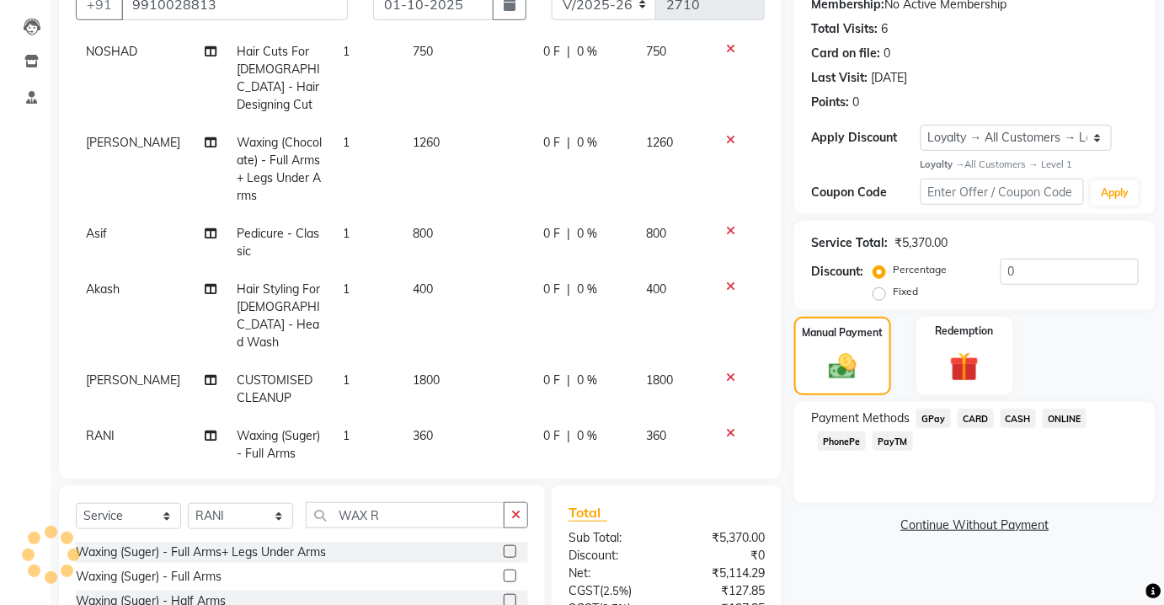
click at [726, 427] on icon at bounding box center [730, 433] width 9 height 12
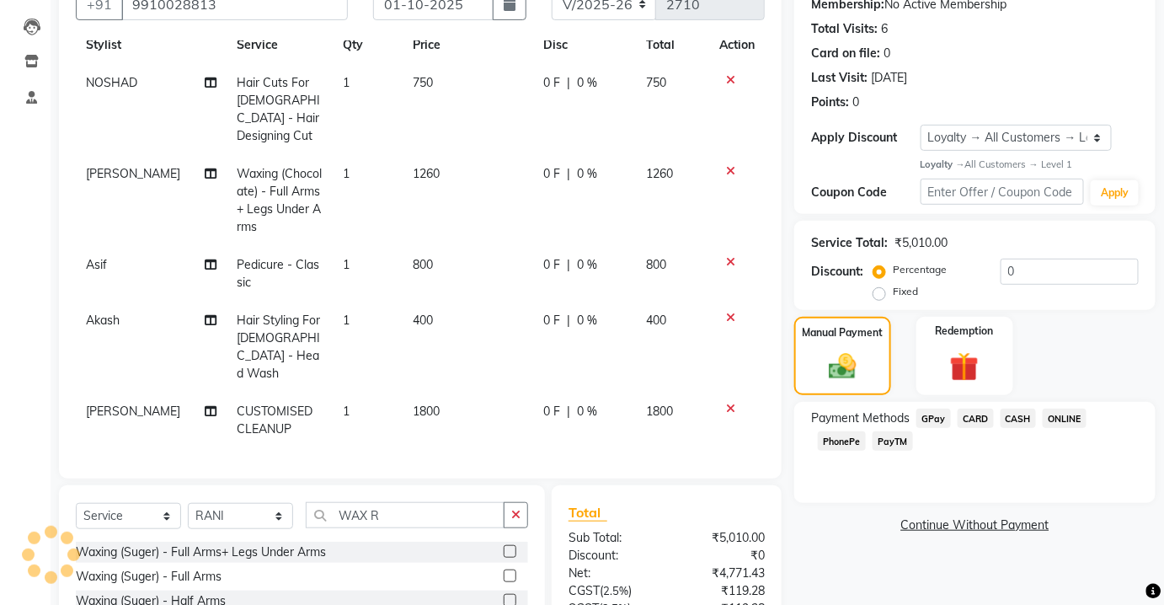
scroll to position [21, 0]
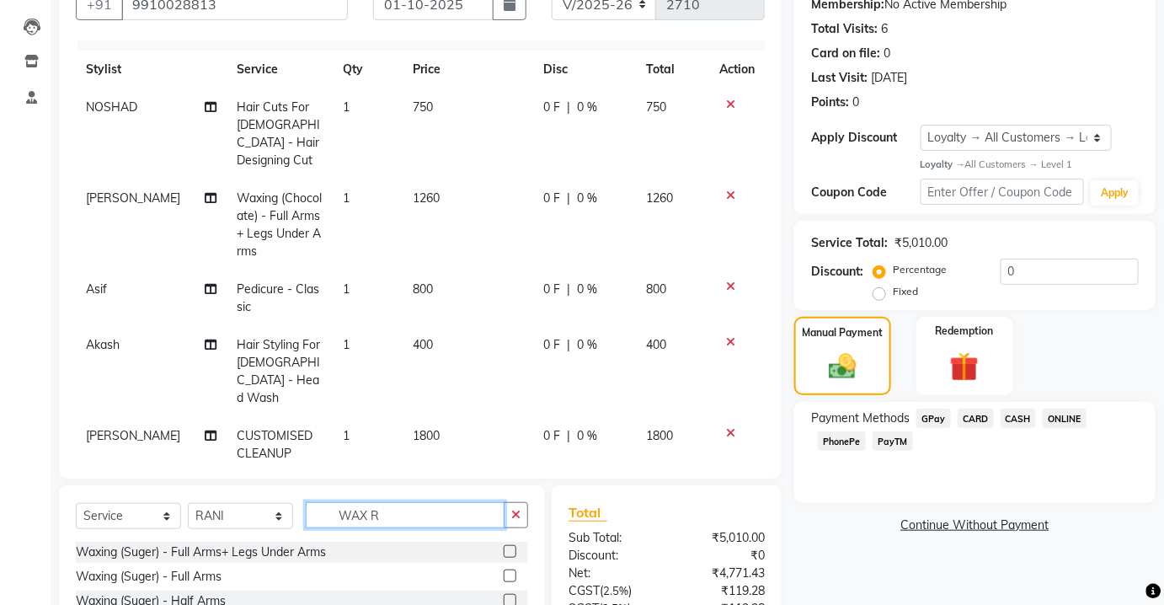
click at [415, 512] on input "WAX R" at bounding box center [405, 515] width 199 height 26
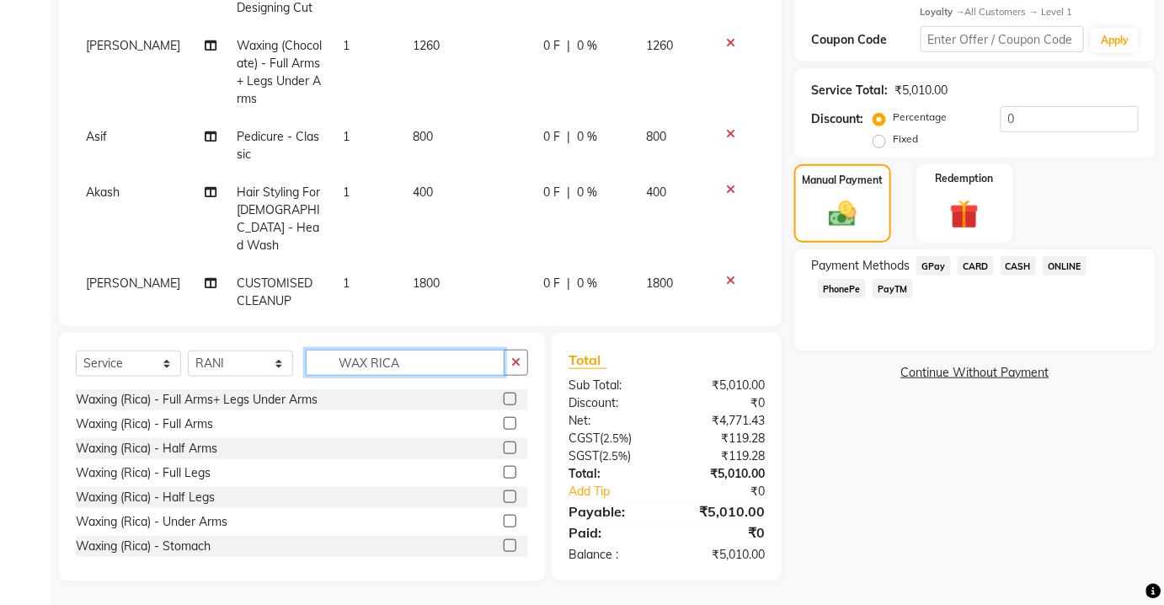
type input "WAX RICA"
click at [504, 424] on label at bounding box center [510, 423] width 13 height 13
click at [504, 424] on input "checkbox" at bounding box center [509, 424] width 11 height 11
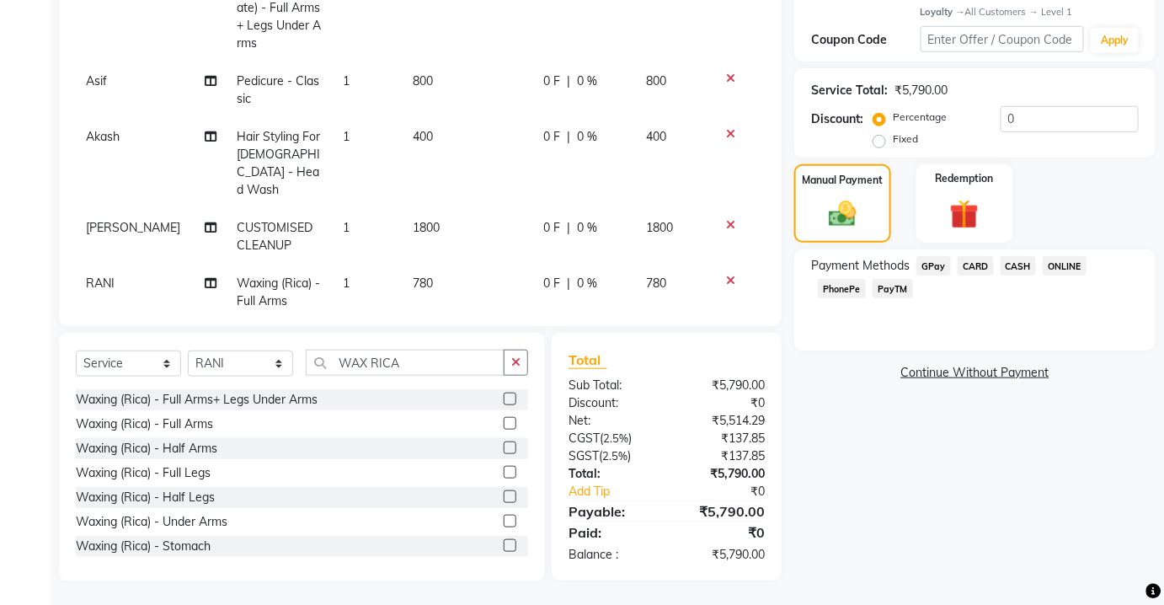
checkbox input "false"
click at [504, 448] on label at bounding box center [510, 447] width 13 height 13
click at [504, 448] on input "checkbox" at bounding box center [509, 448] width 11 height 11
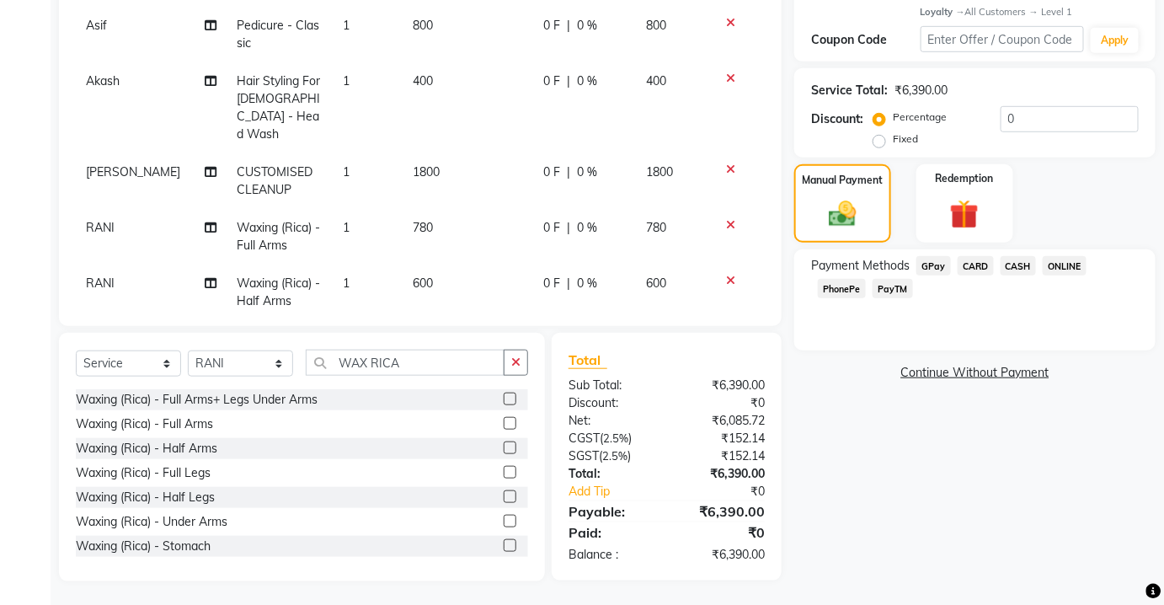
checkbox input "false"
click at [726, 275] on icon at bounding box center [730, 281] width 9 height 12
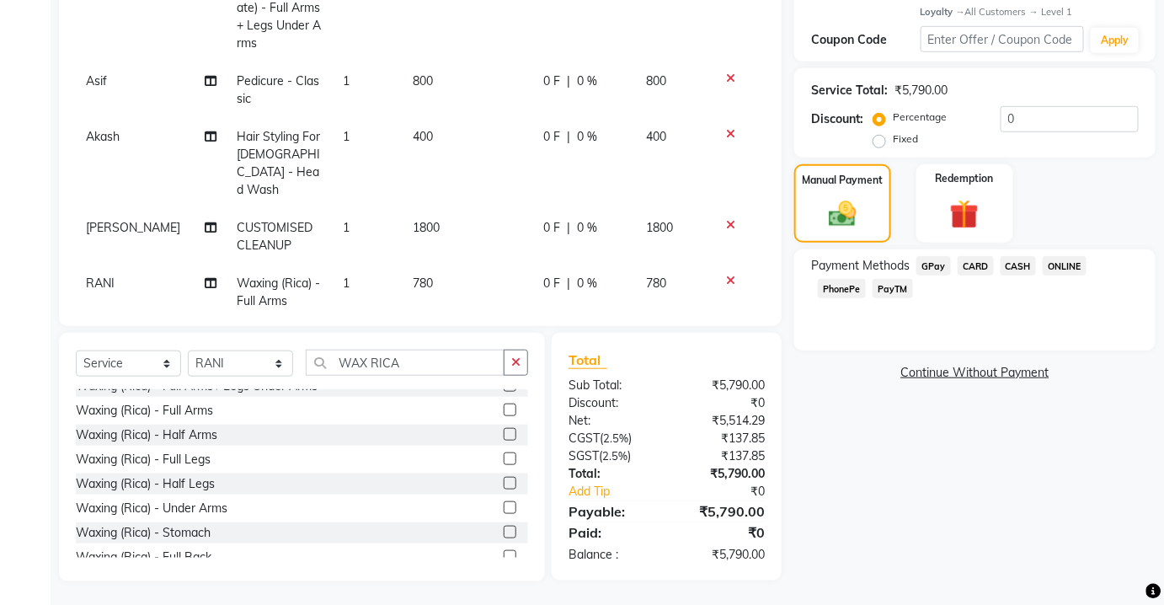
scroll to position [0, 0]
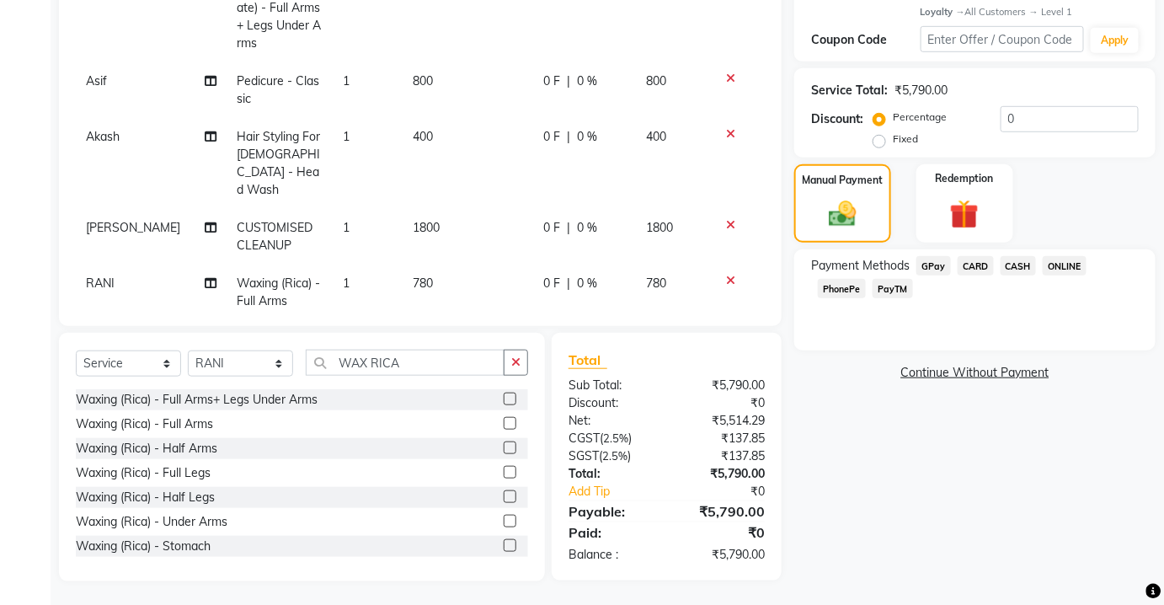
click at [504, 494] on label at bounding box center [510, 496] width 13 height 13
click at [504, 494] on input "checkbox" at bounding box center [509, 497] width 11 height 11
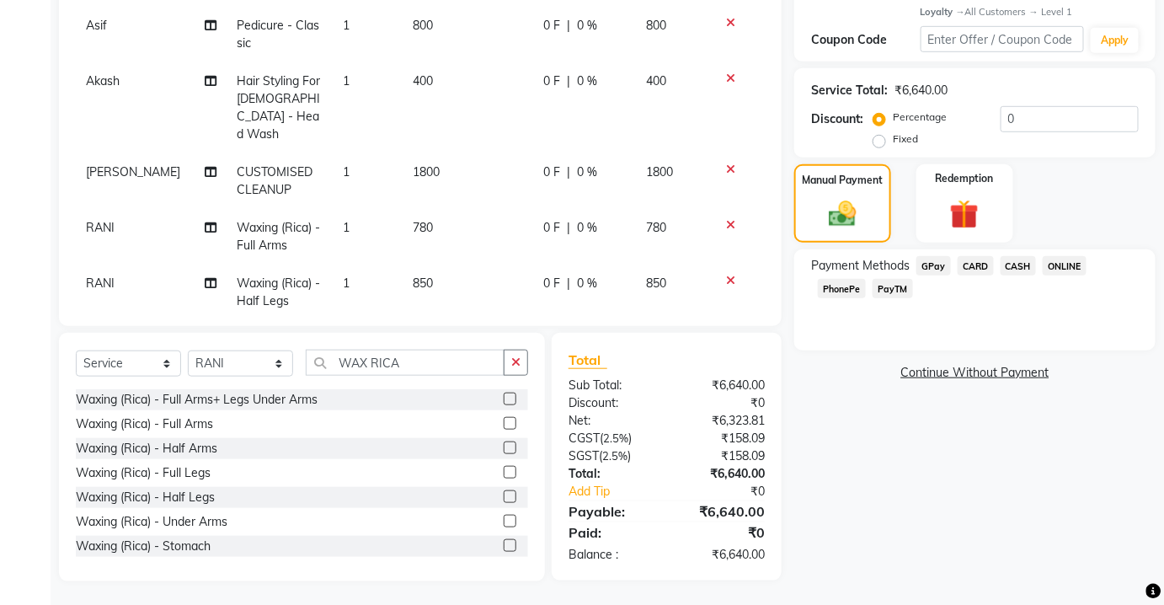
checkbox input "false"
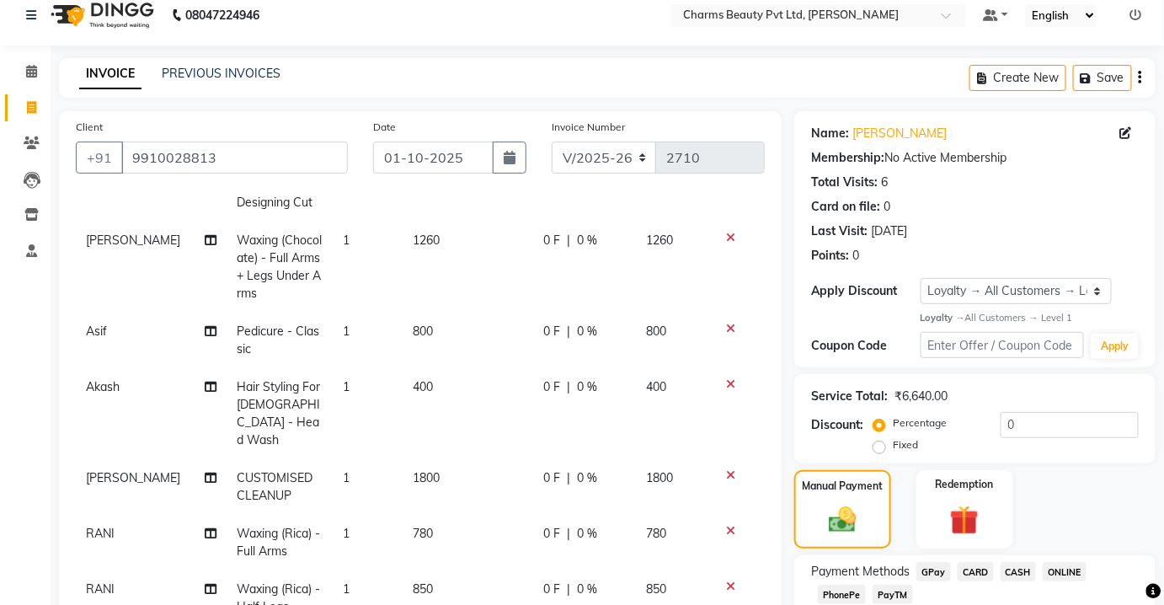
click at [726, 378] on icon at bounding box center [730, 384] width 9 height 12
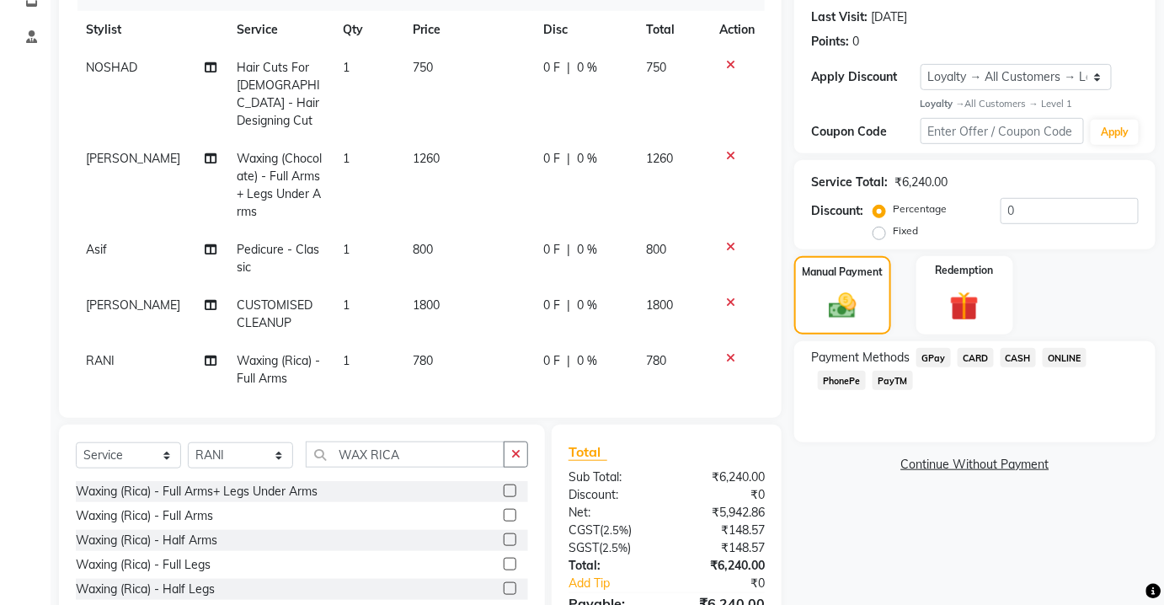
scroll to position [59, 0]
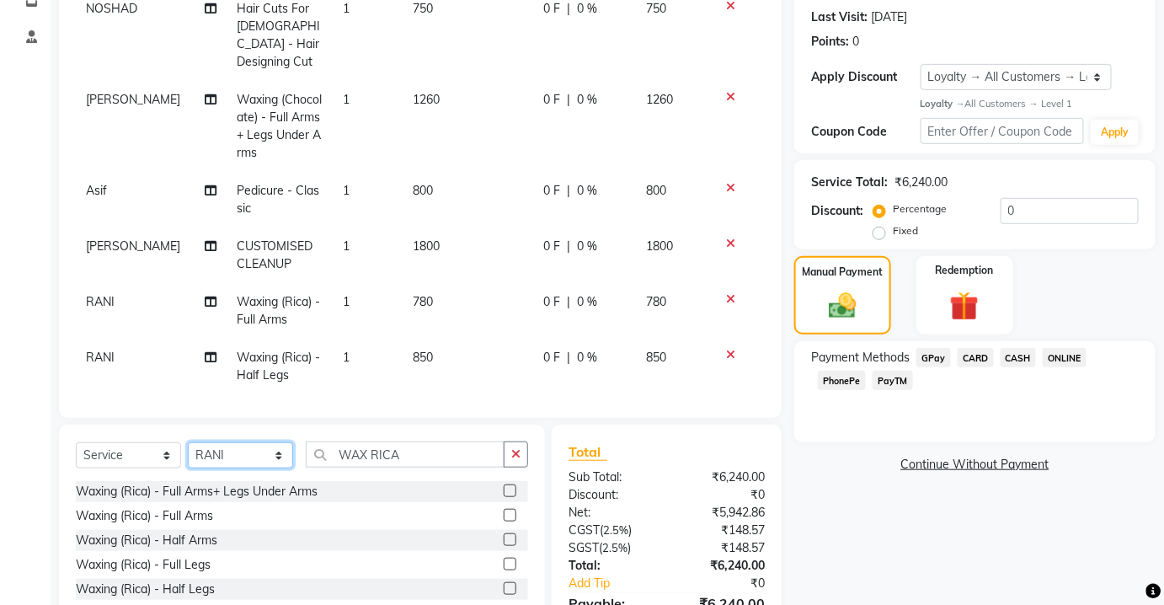
drag, startPoint x: 266, startPoint y: 454, endPoint x: 256, endPoint y: 443, distance: 14.9
click at [266, 454] on select "Select Stylist Aarti [PERSON_NAME] [PERSON_NAME] CHARMS DR. POOJA MITTAL HINA […" at bounding box center [240, 455] width 105 height 26
select select "17828"
click at [188, 442] on select "Select Stylist Aarti [PERSON_NAME] [PERSON_NAME] CHARMS DR. POOJA MITTAL HINA […" at bounding box center [240, 455] width 105 height 26
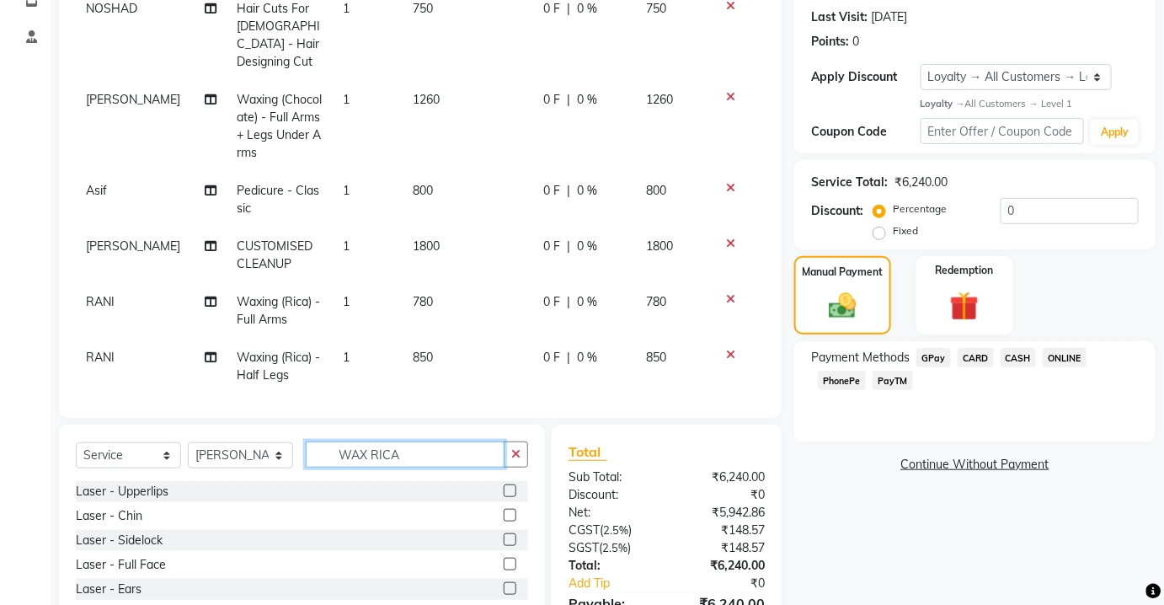
click at [435, 457] on input "WAX RICA" at bounding box center [405, 454] width 199 height 26
type input "W"
type input "THRE"
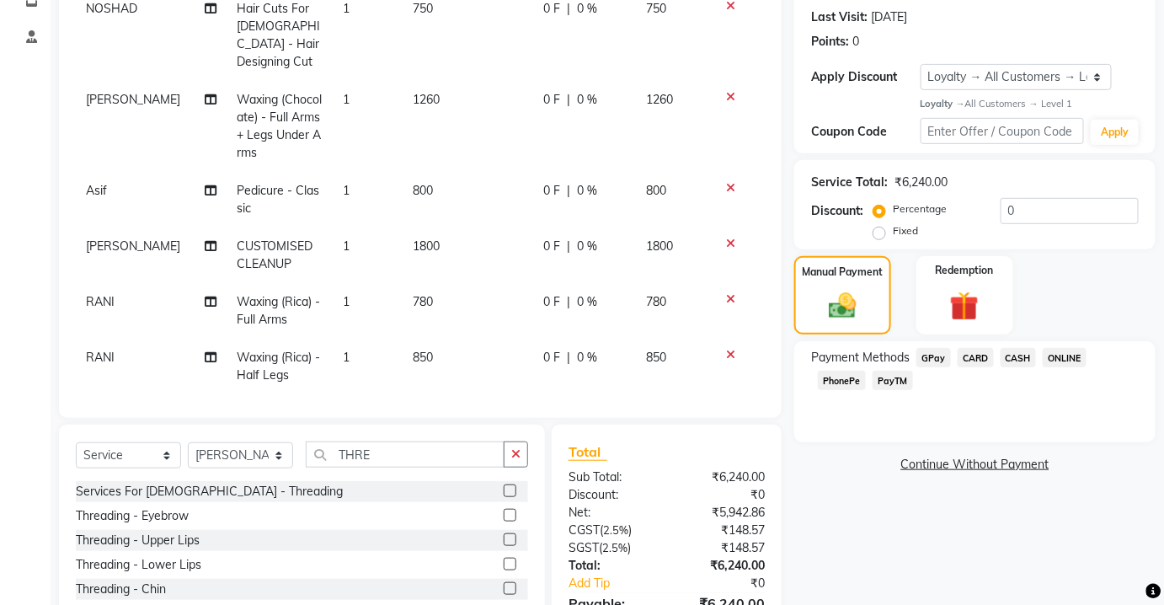
click at [504, 523] on div at bounding box center [509, 518] width 11 height 18
click at [483, 494] on div "Services For [DEMOGRAPHIC_DATA] - Threading" at bounding box center [302, 491] width 452 height 21
click at [504, 509] on label at bounding box center [510, 515] width 13 height 13
click at [504, 510] on input "checkbox" at bounding box center [509, 515] width 11 height 11
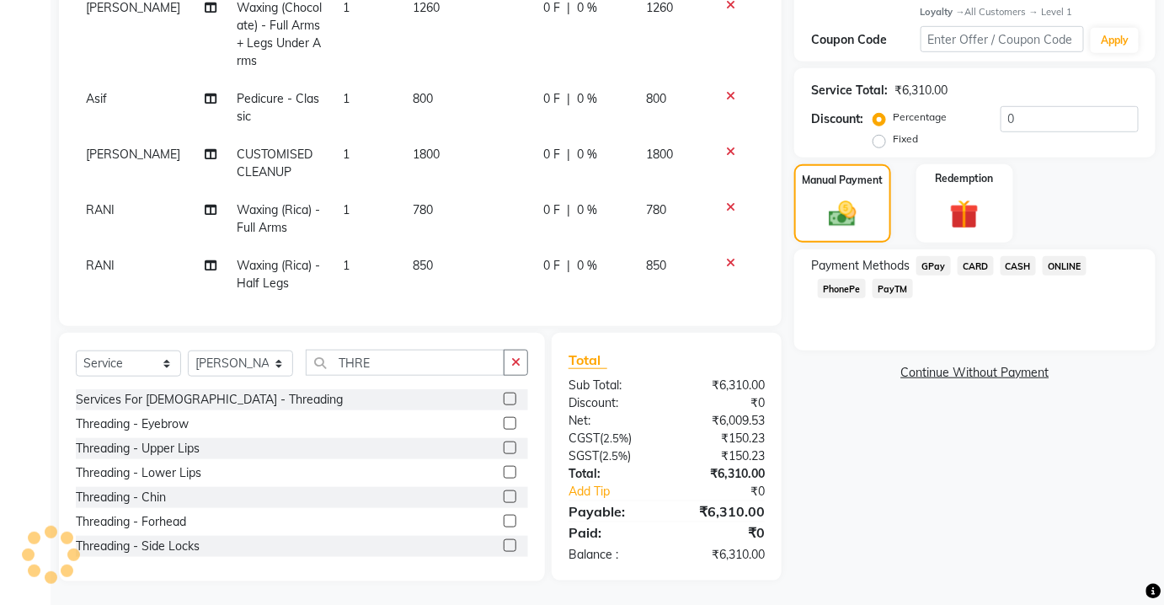
checkbox input "false"
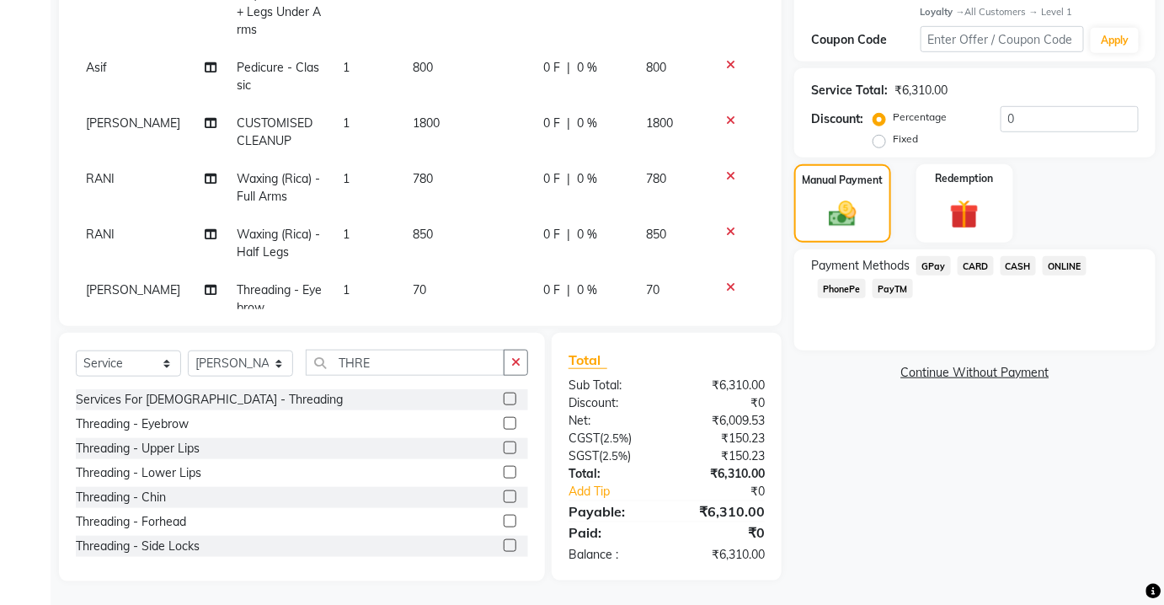
scroll to position [115, 0]
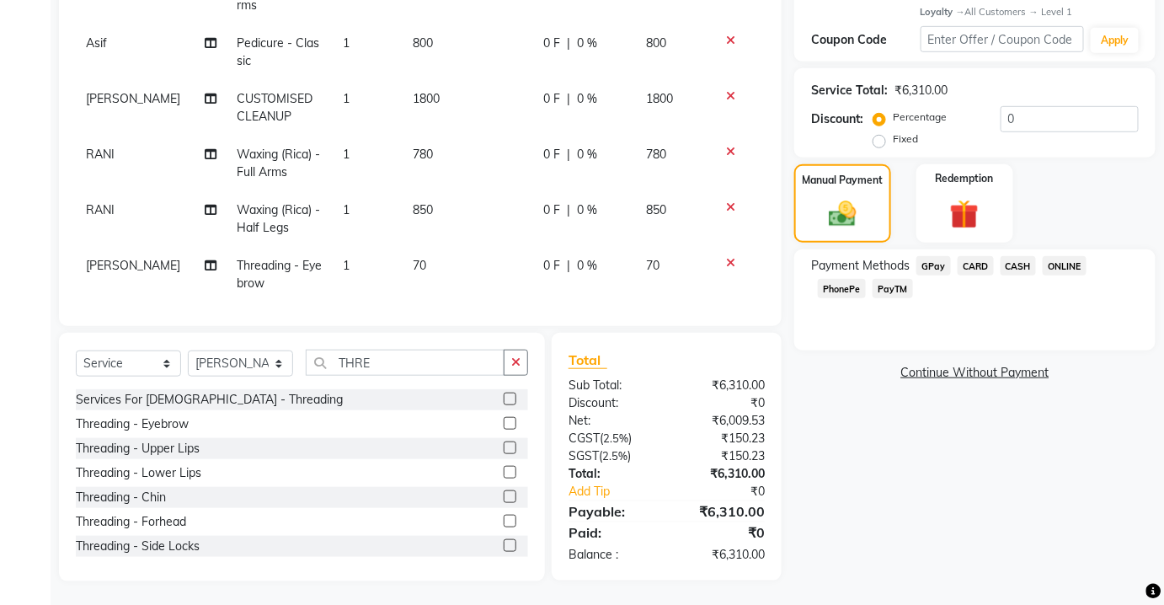
drag, startPoint x: 986, startPoint y: 266, endPoint x: 998, endPoint y: 267, distance: 11.8
click at [990, 267] on span "CARD" at bounding box center [976, 265] width 36 height 19
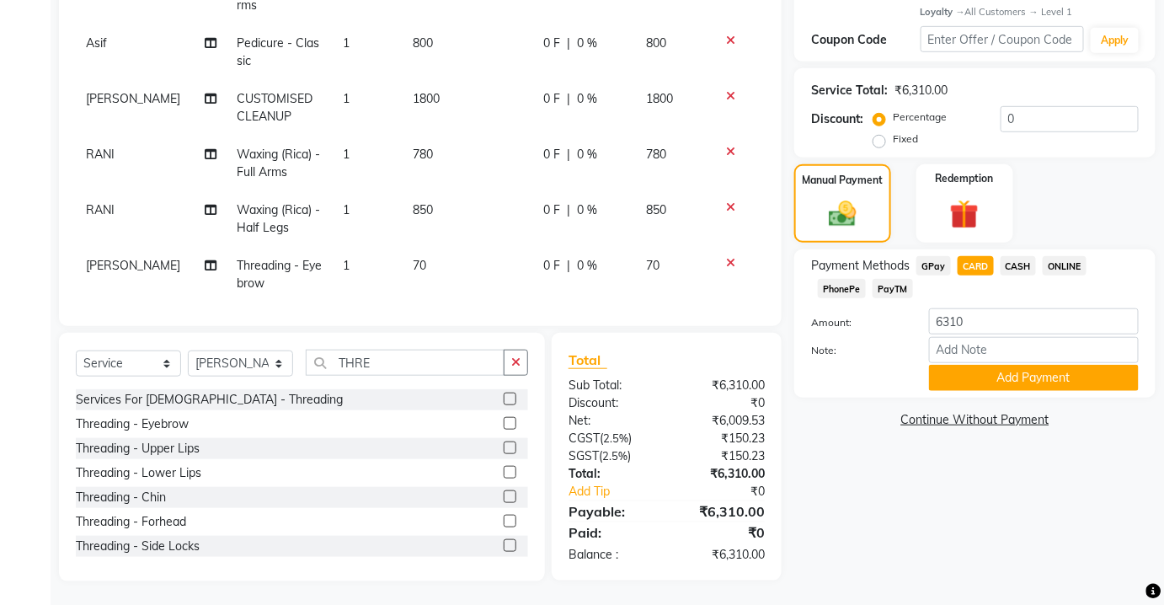
click at [1008, 265] on span "CASH" at bounding box center [1019, 265] width 36 height 19
click at [991, 387] on button "Add Payment" at bounding box center [1034, 378] width 210 height 26
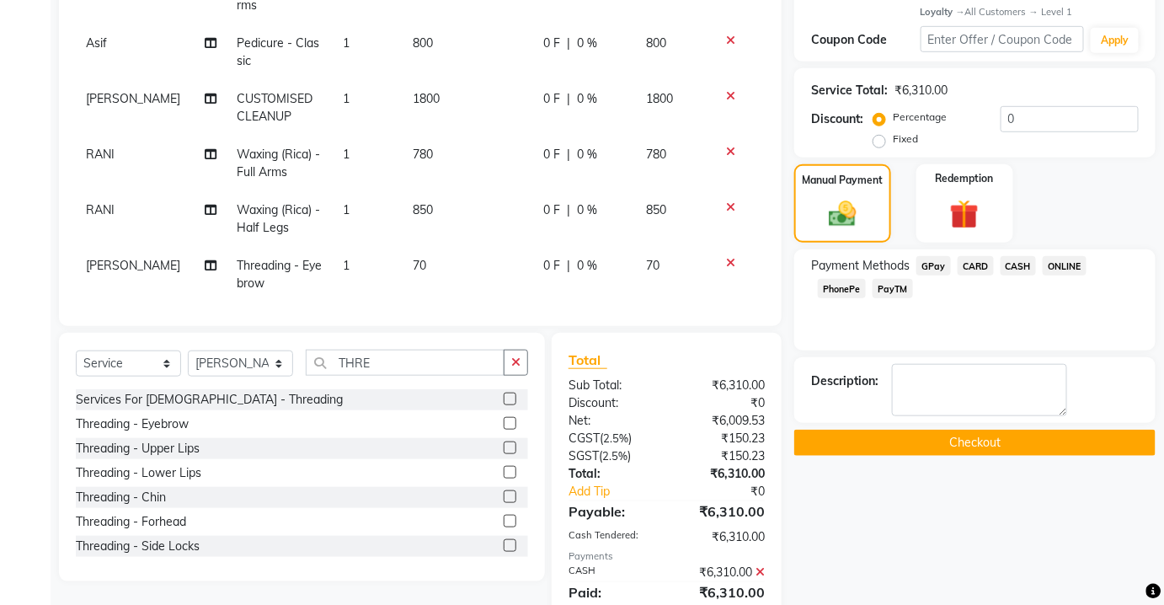
scroll to position [463, 0]
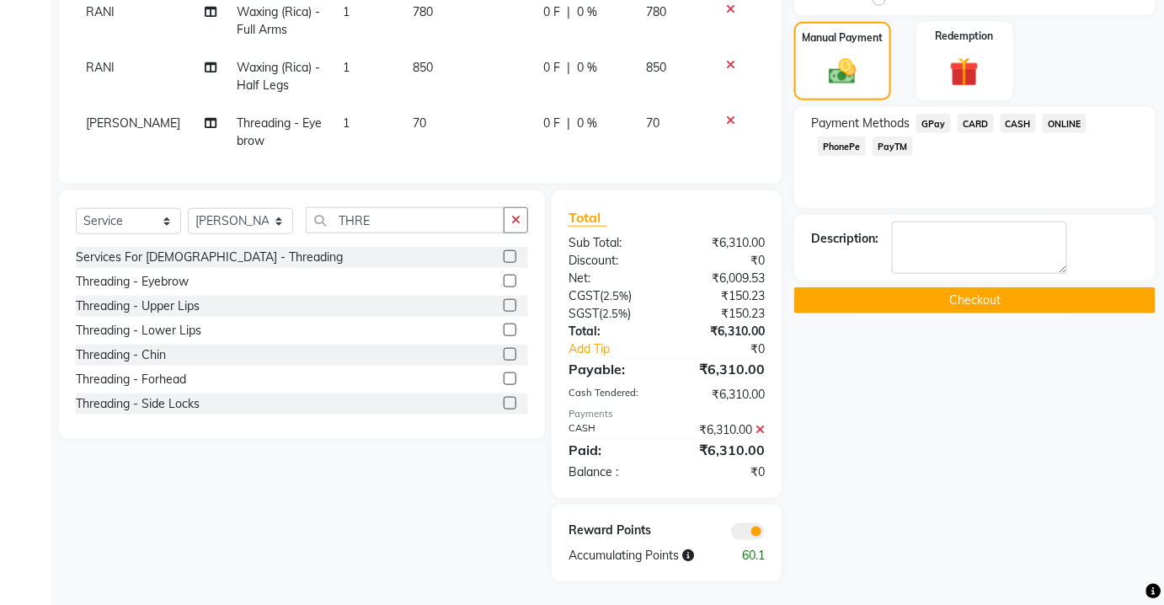
click at [914, 295] on button "Checkout" at bounding box center [974, 300] width 361 height 26
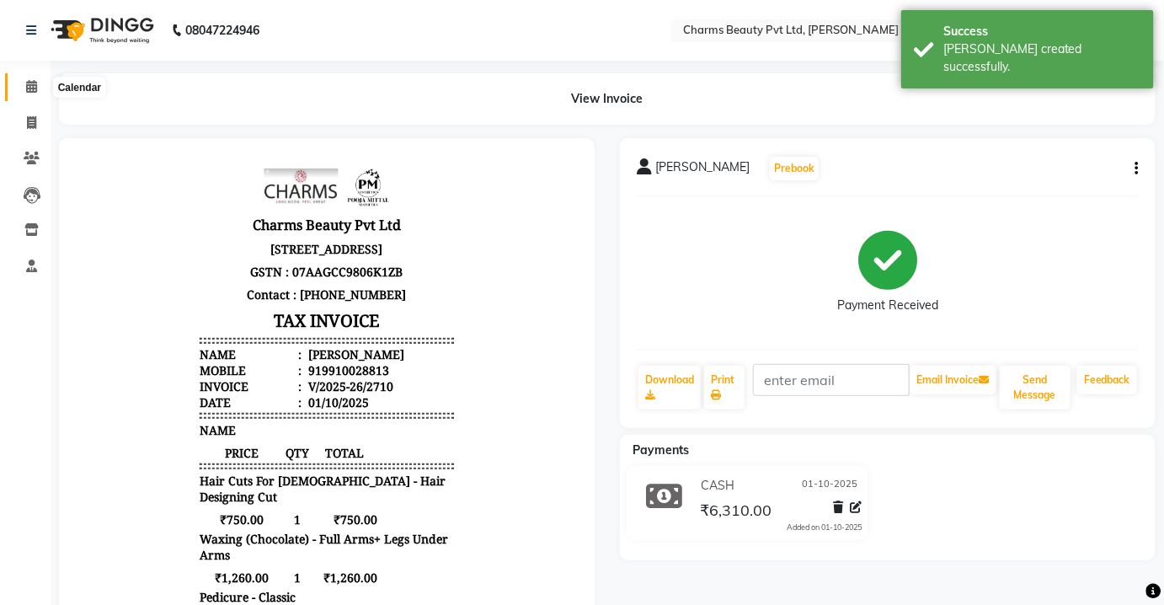
click at [33, 93] on icon at bounding box center [31, 86] width 11 height 13
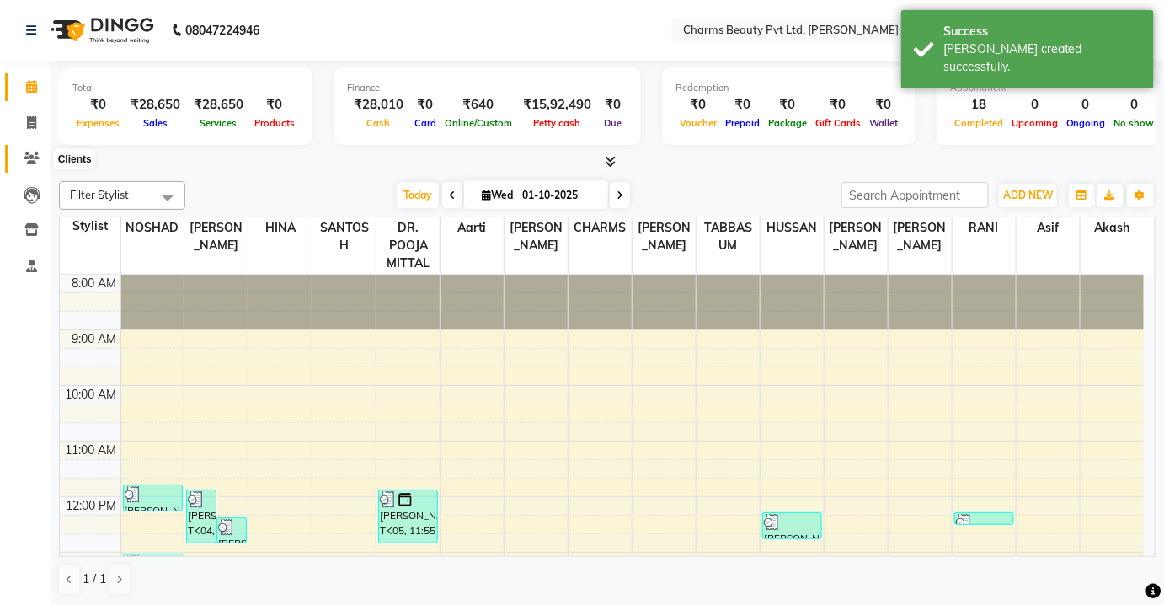
click at [25, 167] on span at bounding box center [31, 158] width 29 height 19
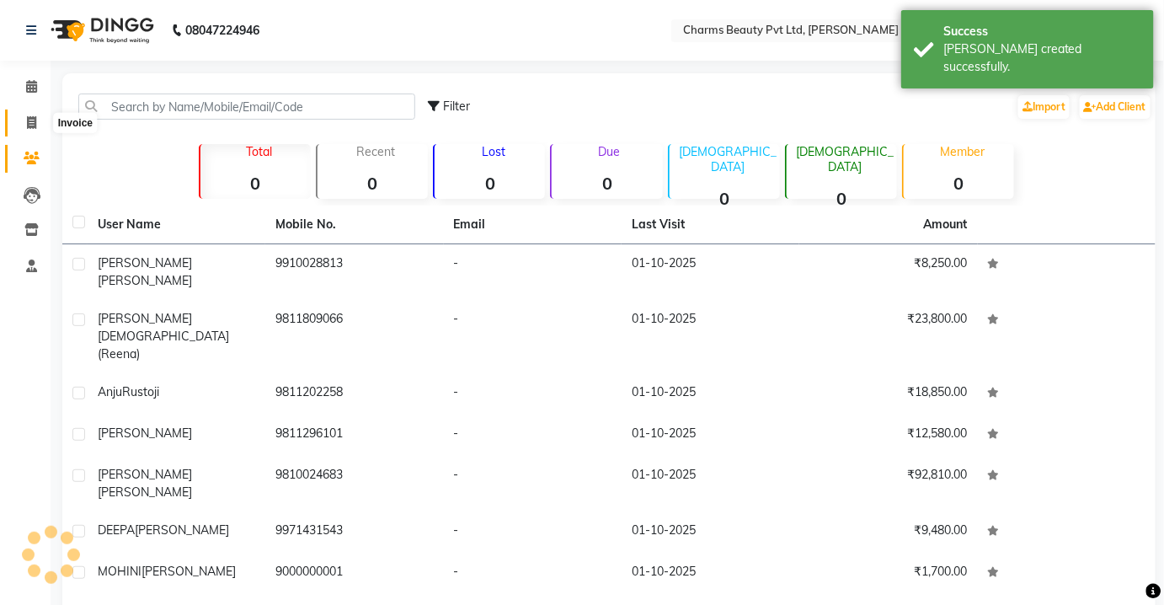
click at [29, 121] on icon at bounding box center [31, 122] width 9 height 13
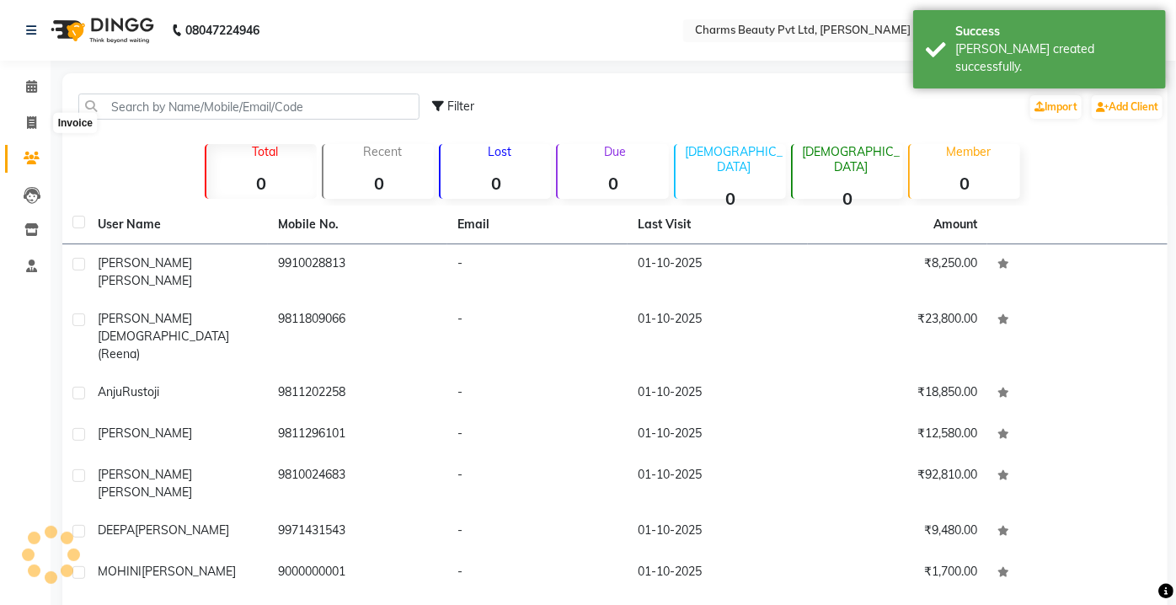
select select "3743"
select select "service"
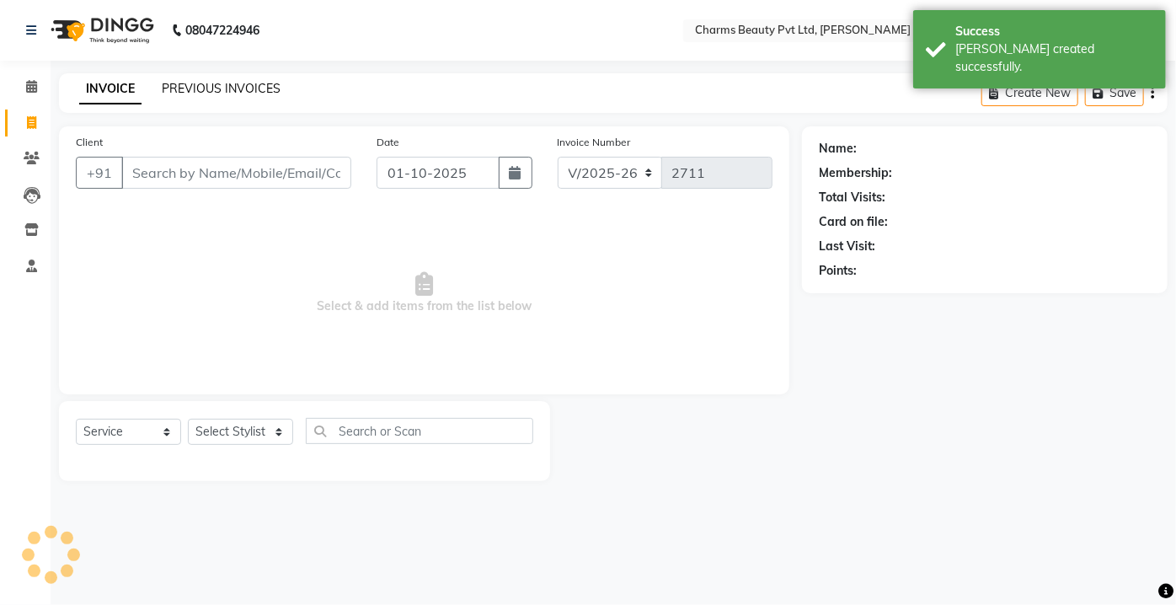
click at [192, 89] on link "PREVIOUS INVOICES" at bounding box center [221, 88] width 119 height 15
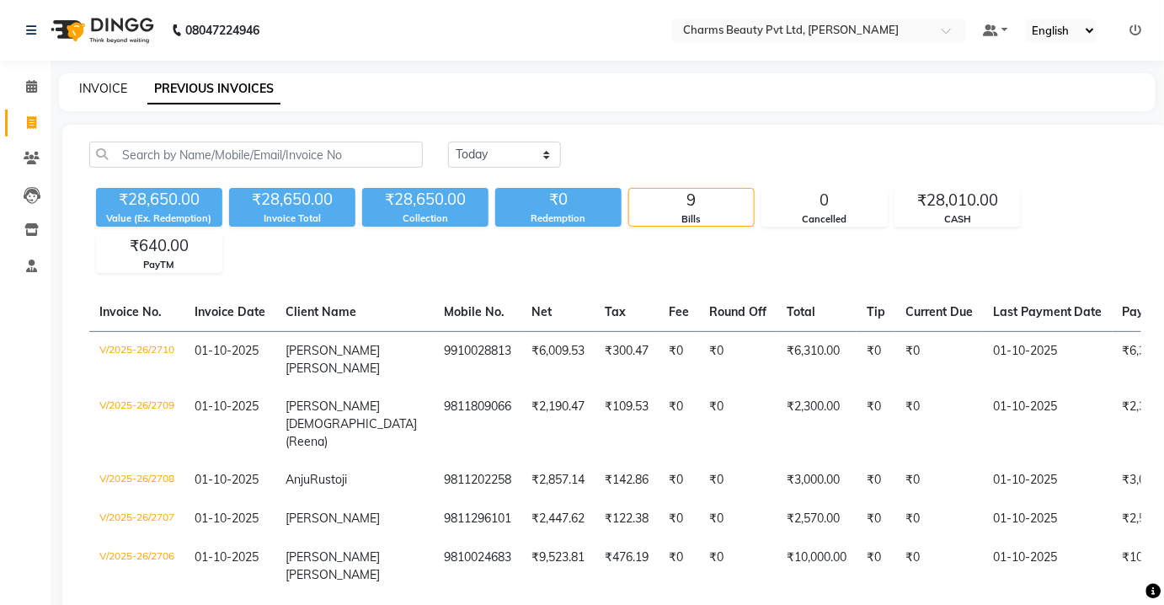
click at [91, 86] on link "INVOICE" at bounding box center [103, 88] width 48 height 15
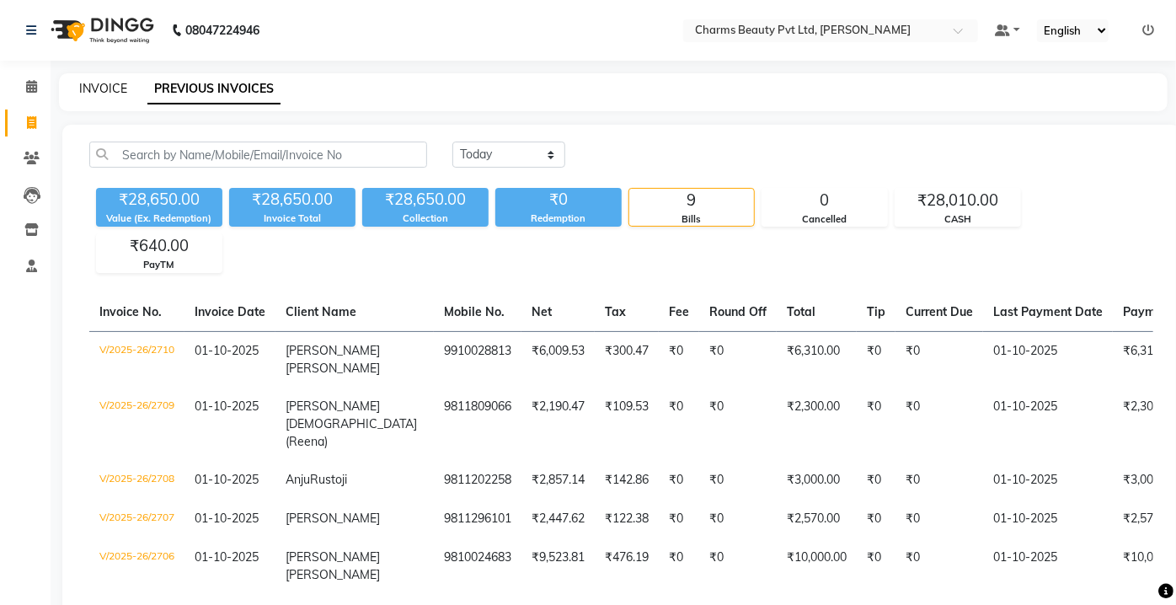
select select "3743"
select select "service"
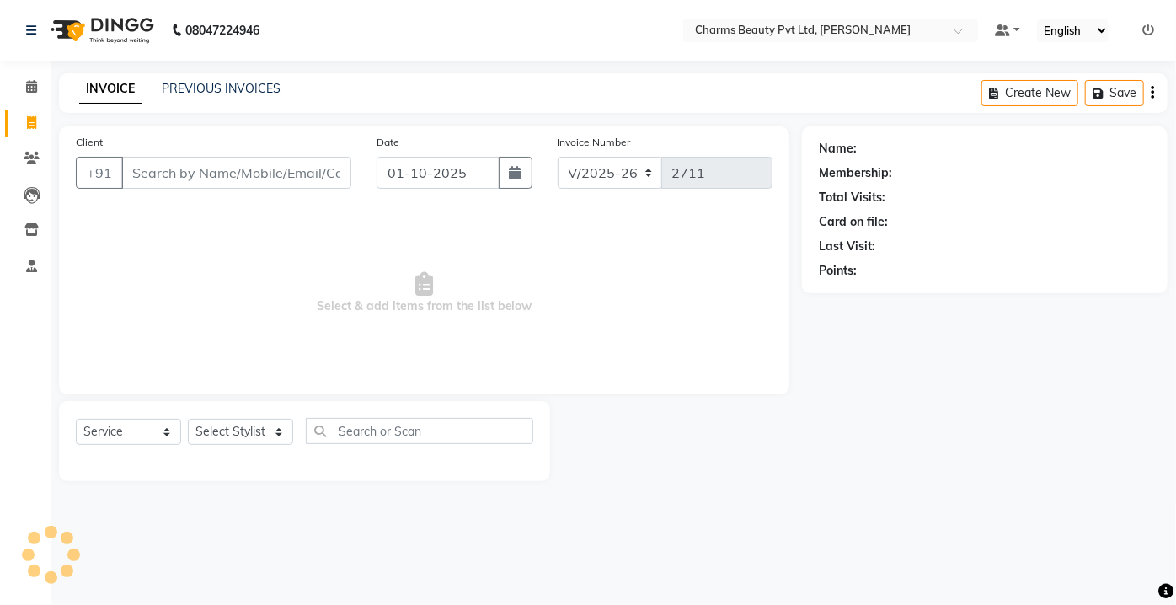
click at [190, 172] on input "Client" at bounding box center [236, 173] width 230 height 32
click at [180, 168] on input "Client" at bounding box center [236, 173] width 230 height 32
click at [31, 158] on icon at bounding box center [32, 158] width 16 height 13
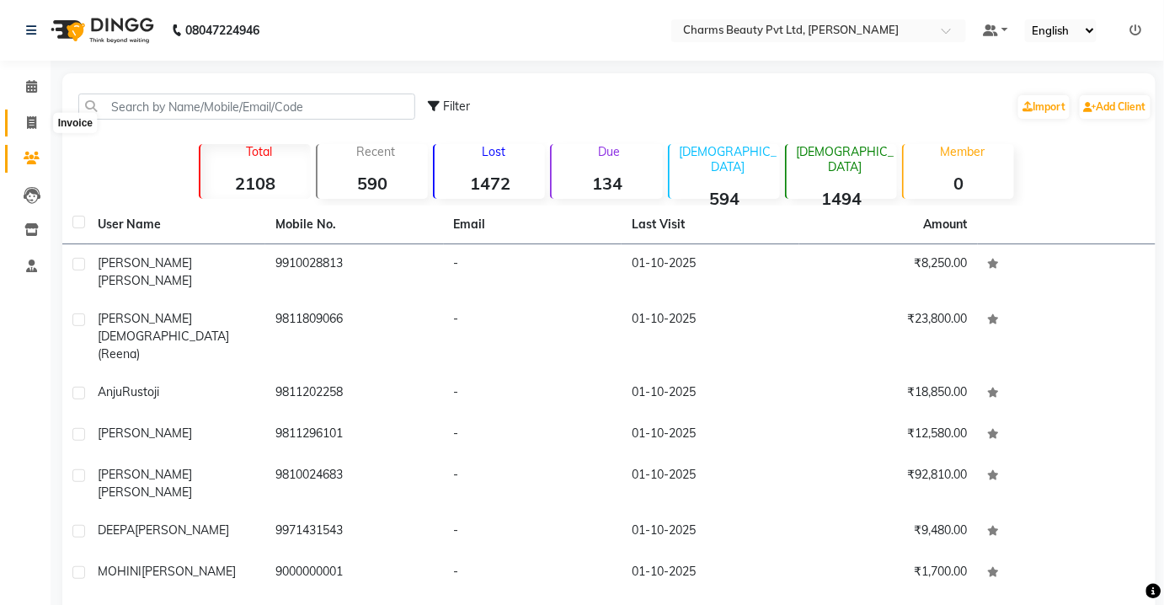
click at [27, 116] on icon at bounding box center [31, 122] width 9 height 13
select select "service"
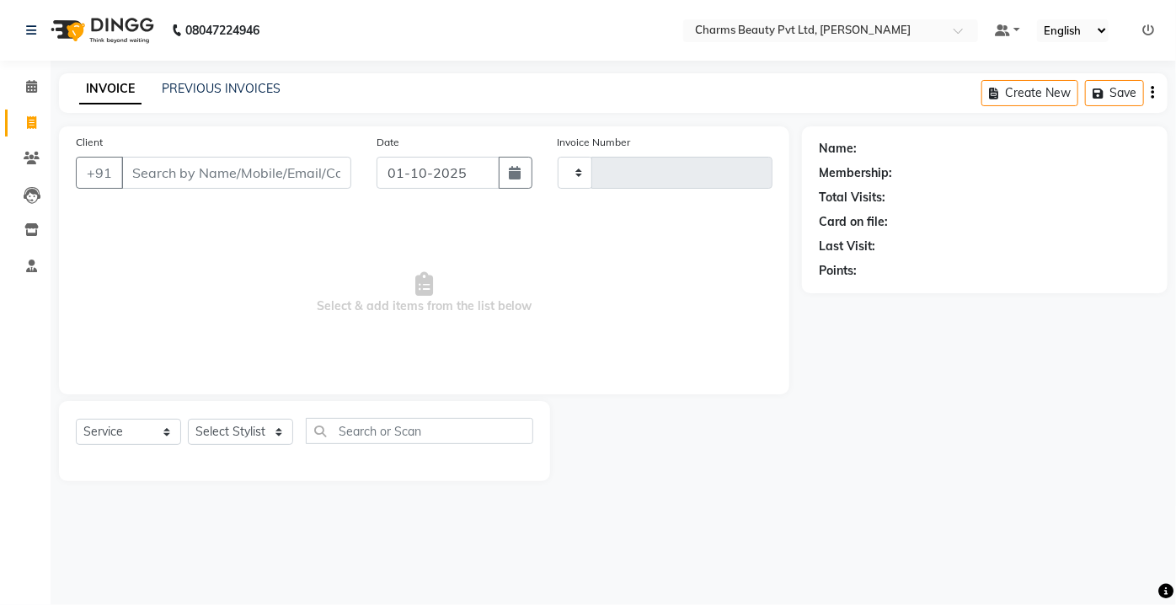
type input "2711"
select select "3743"
click at [158, 170] on input "Client" at bounding box center [236, 173] width 230 height 32
